Goal: Transaction & Acquisition: Book appointment/travel/reservation

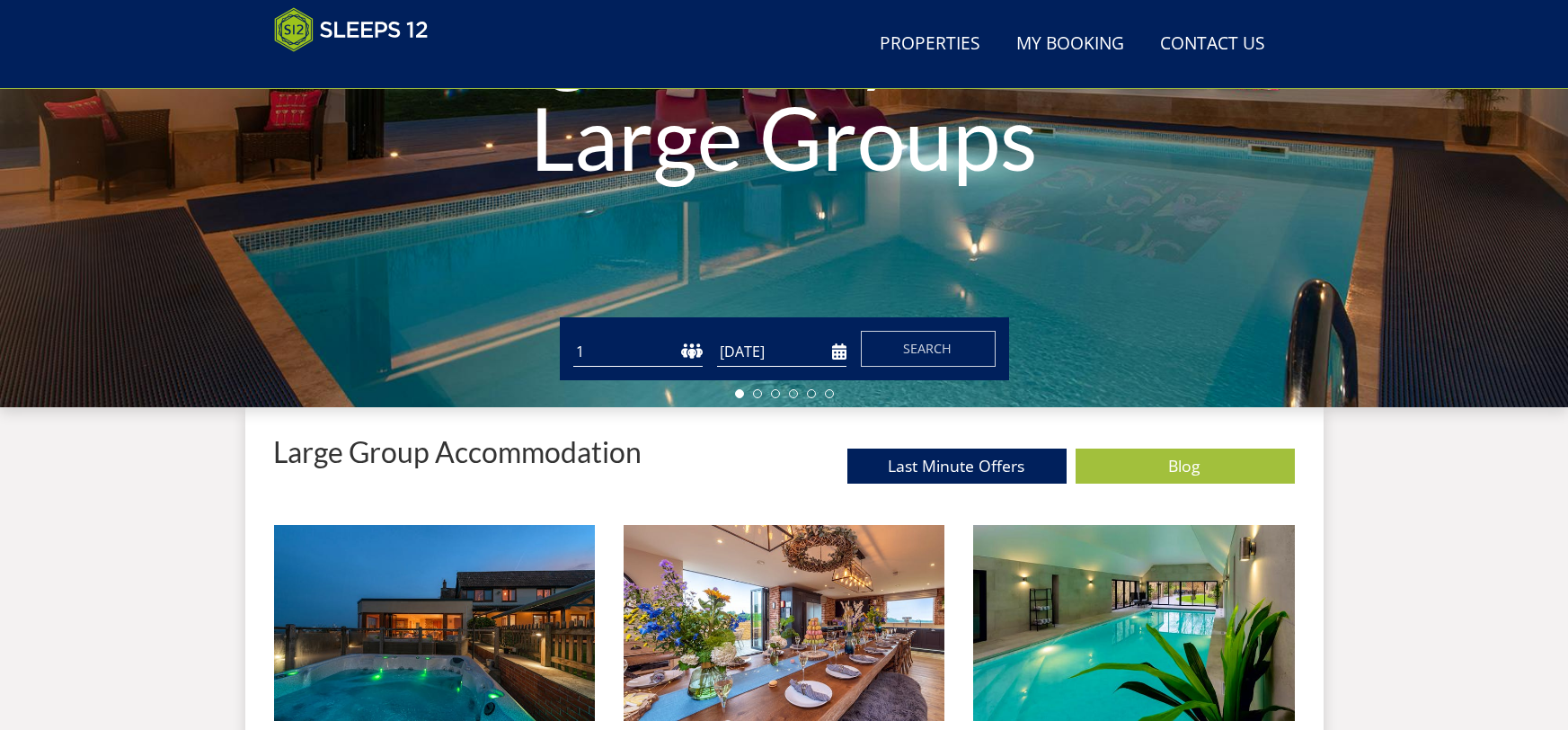
click at [625, 354] on select "1 2 3 4 5 6 7 8 9 10 11 12 13 14 15 16 17 18 19 20 21 22 23 24 25 26 27 28 29 3…" at bounding box center [638, 351] width 130 height 29
select select "15"
click at [573, 337] on select "1 2 3 4 5 6 7 8 9 10 11 12 13 14 15 16 17 18 19 20 21 22 23 24 25 26 27 28 29 3…" at bounding box center [638, 351] width 130 height 29
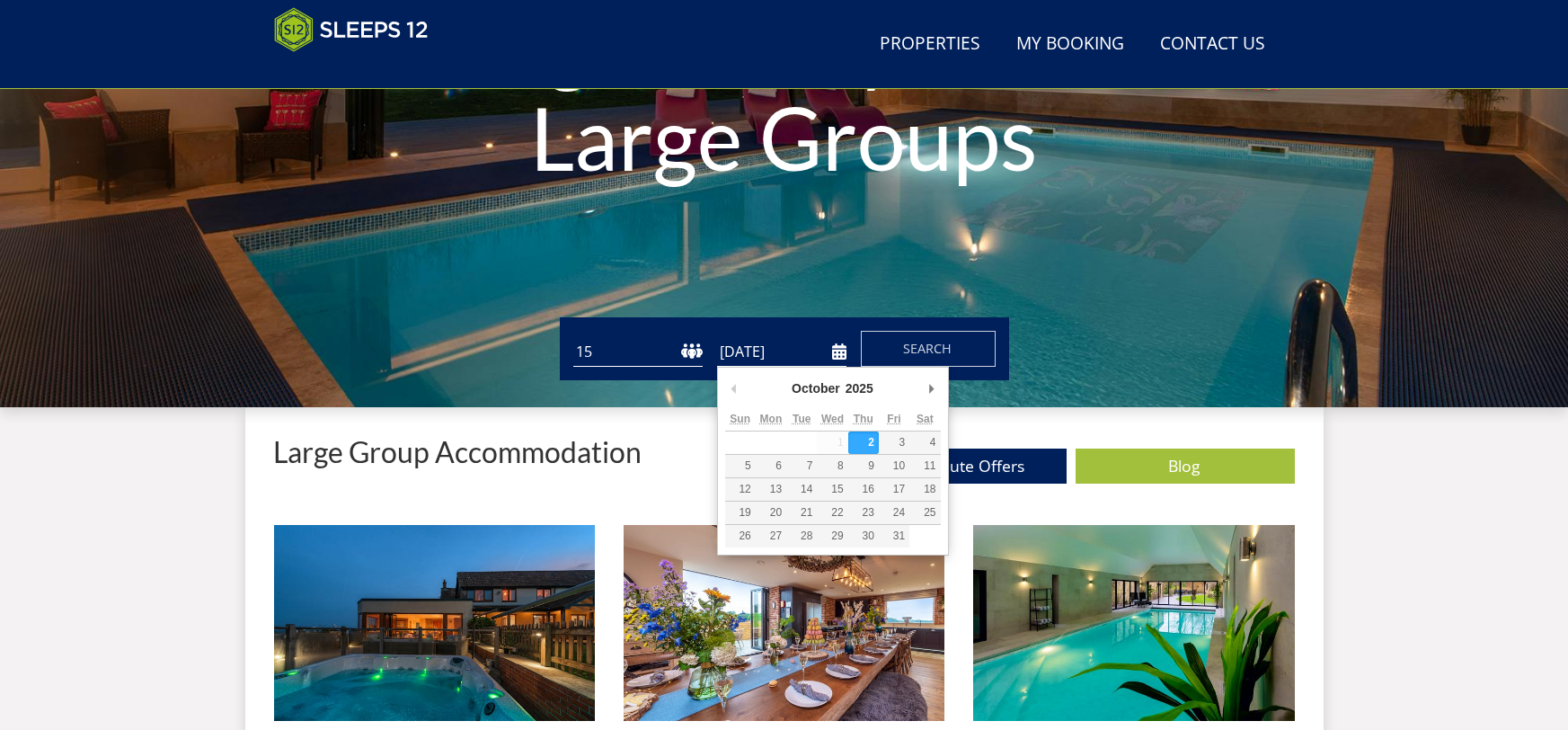
click at [804, 359] on input "[DATE]" at bounding box center [782, 351] width 130 height 29
type input "[DATE]"
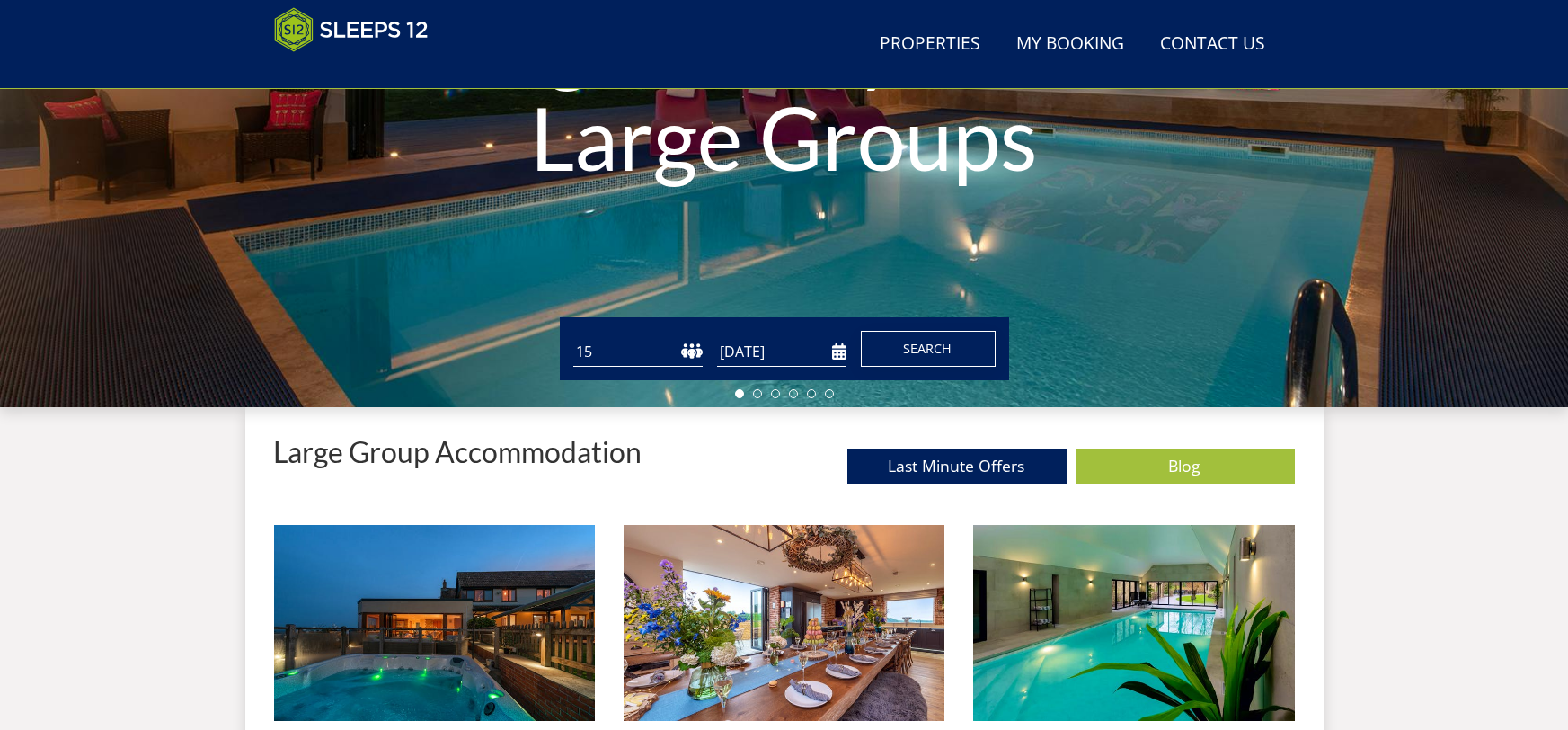
click at [911, 346] on span "Search" at bounding box center [927, 347] width 48 height 17
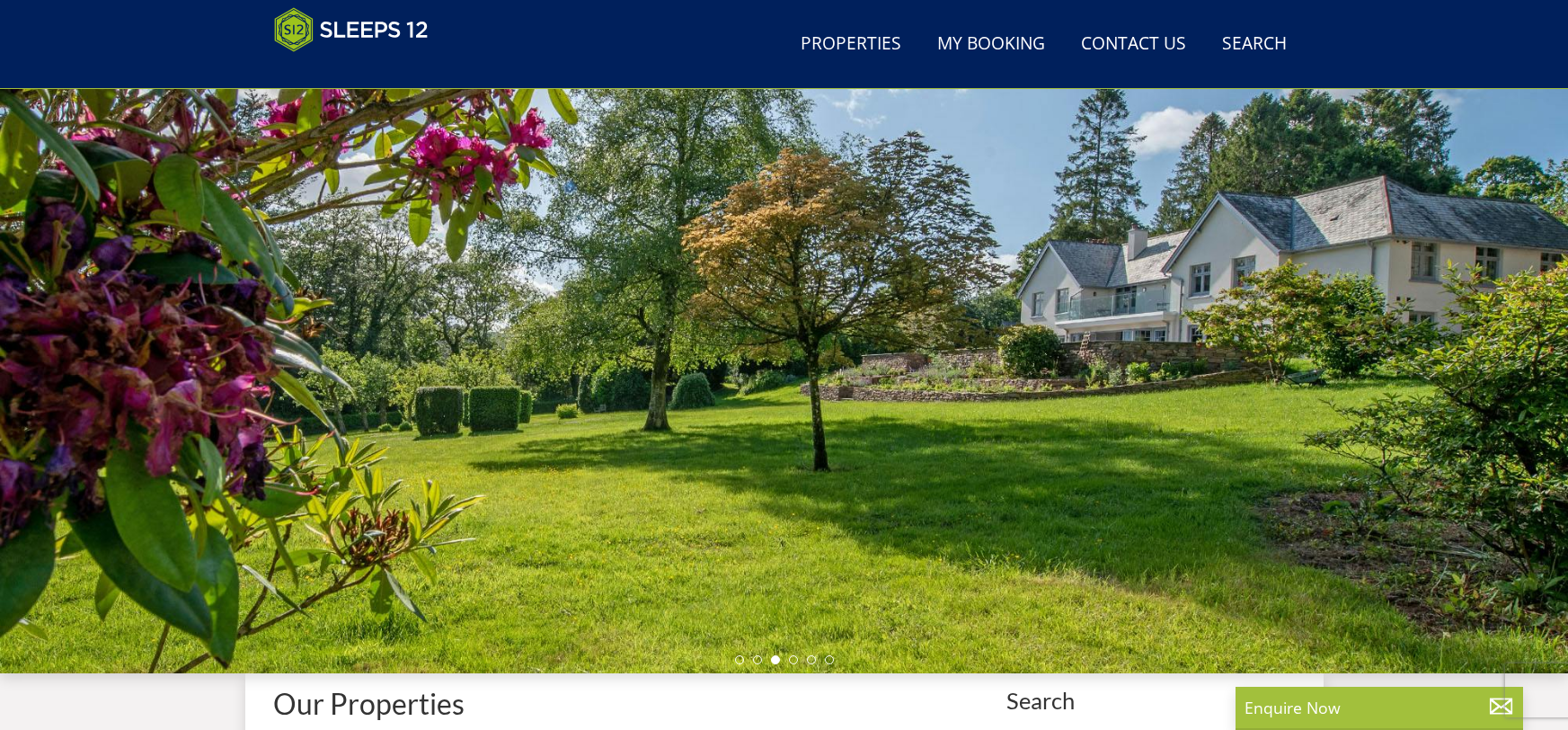
scroll to position [687, 0]
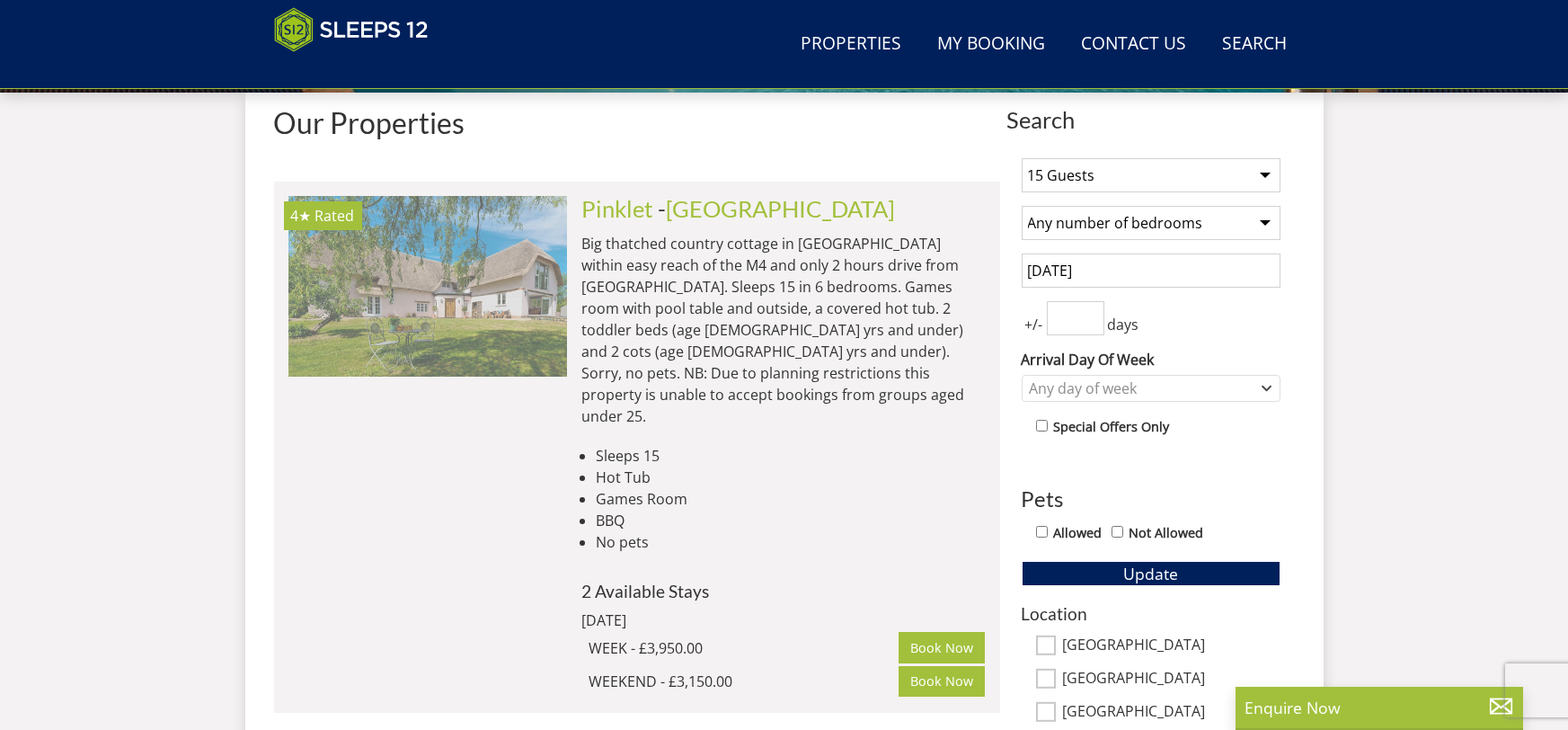
click at [475, 250] on img at bounding box center [428, 286] width 279 height 180
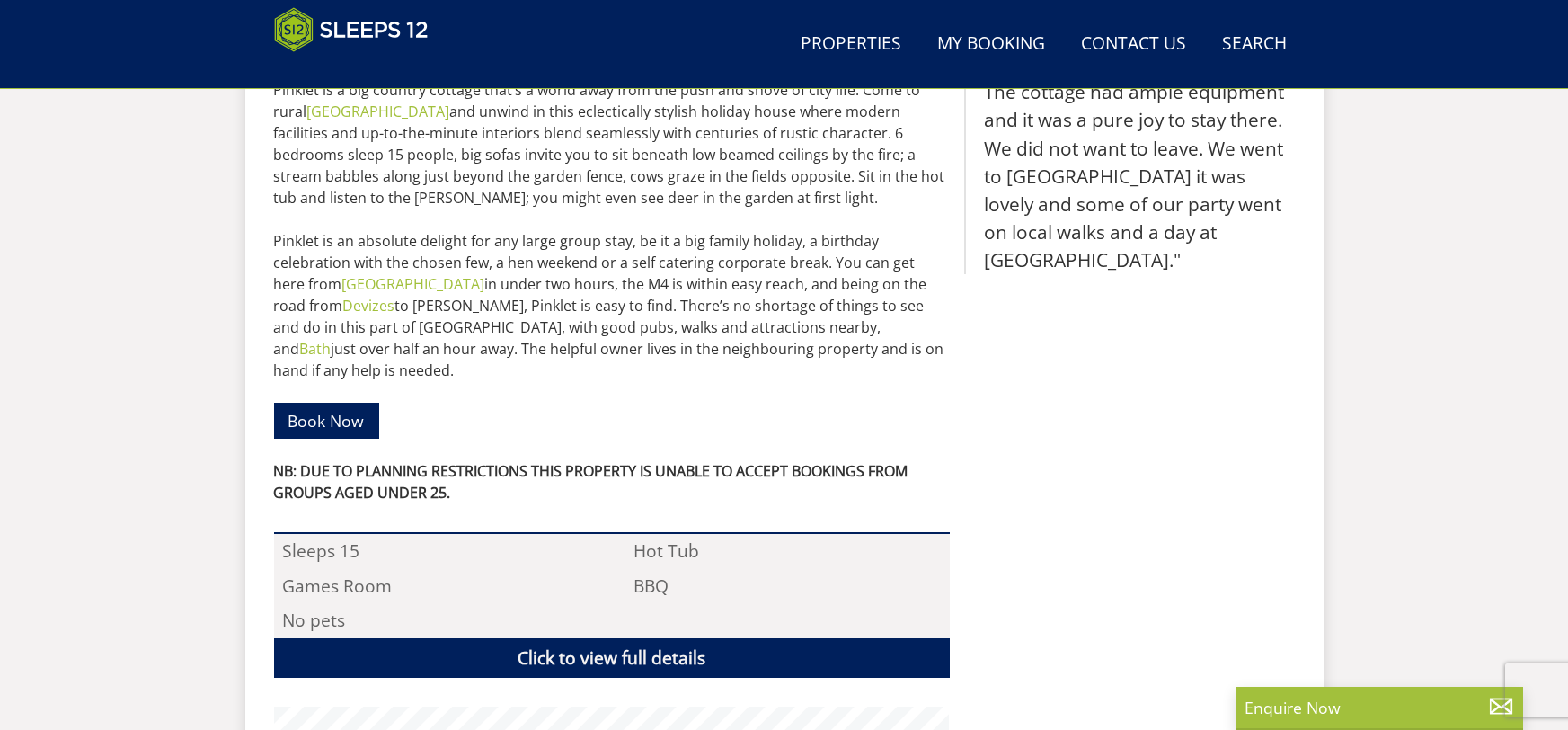
scroll to position [1172, 0]
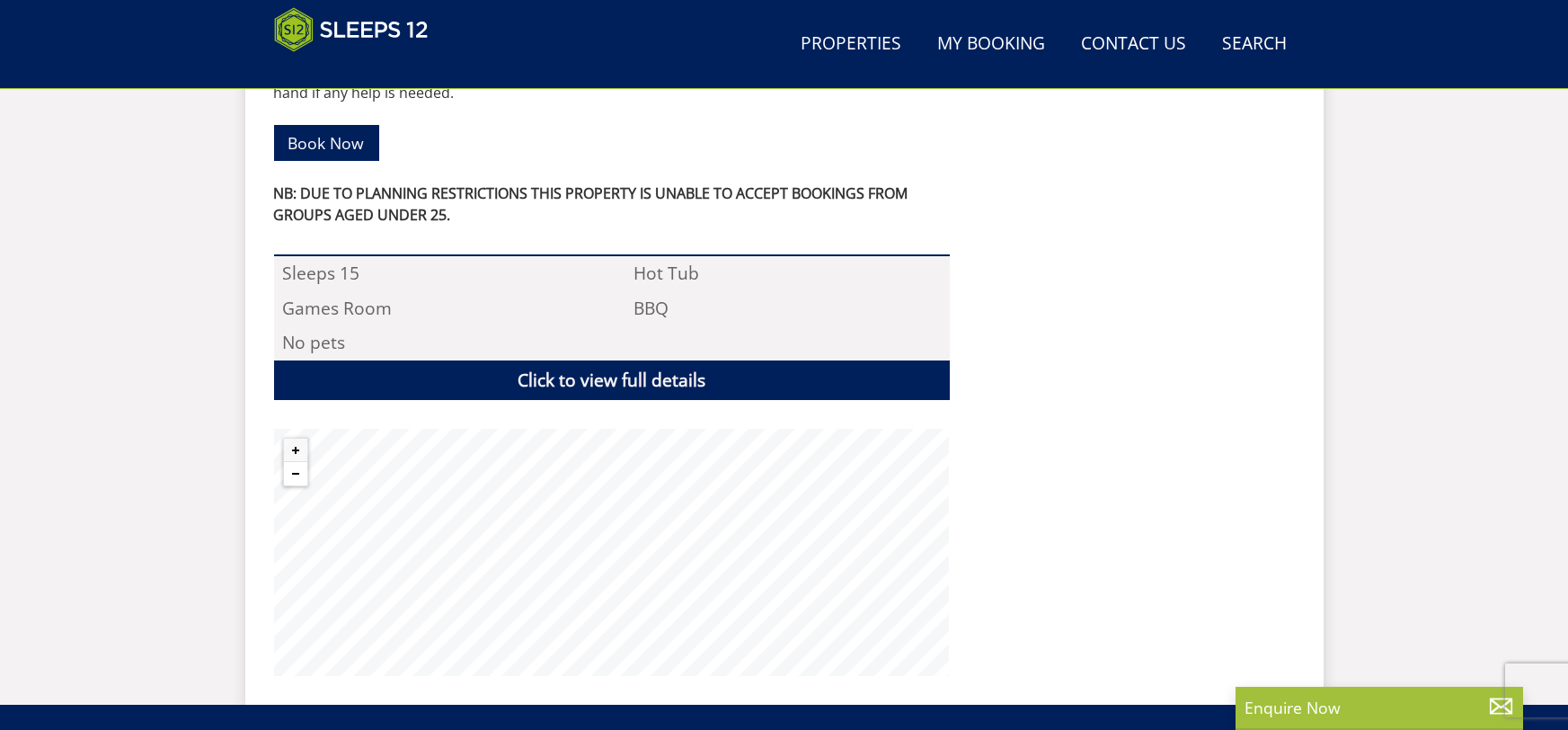
click at [289, 462] on button "Zoom out" at bounding box center [295, 474] width 24 height 24
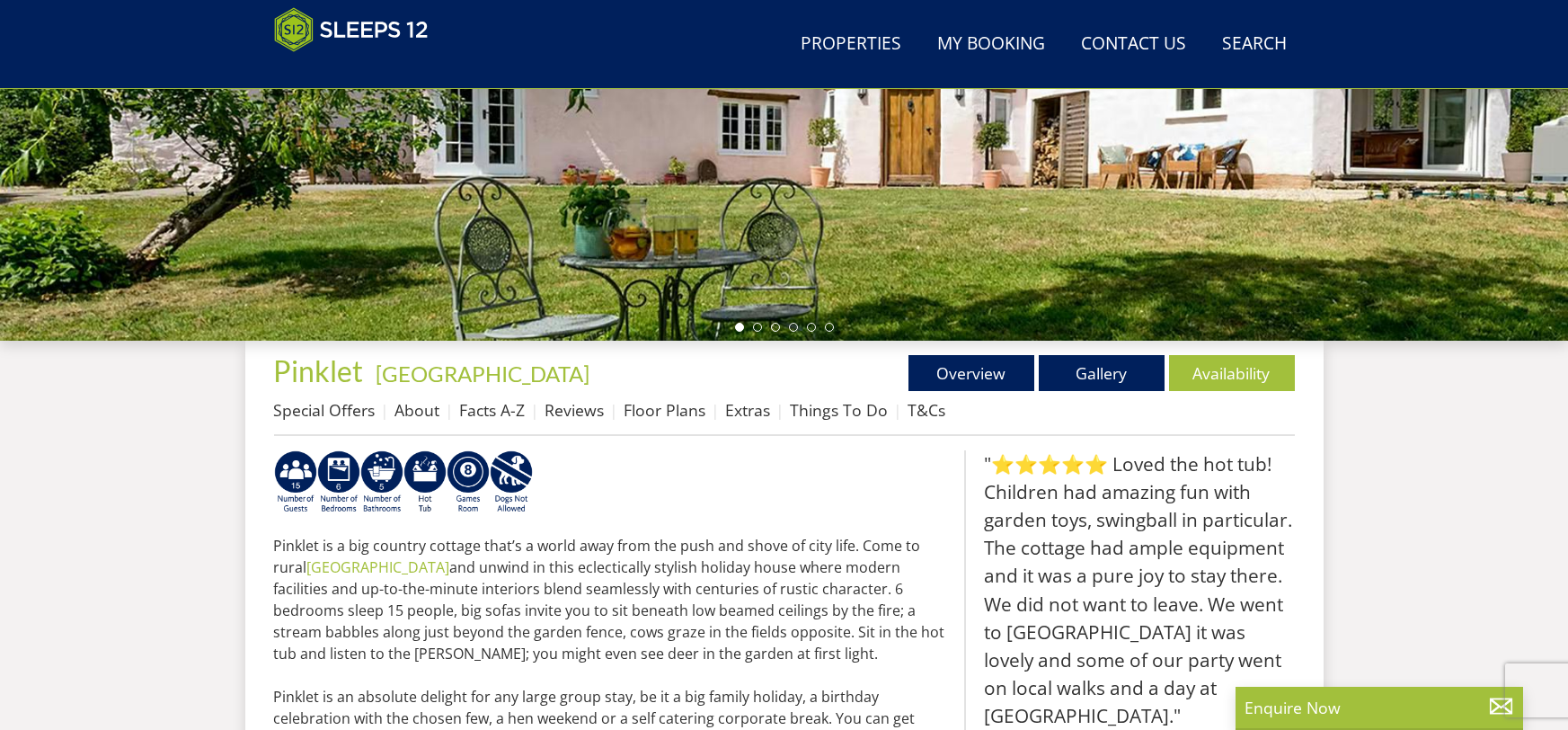
scroll to position [443, 0]
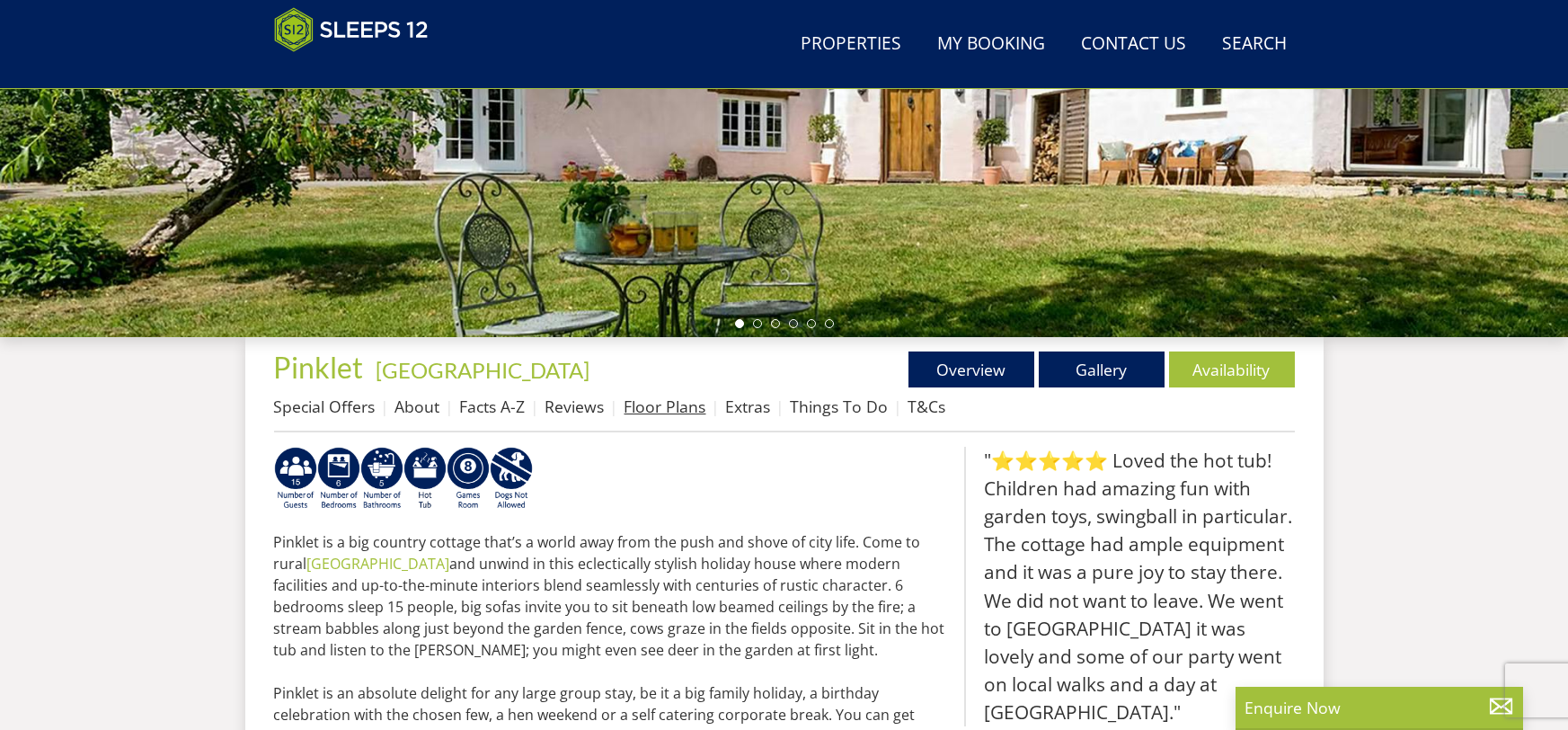
click at [688, 415] on link "Floor Plans" at bounding box center [664, 406] width 81 height 22
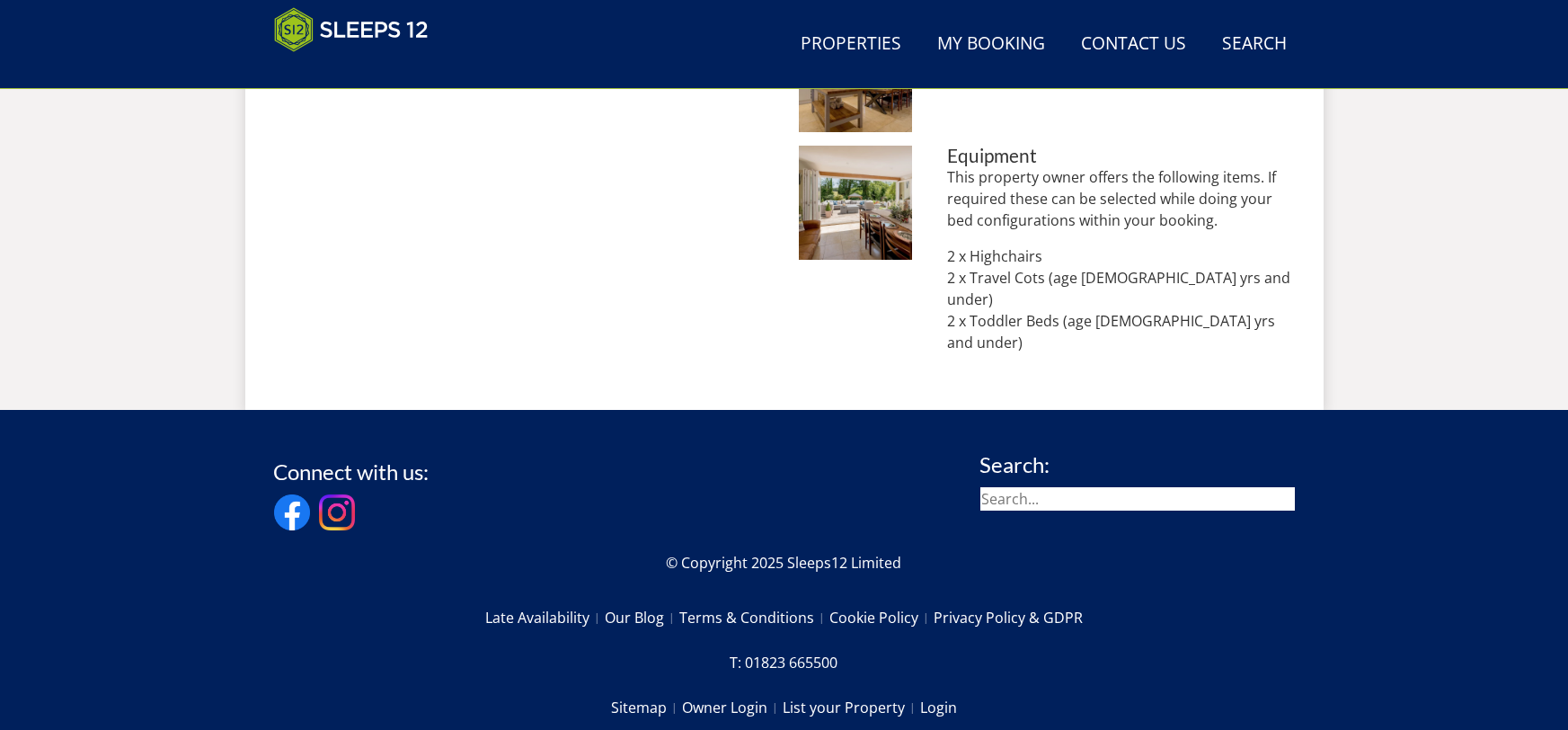
scroll to position [1893, 0]
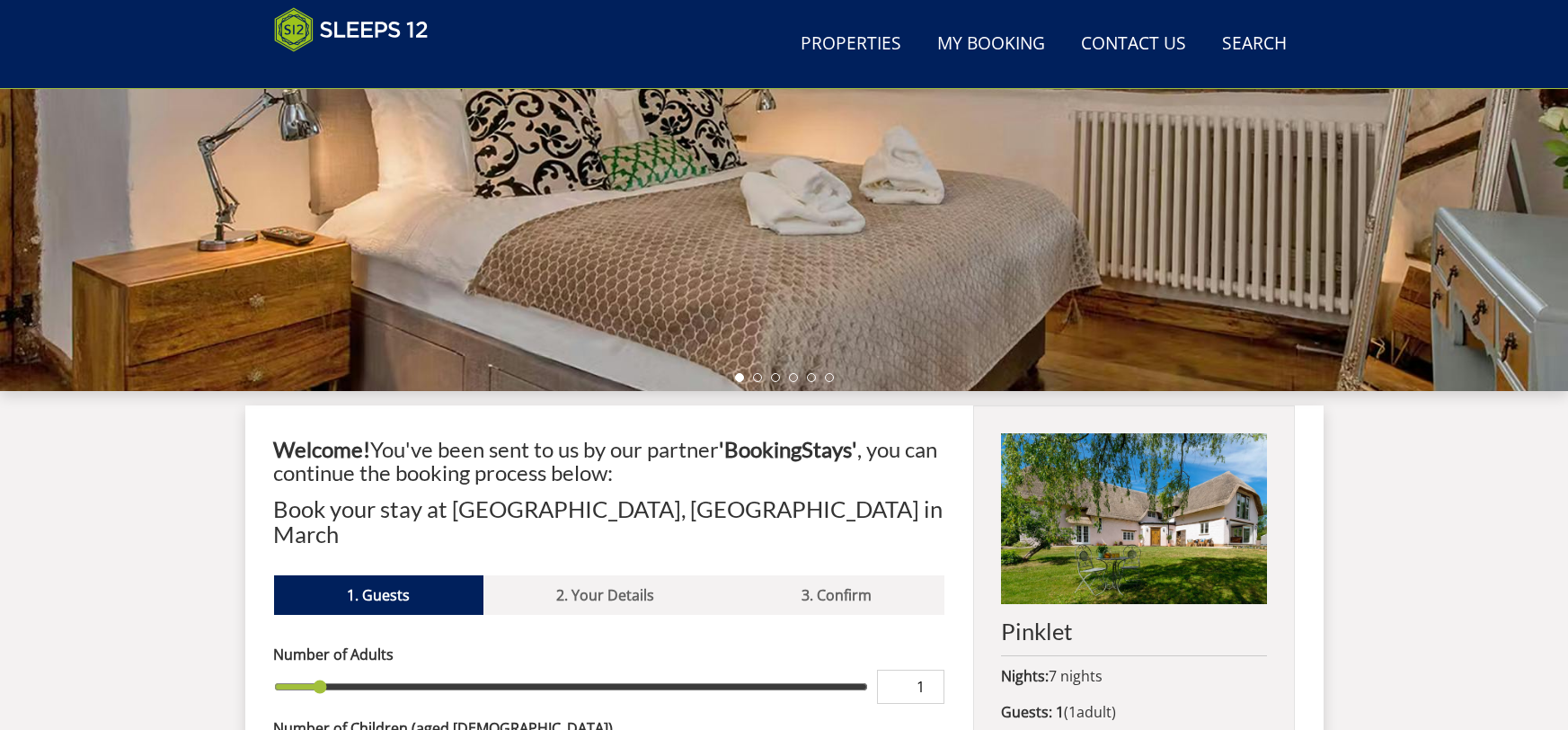
scroll to position [378, 0]
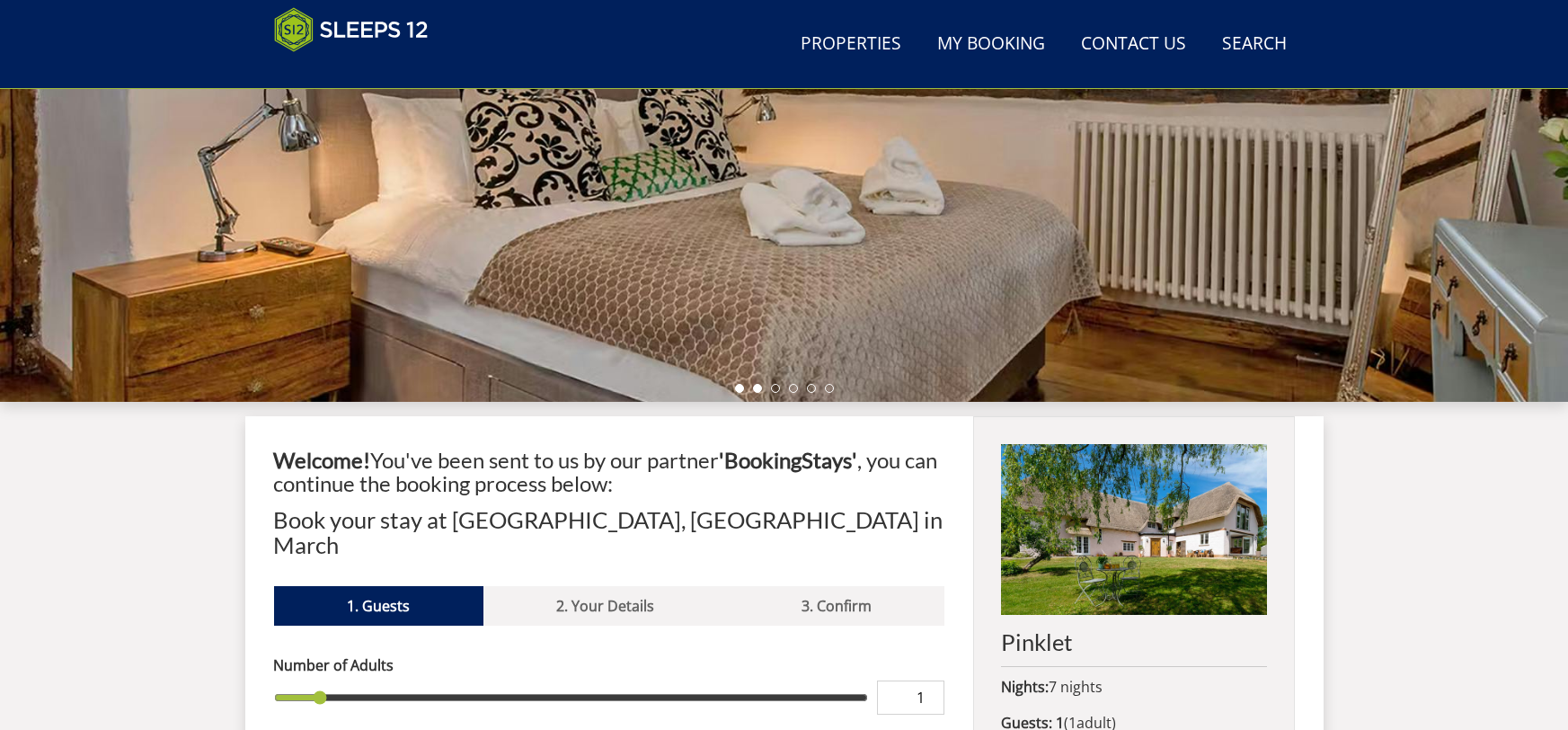
click at [757, 389] on li at bounding box center [757, 388] width 9 height 9
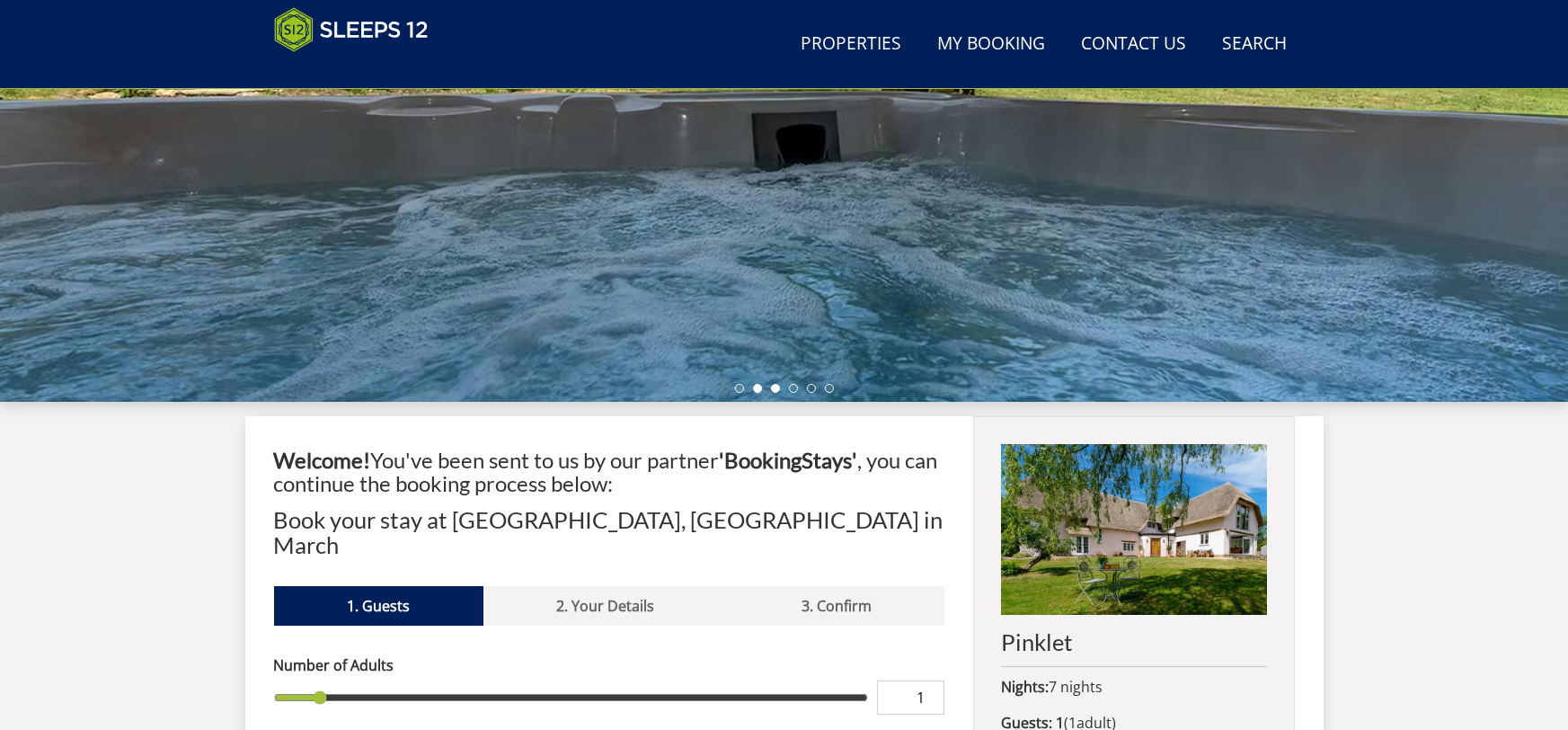
click at [777, 390] on li at bounding box center [775, 388] width 9 height 9
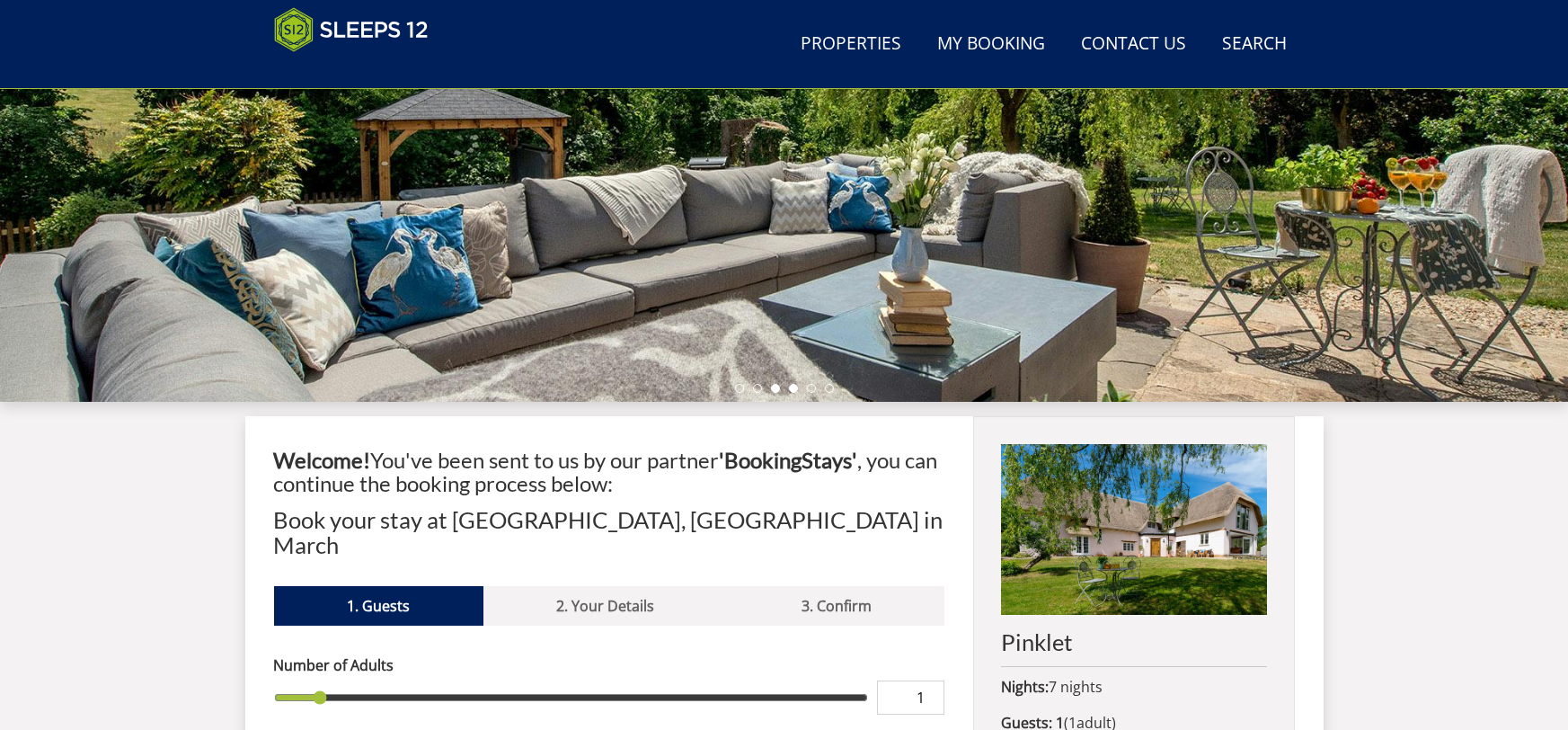
click at [797, 387] on li at bounding box center [793, 388] width 9 height 9
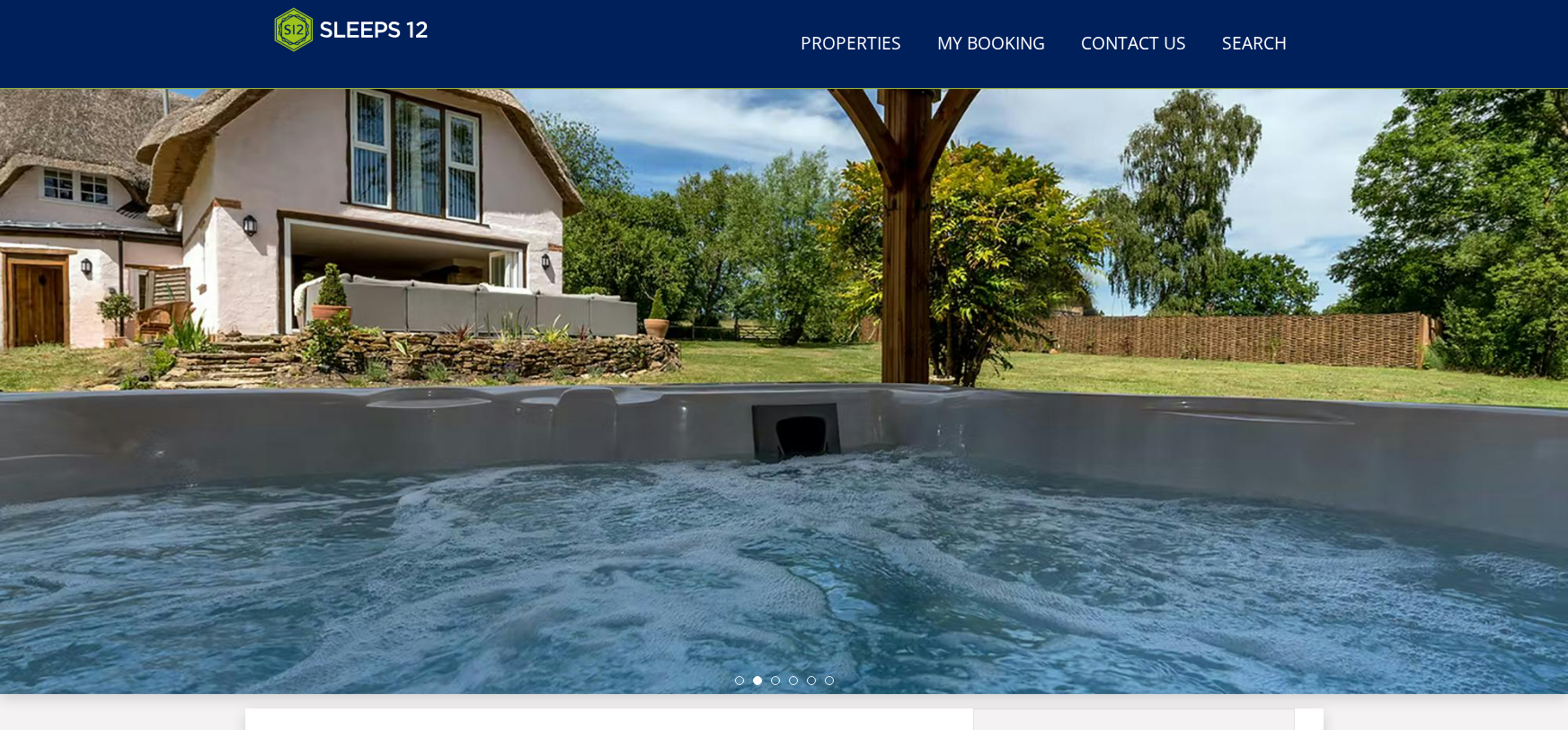
scroll to position [101, 0]
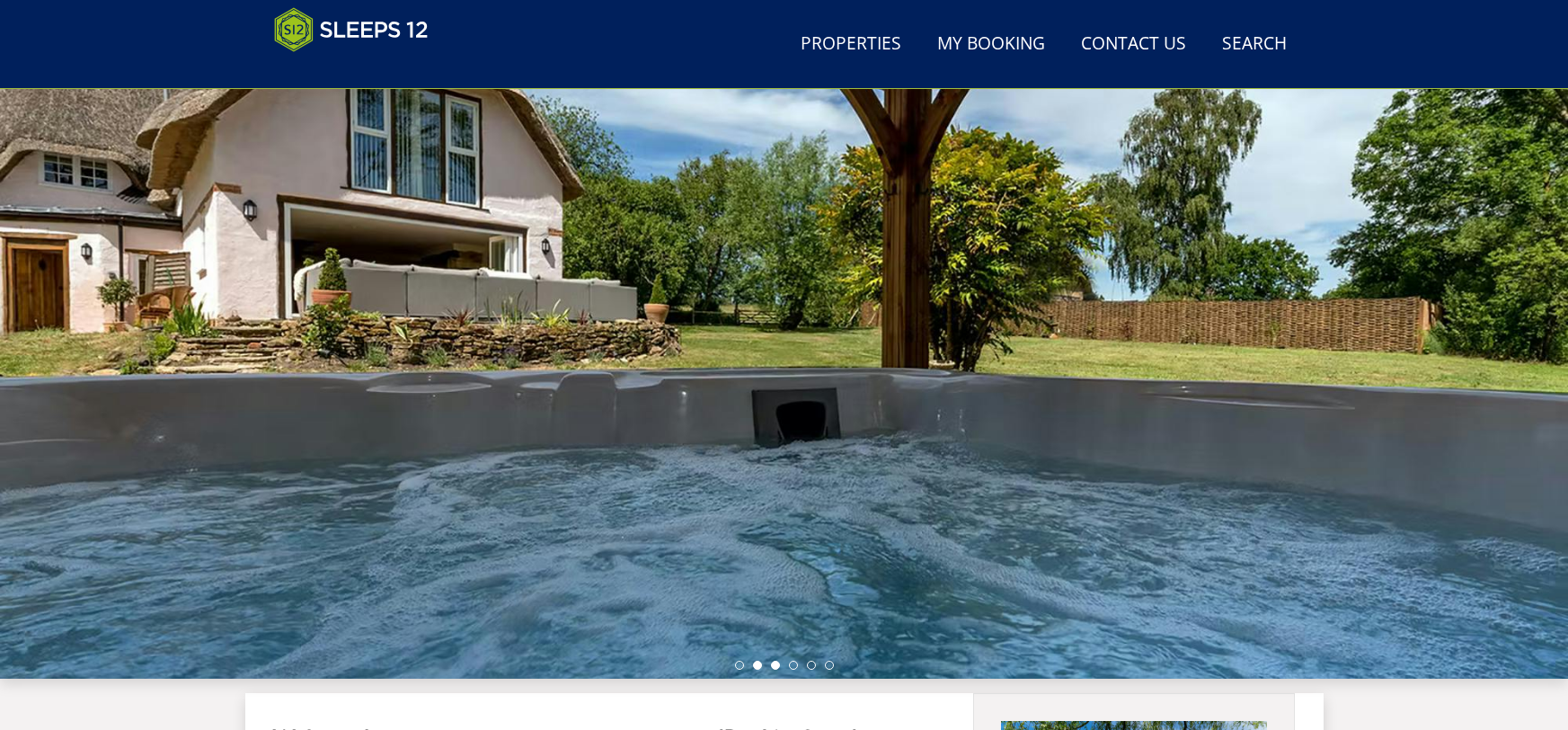
click at [773, 665] on li at bounding box center [775, 664] width 9 height 9
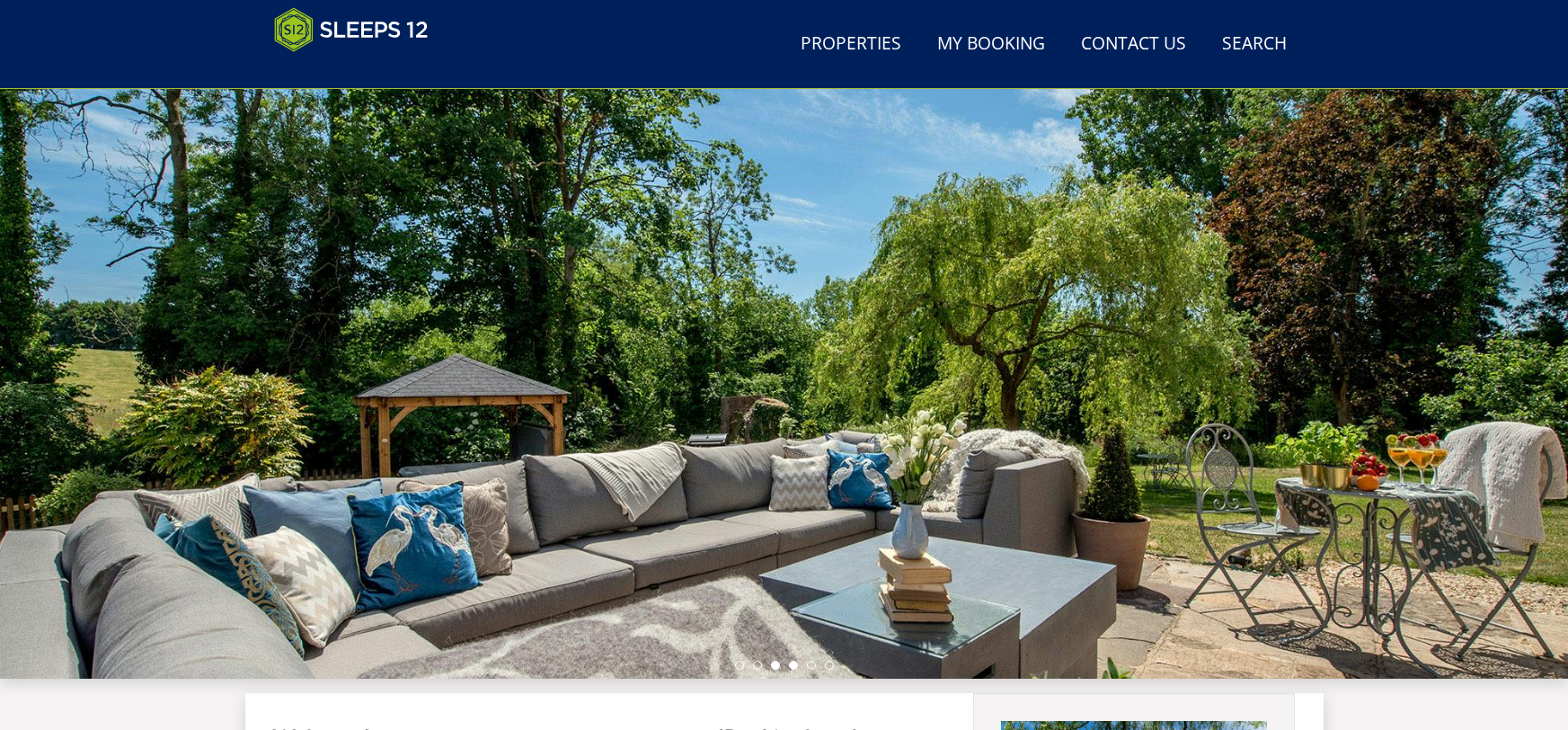
click at [797, 665] on li at bounding box center [793, 664] width 9 height 9
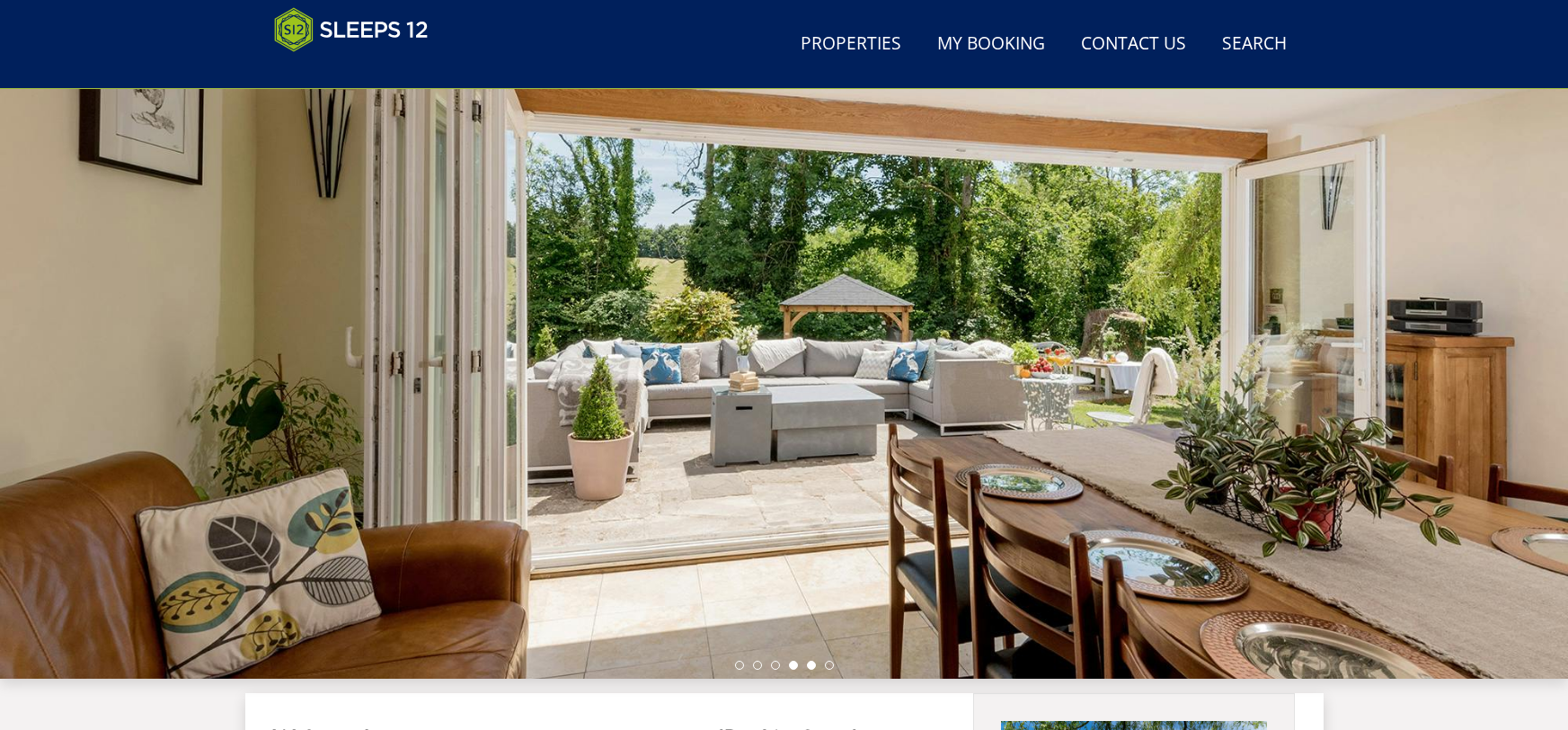
click at [812, 664] on li at bounding box center [810, 664] width 9 height 9
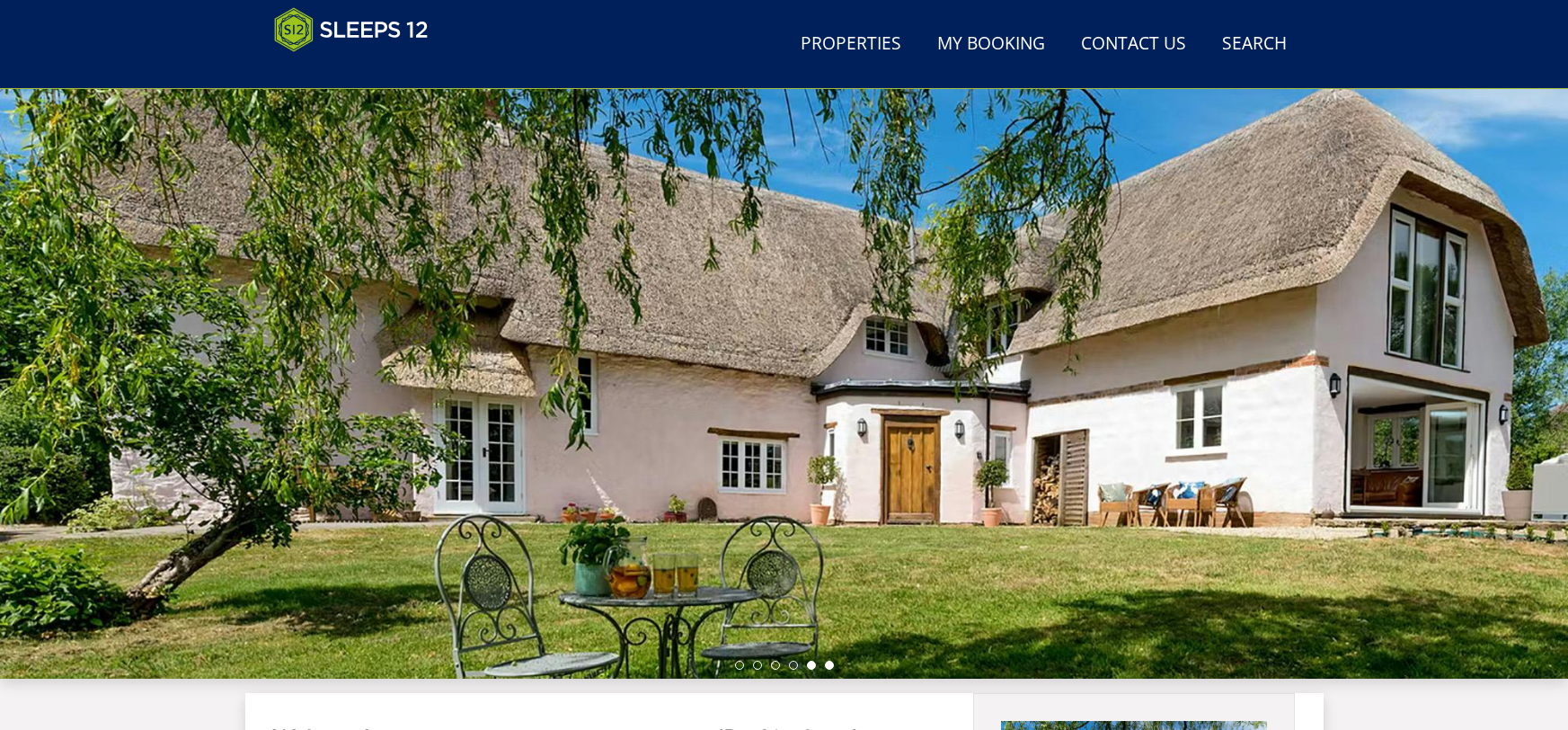
click at [828, 666] on li at bounding box center [829, 664] width 9 height 9
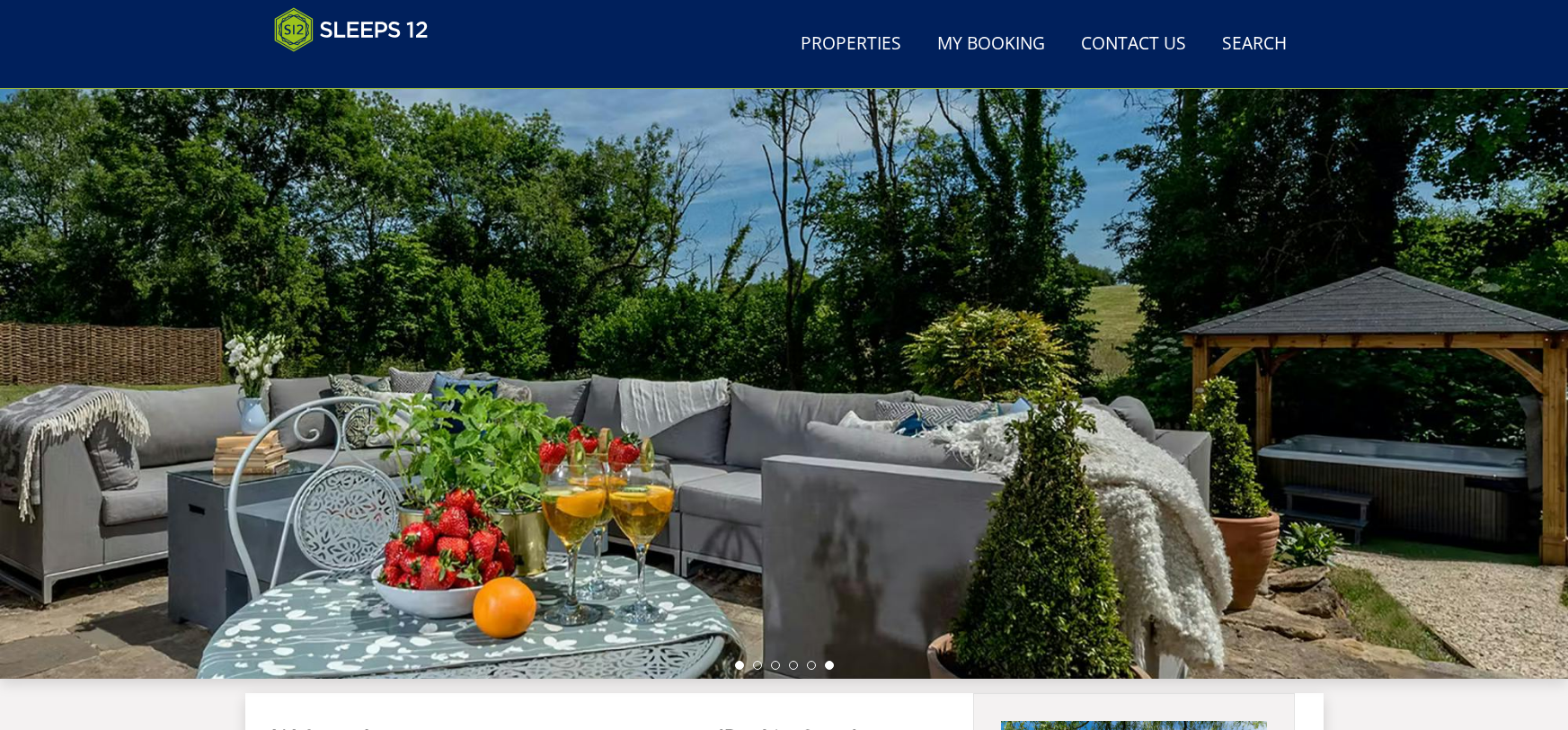
click at [738, 666] on li at bounding box center [739, 664] width 9 height 9
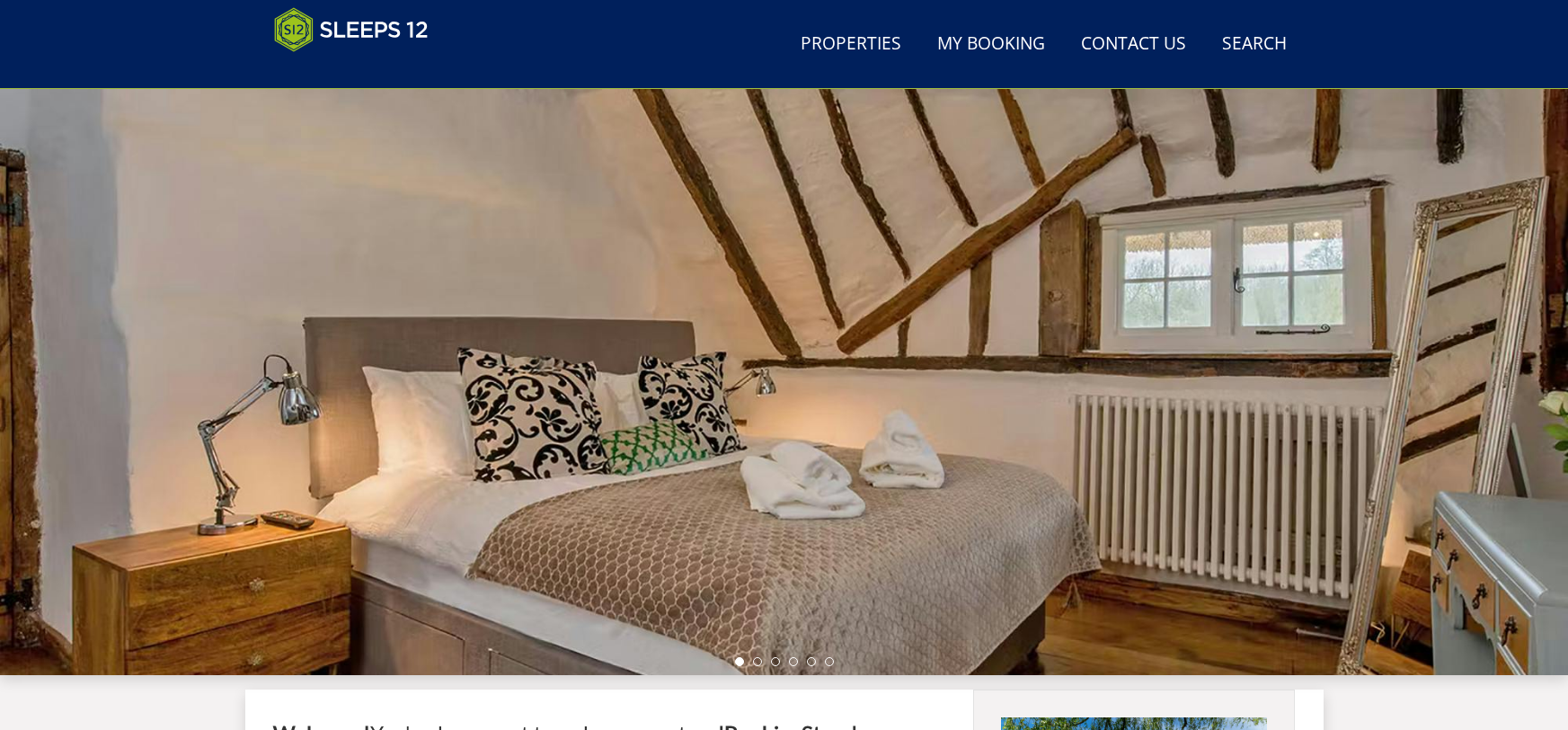
scroll to position [95, 0]
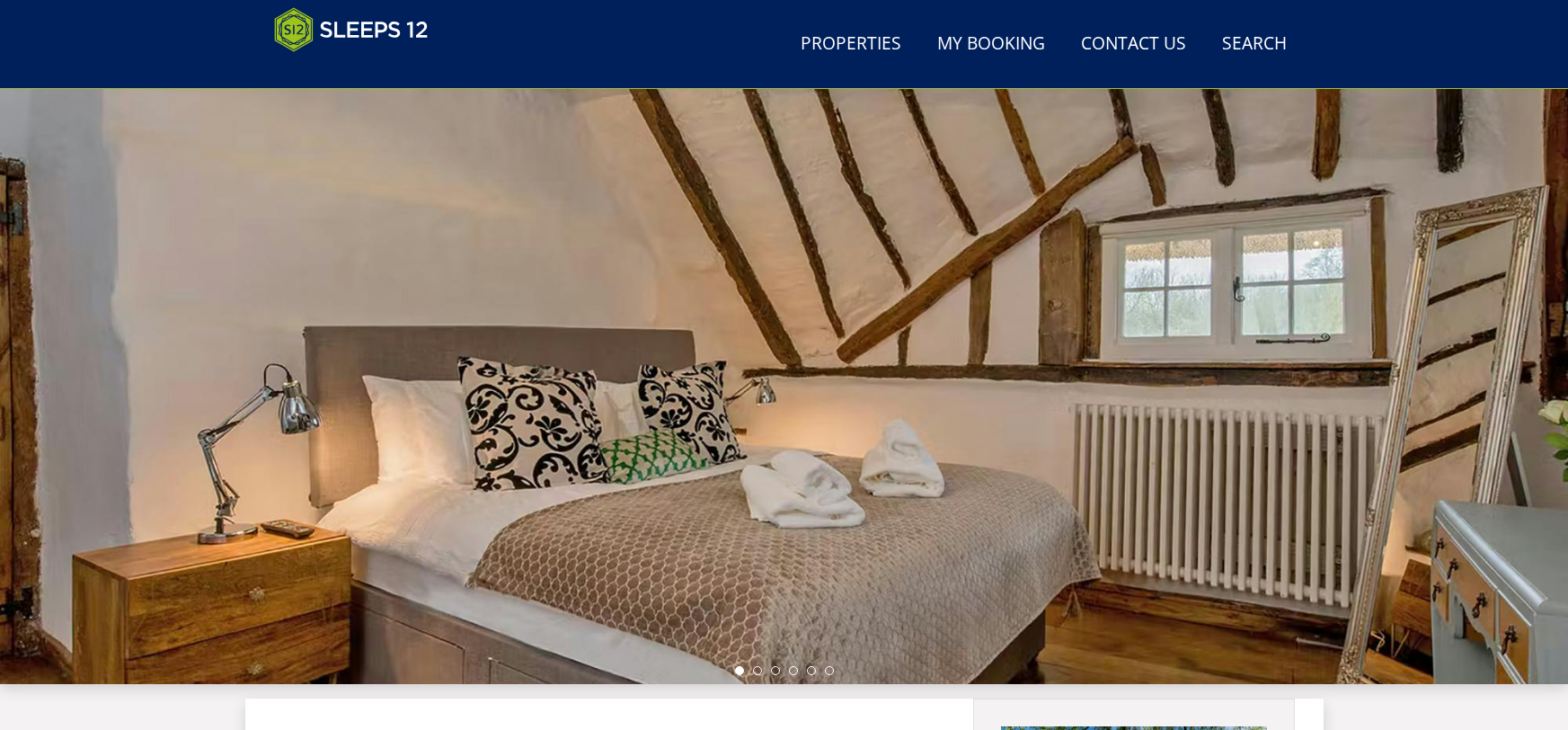
drag, startPoint x: 1303, startPoint y: 376, endPoint x: 126, endPoint y: 387, distance: 1177.1
click at [127, 387] on div at bounding box center [784, 369] width 1568 height 629
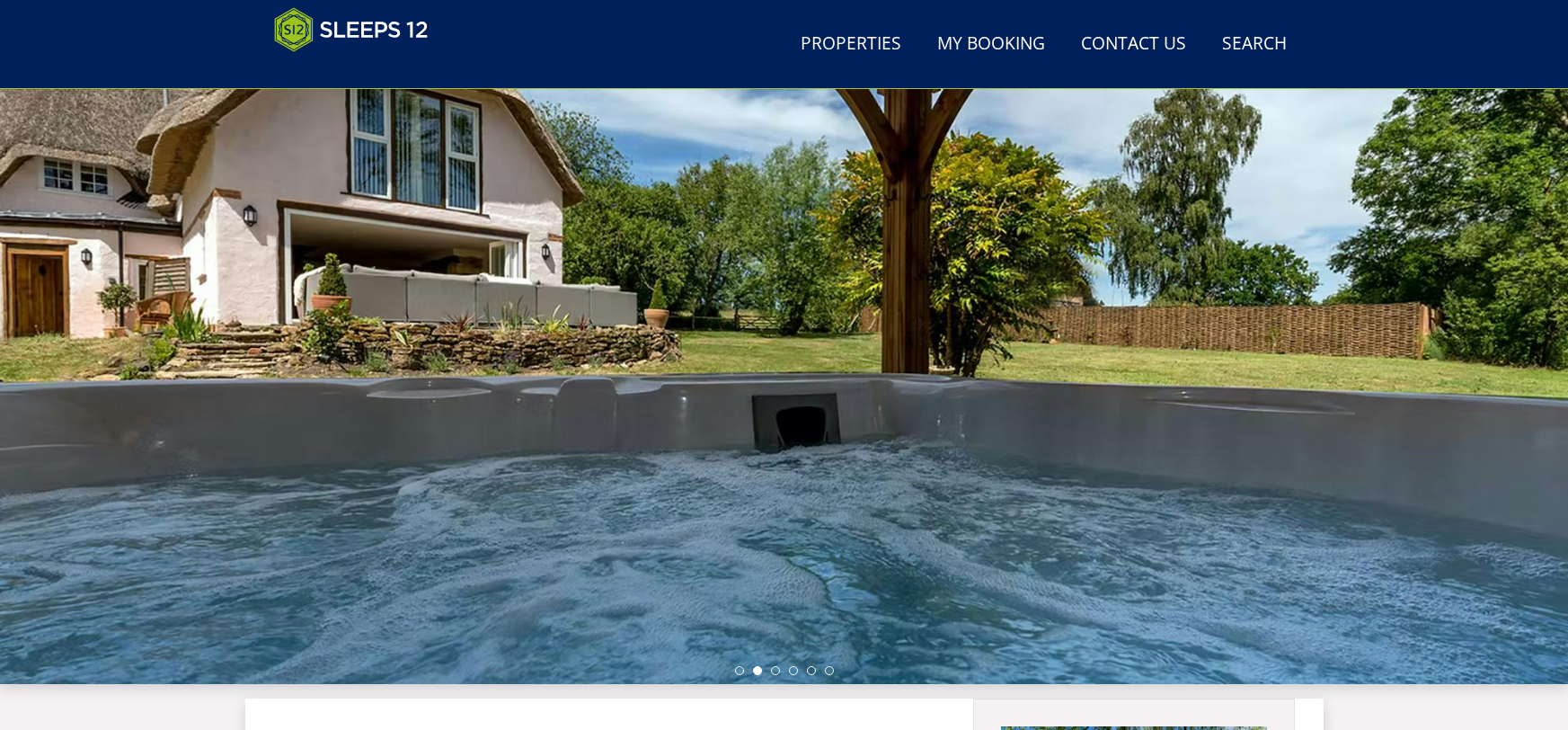
click at [769, 670] on ul at bounding box center [784, 670] width 99 height 9
click at [773, 672] on li at bounding box center [775, 670] width 9 height 9
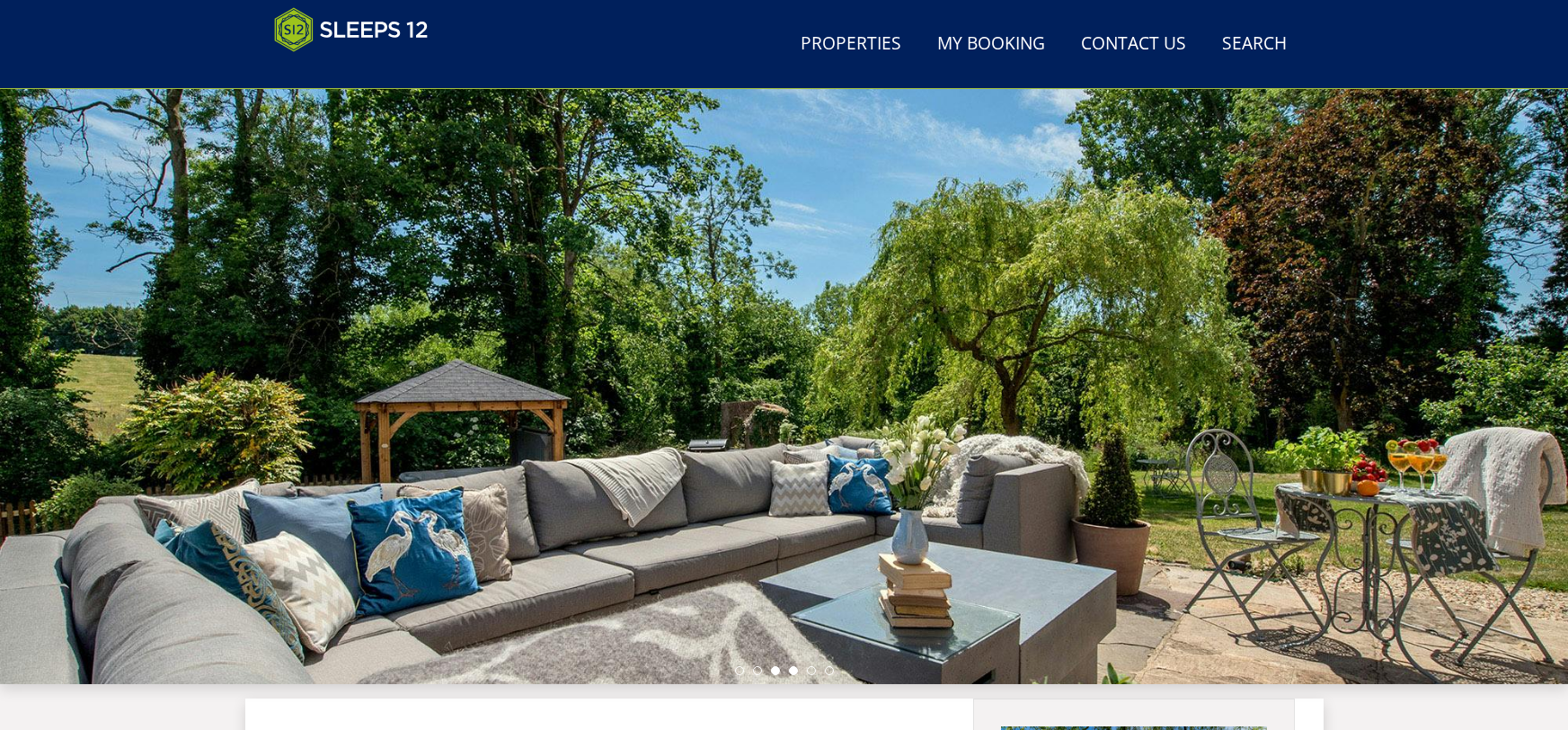
click at [792, 666] on li at bounding box center [793, 670] width 9 height 9
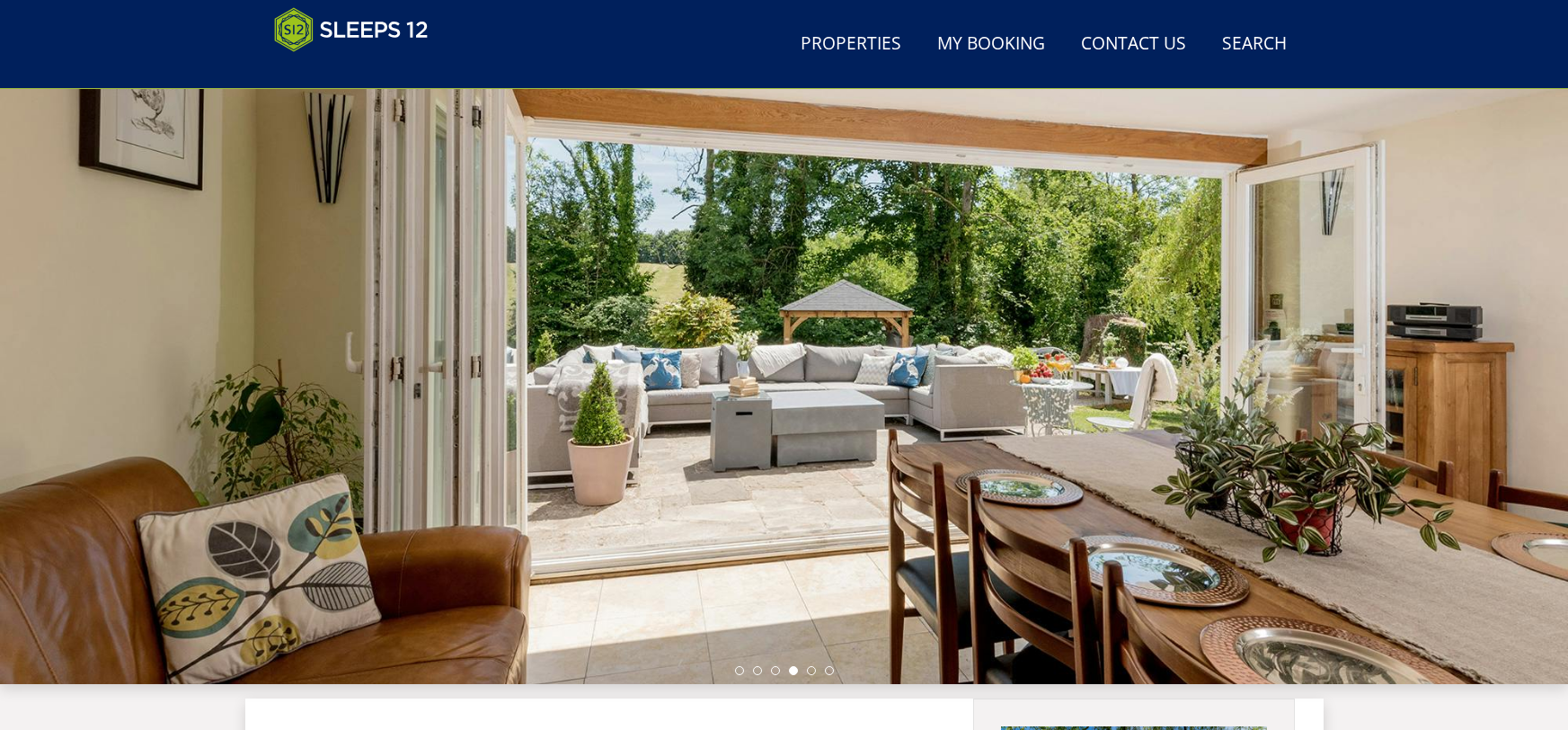
click at [807, 674] on div at bounding box center [784, 369] width 1568 height 629
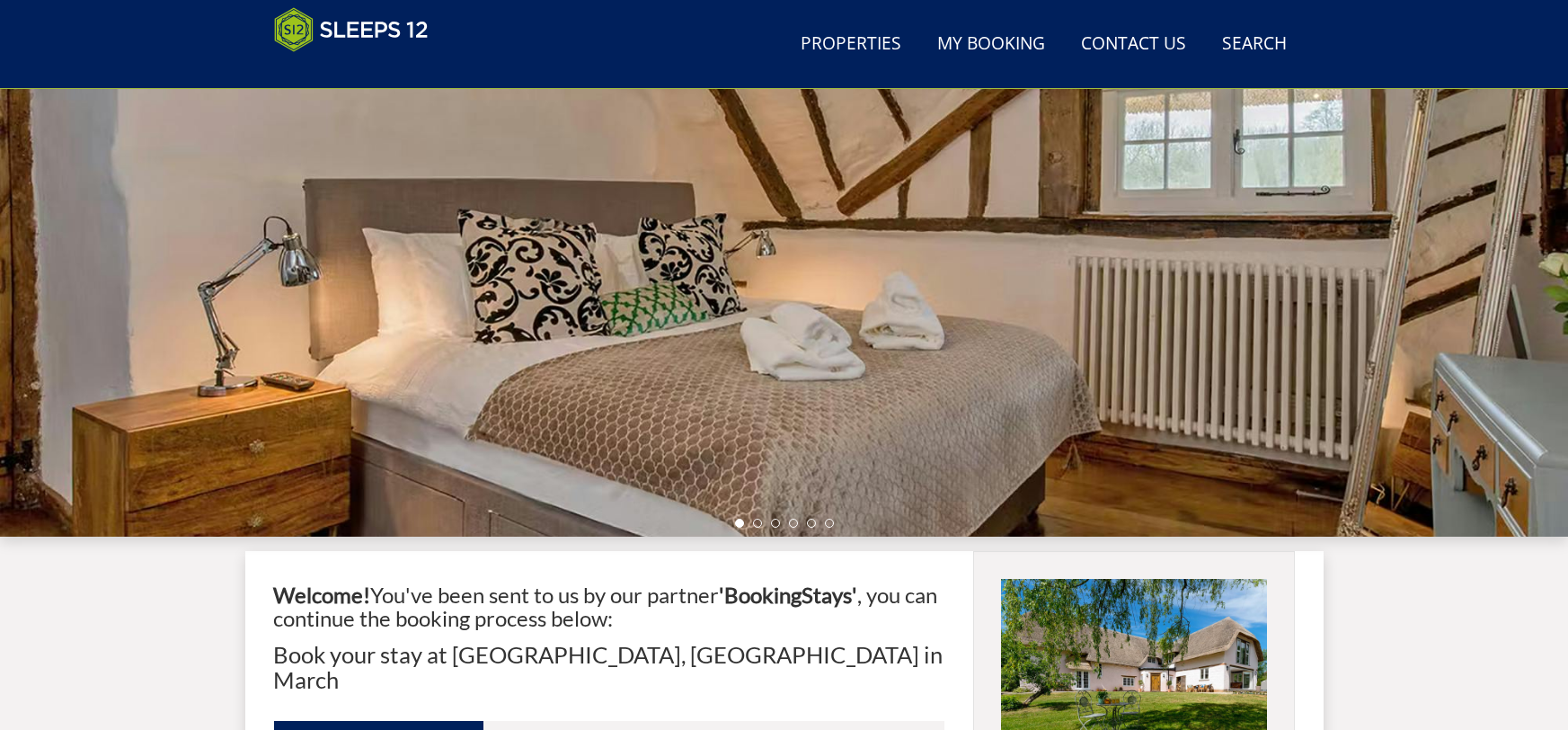
scroll to position [239, 0]
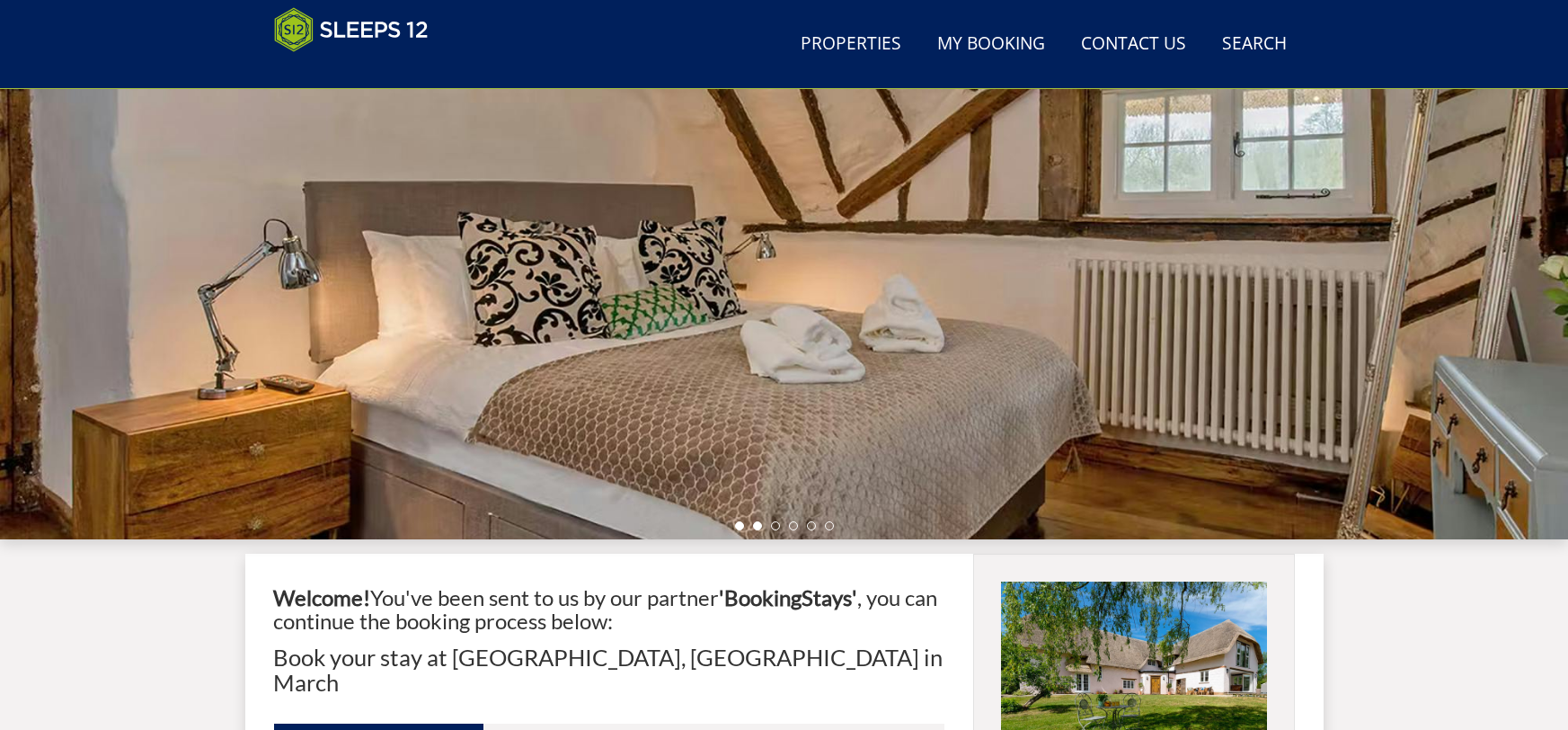
click at [756, 528] on li at bounding box center [757, 525] width 9 height 9
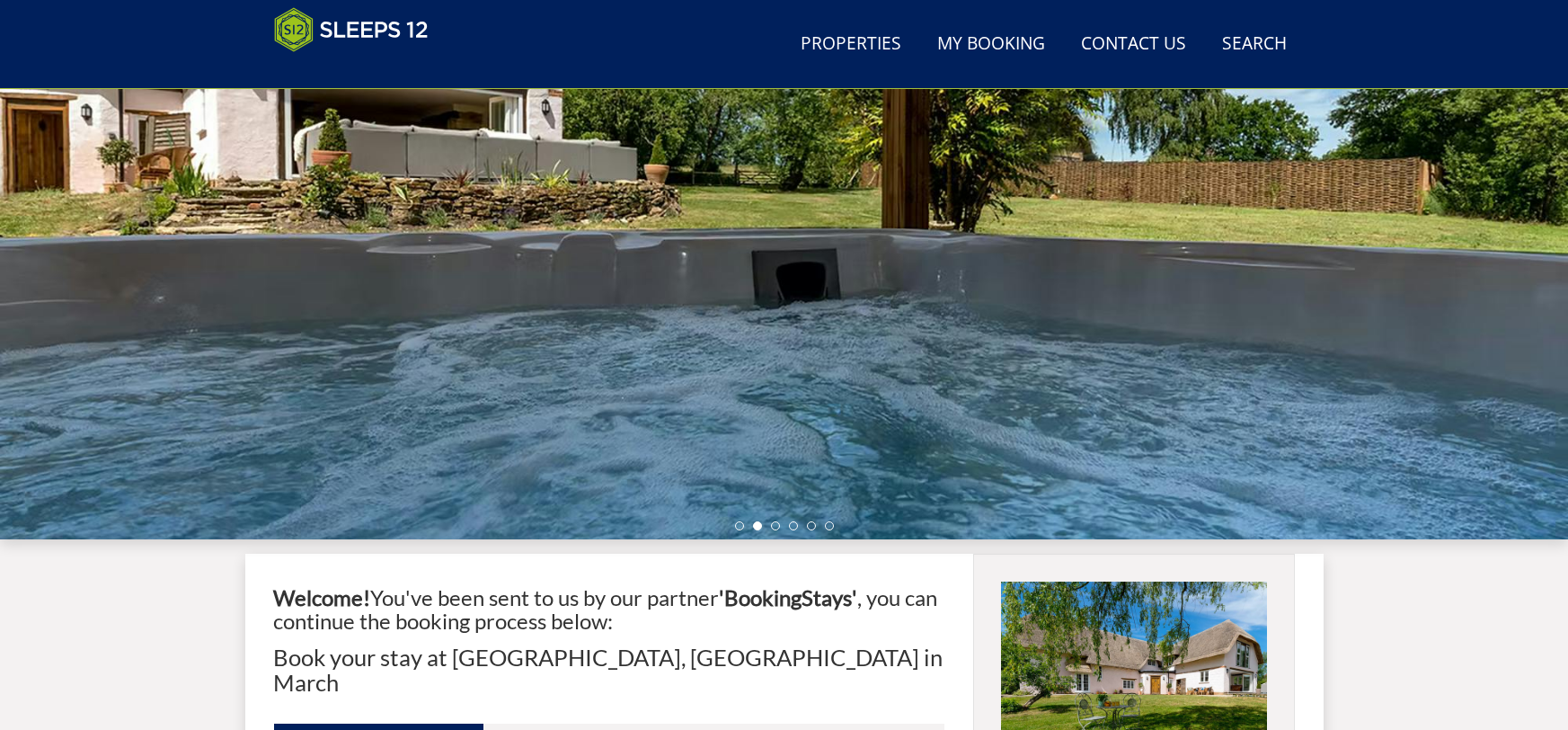
click at [780, 530] on div at bounding box center [784, 224] width 1568 height 629
click at [776, 528] on li at bounding box center [775, 525] width 9 height 9
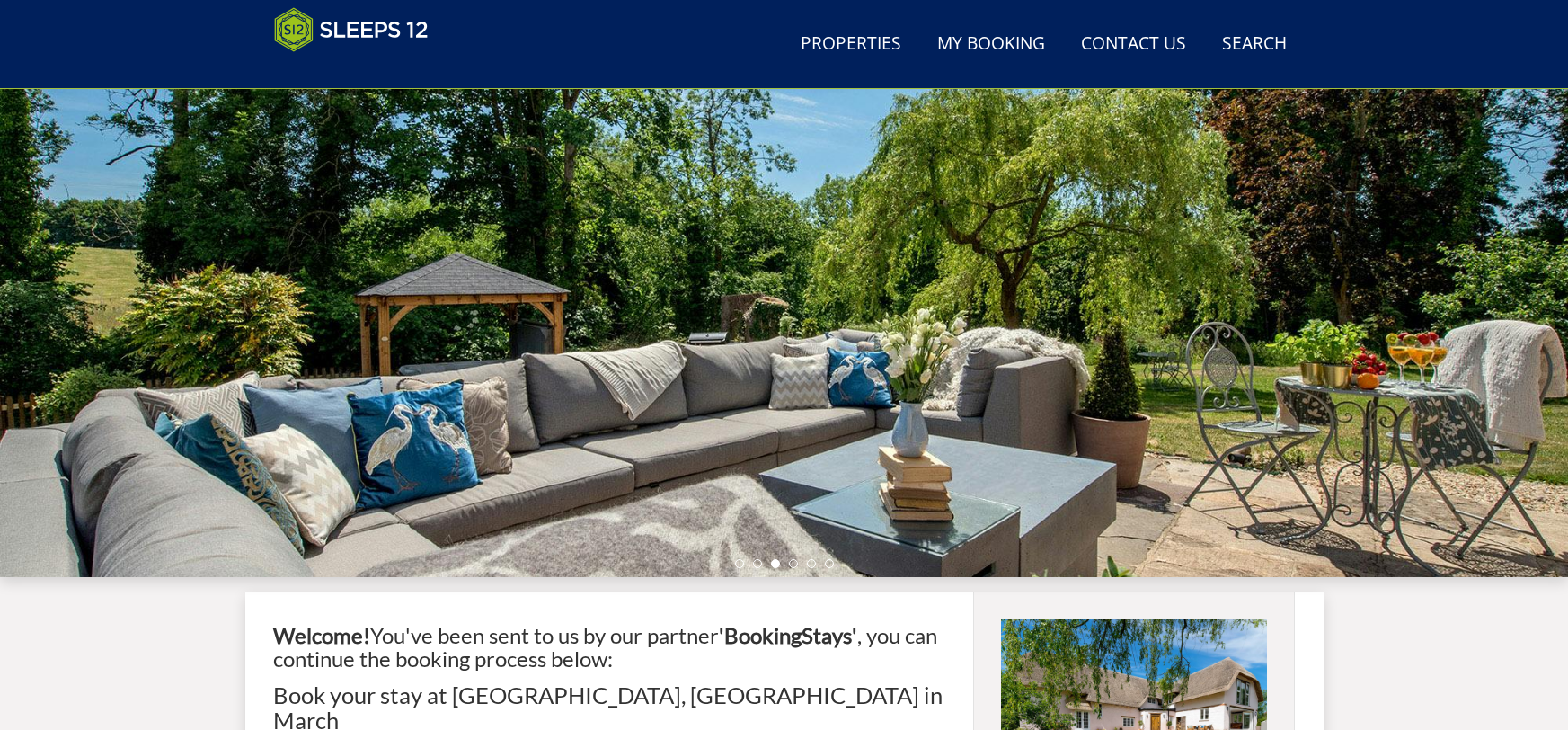
scroll to position [216, 0]
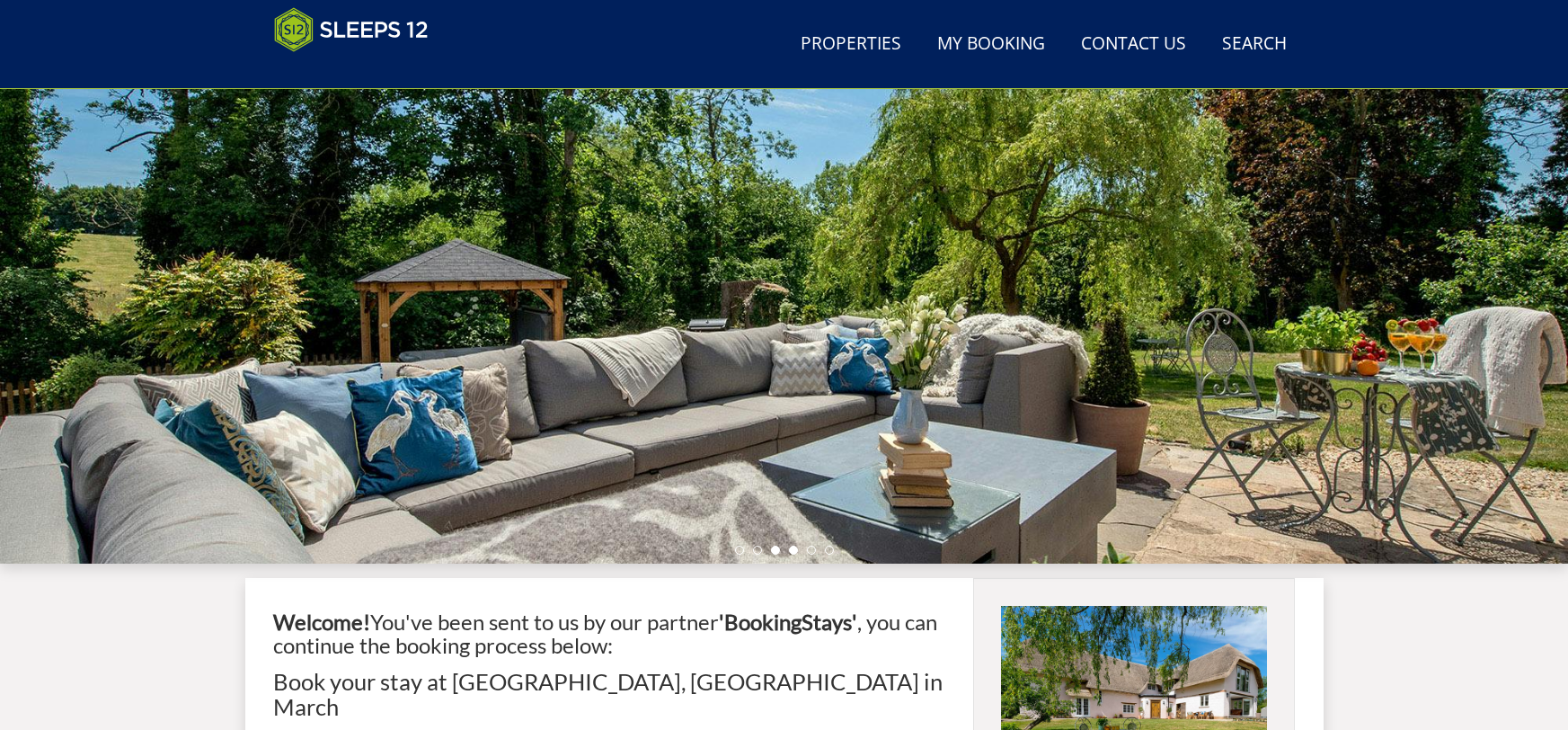
click at [793, 549] on li at bounding box center [793, 549] width 9 height 9
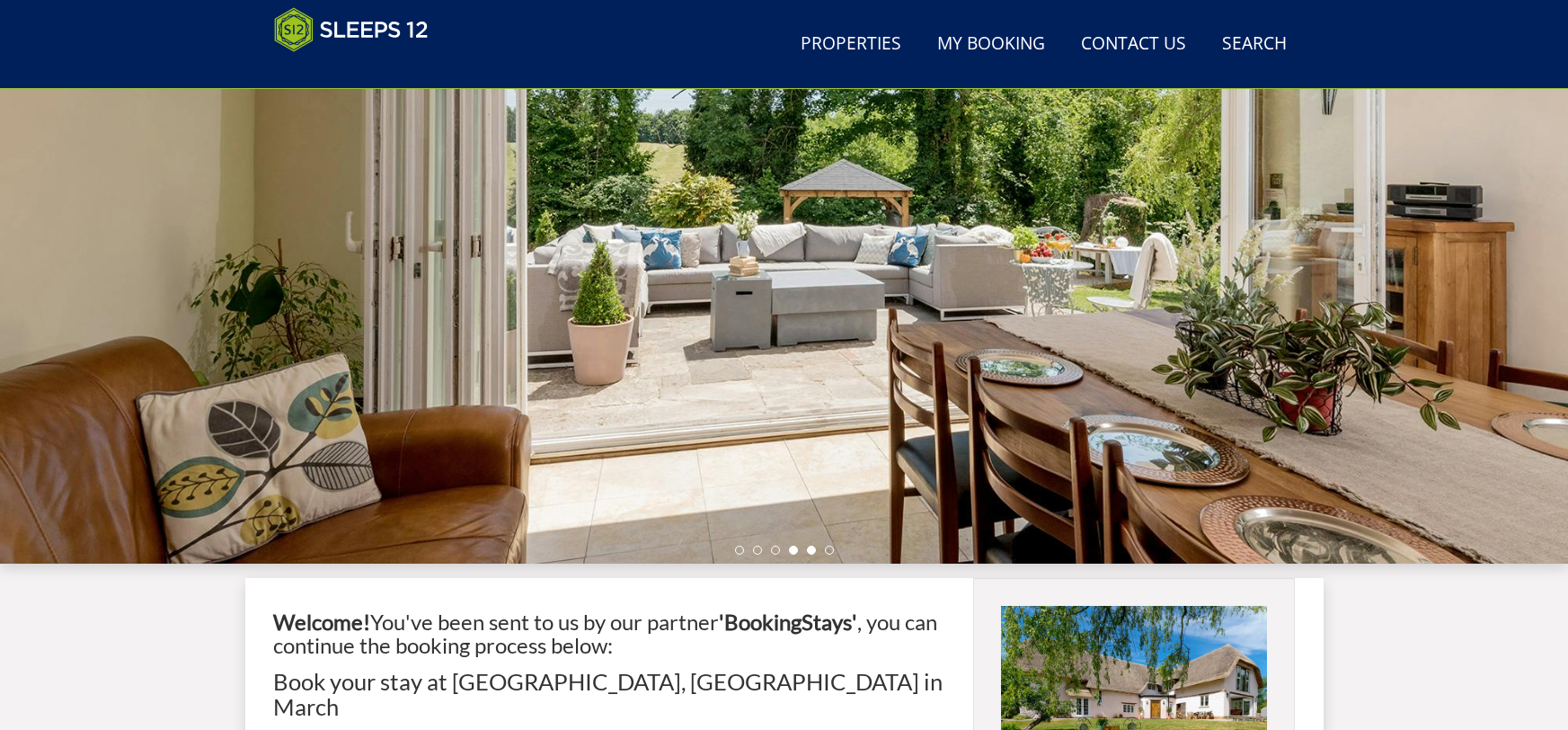
click at [810, 549] on li at bounding box center [810, 549] width 9 height 9
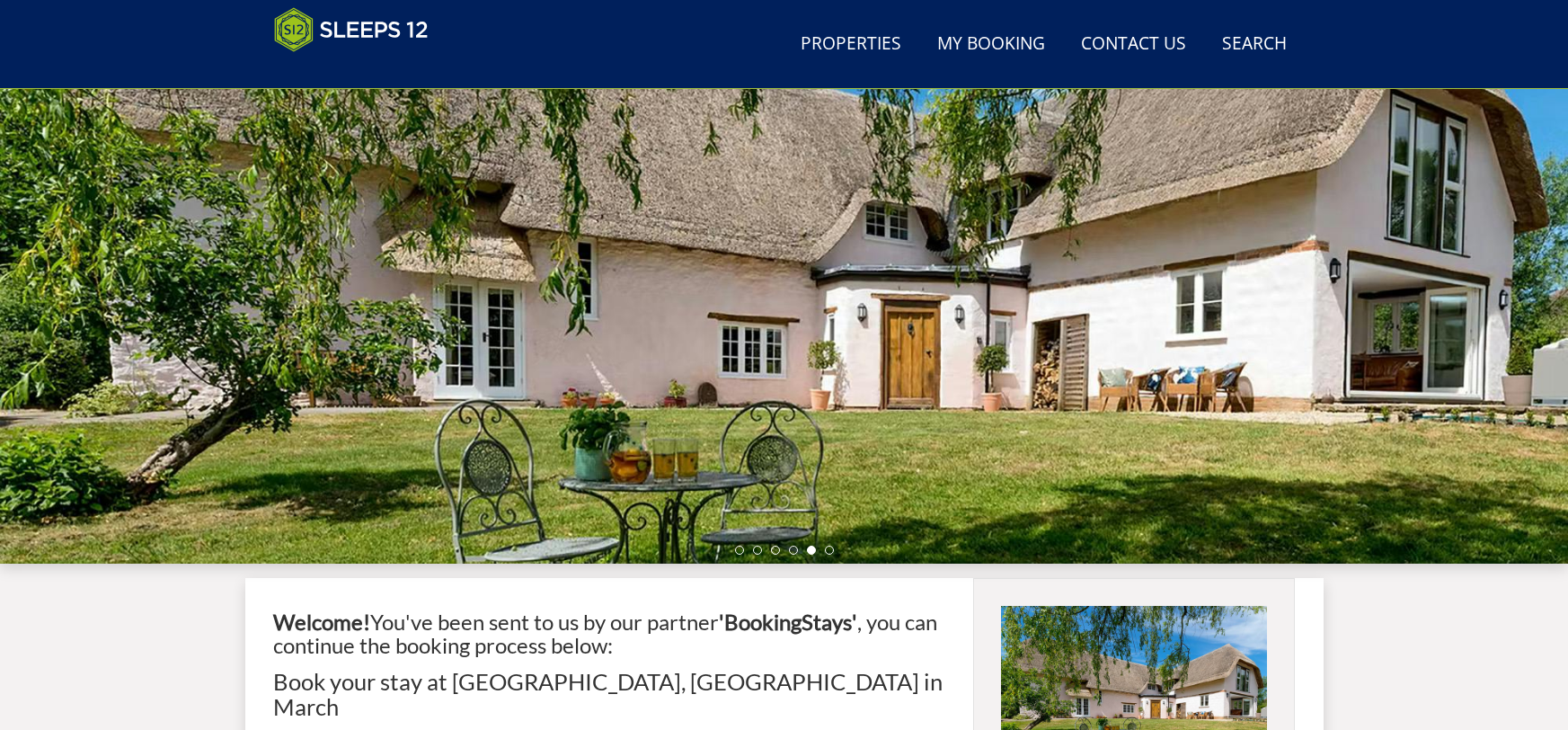
click at [829, 554] on div at bounding box center [784, 248] width 1568 height 629
click at [829, 549] on li at bounding box center [829, 549] width 9 height 9
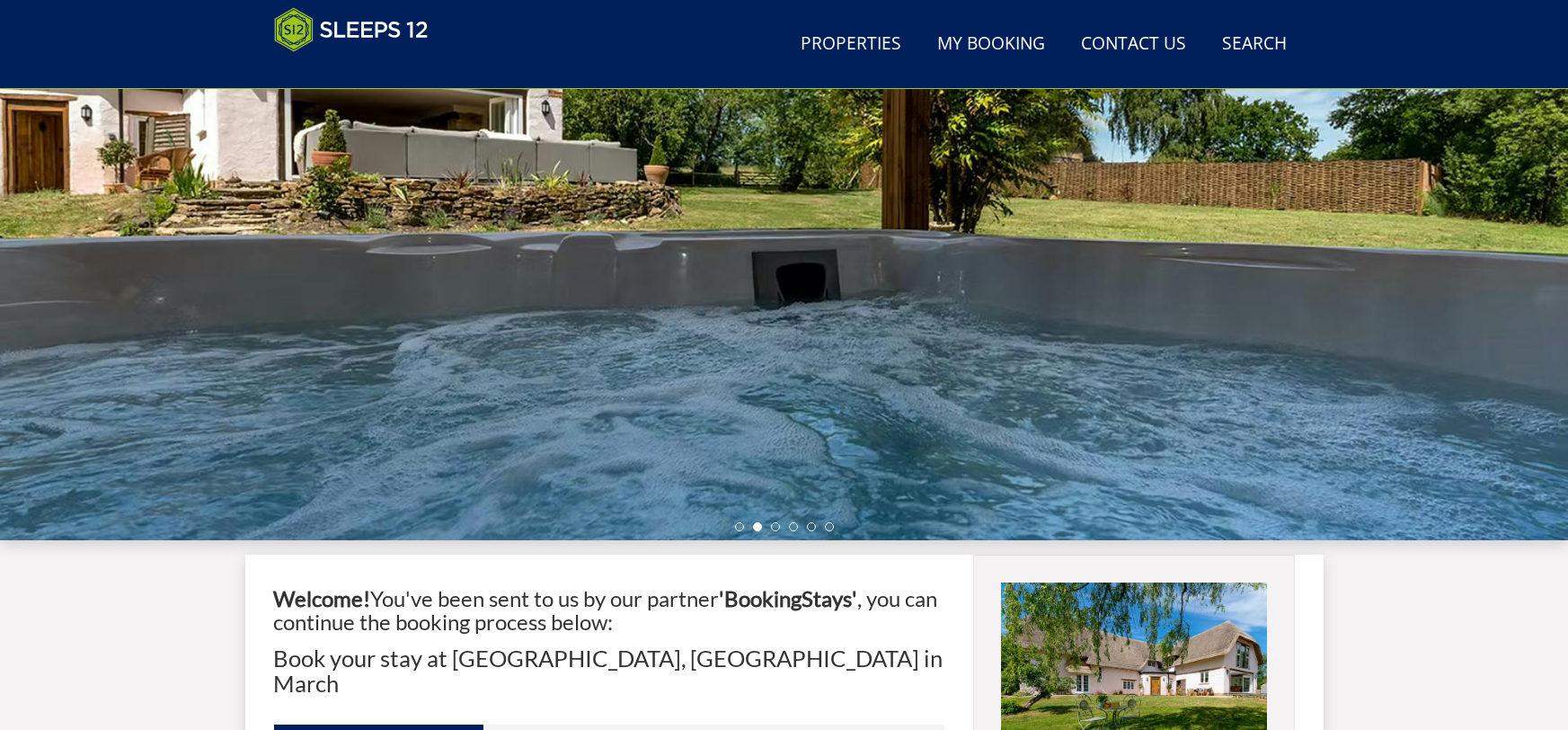
scroll to position [235, 0]
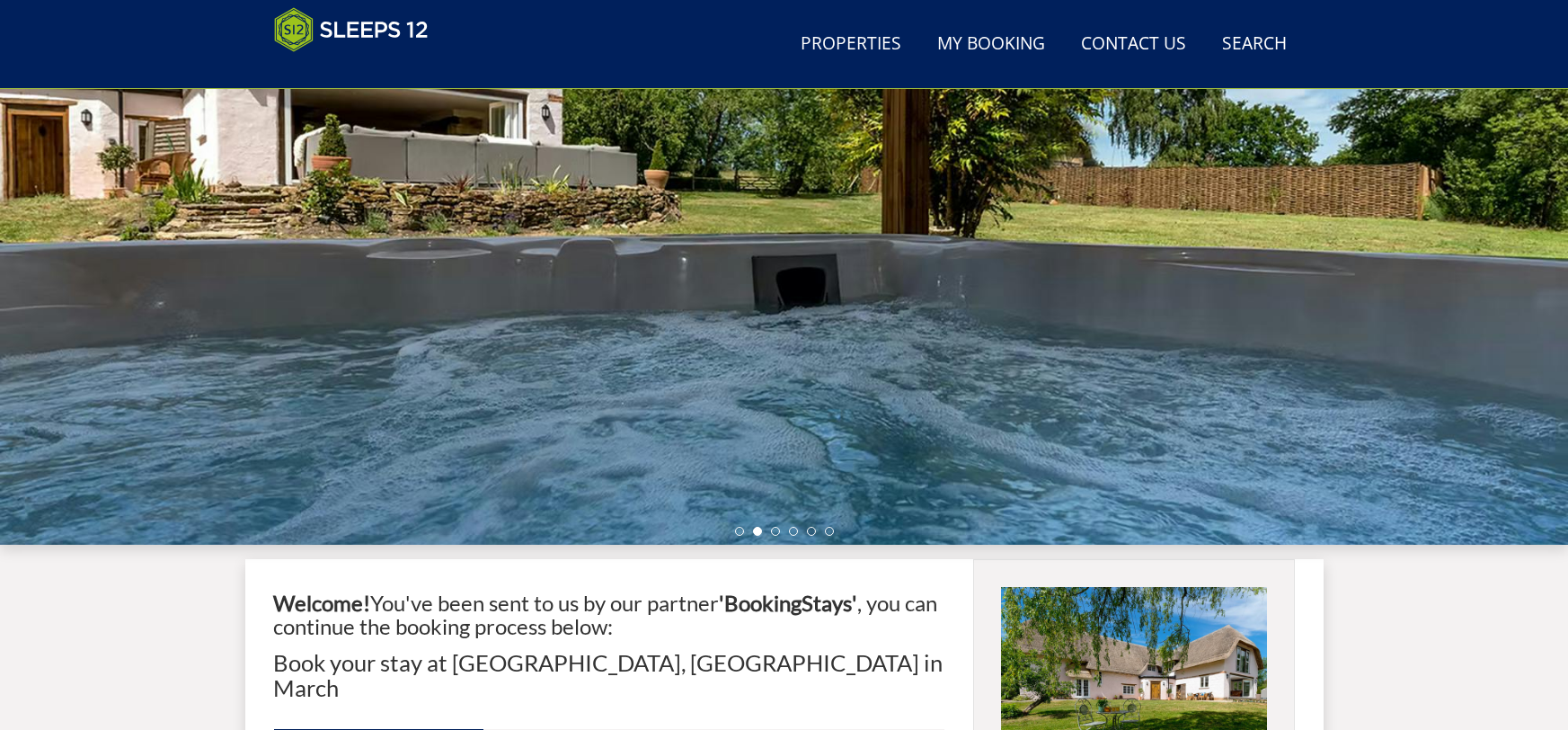
click at [780, 529] on ul at bounding box center [784, 531] width 99 height 9
click at [765, 537] on div at bounding box center [784, 230] width 1568 height 629
click at [777, 530] on li at bounding box center [775, 531] width 9 height 9
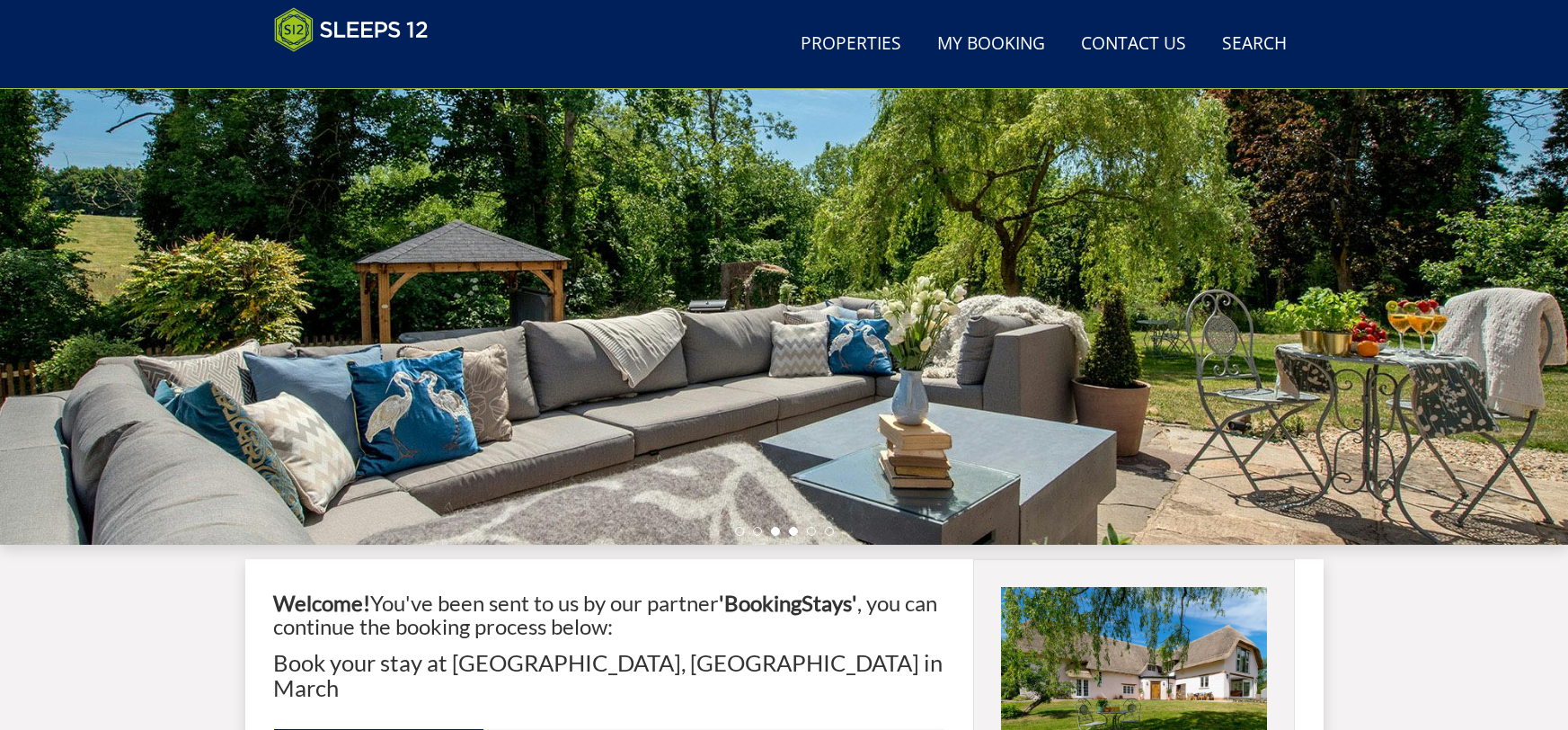
click at [794, 528] on li at bounding box center [793, 531] width 9 height 9
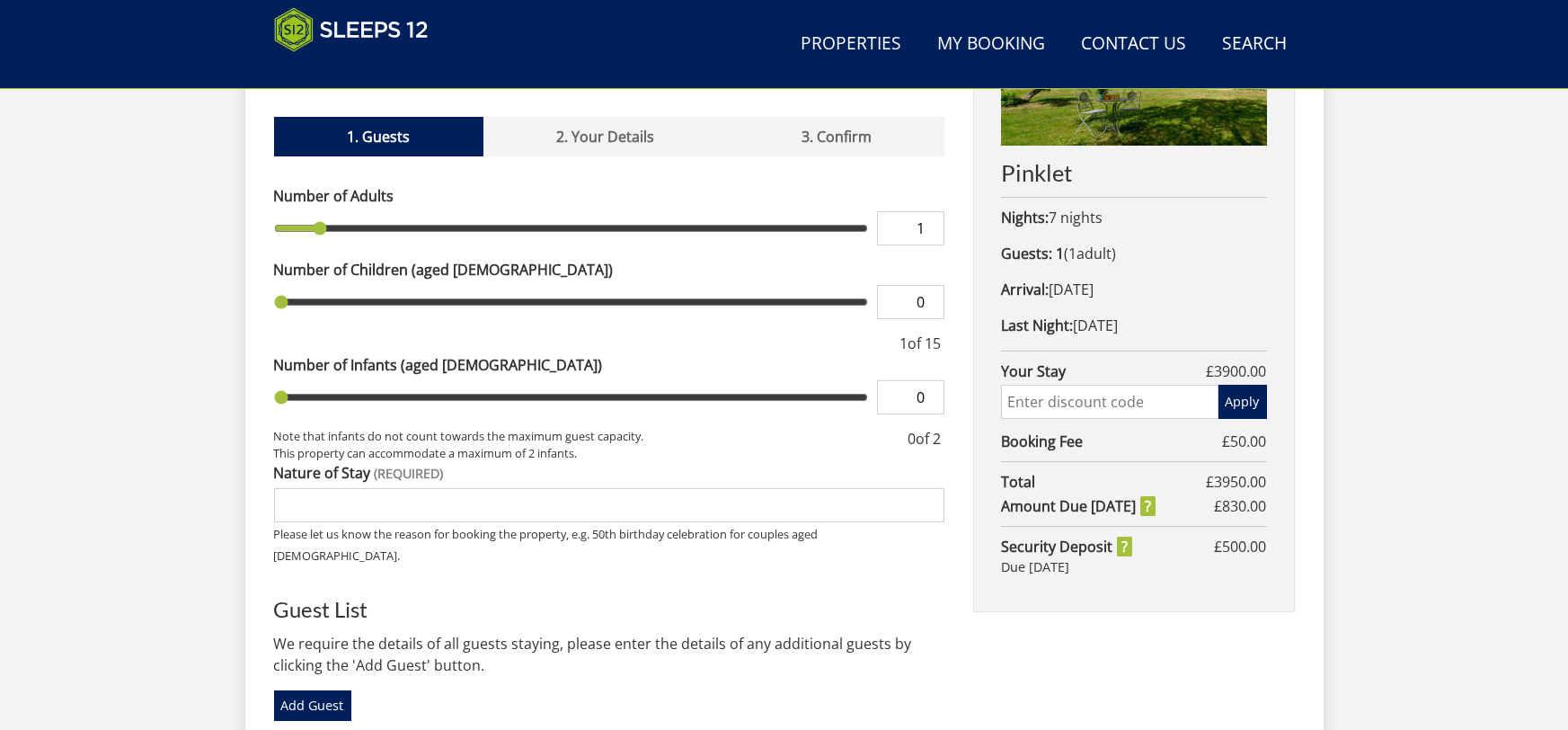
scroll to position [547, 0]
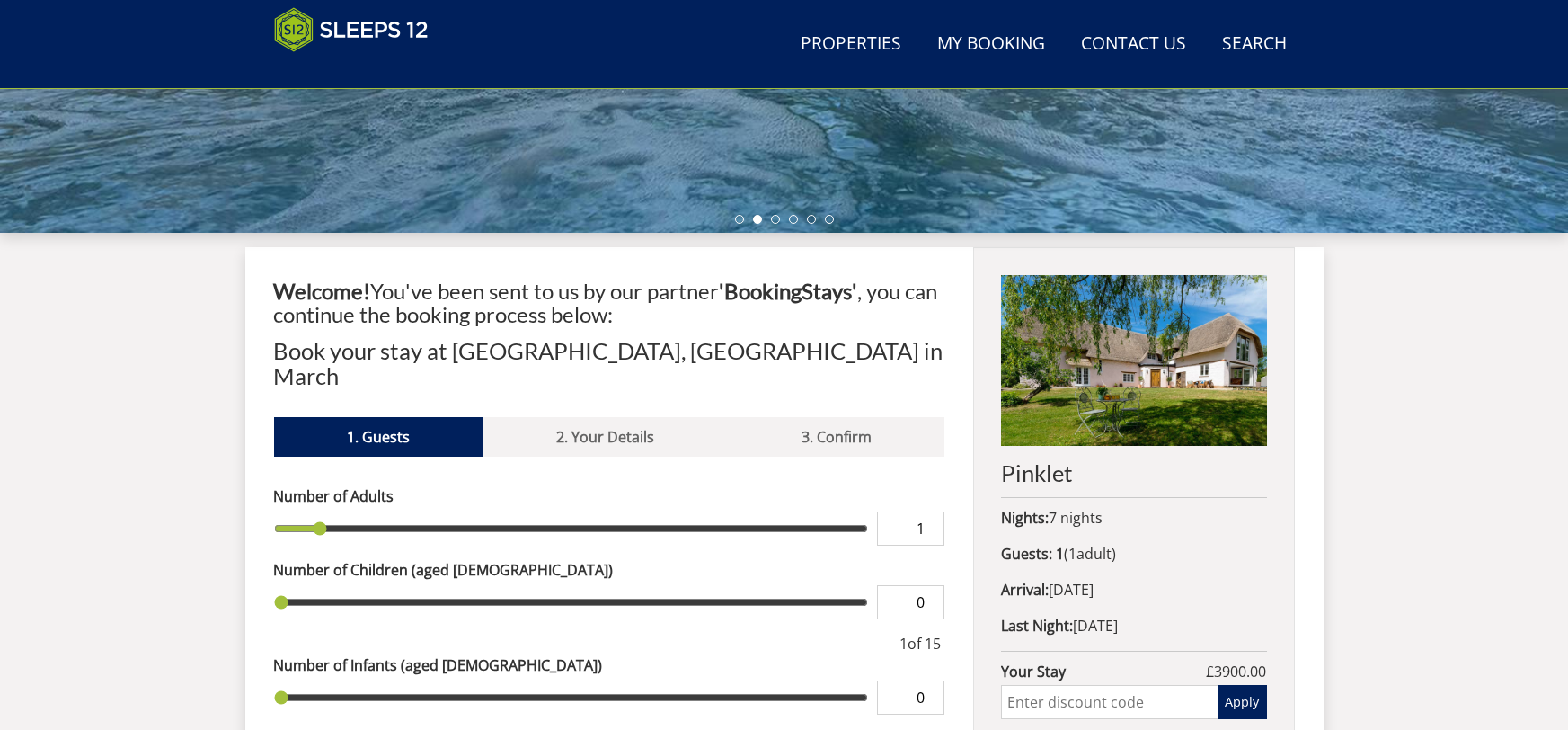
type input "2"
type input "3"
type input "4"
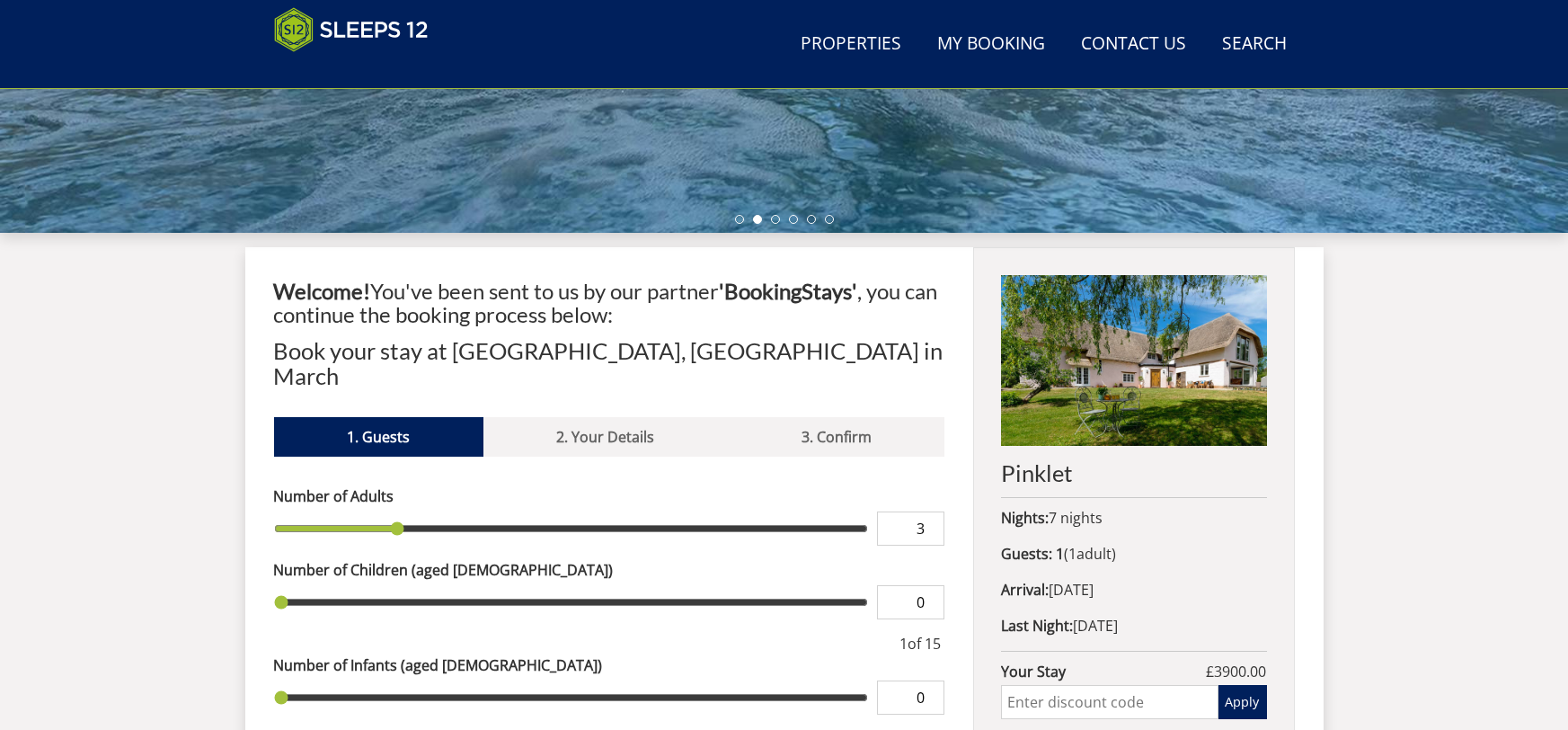
type input "4"
type input "5"
type input "6"
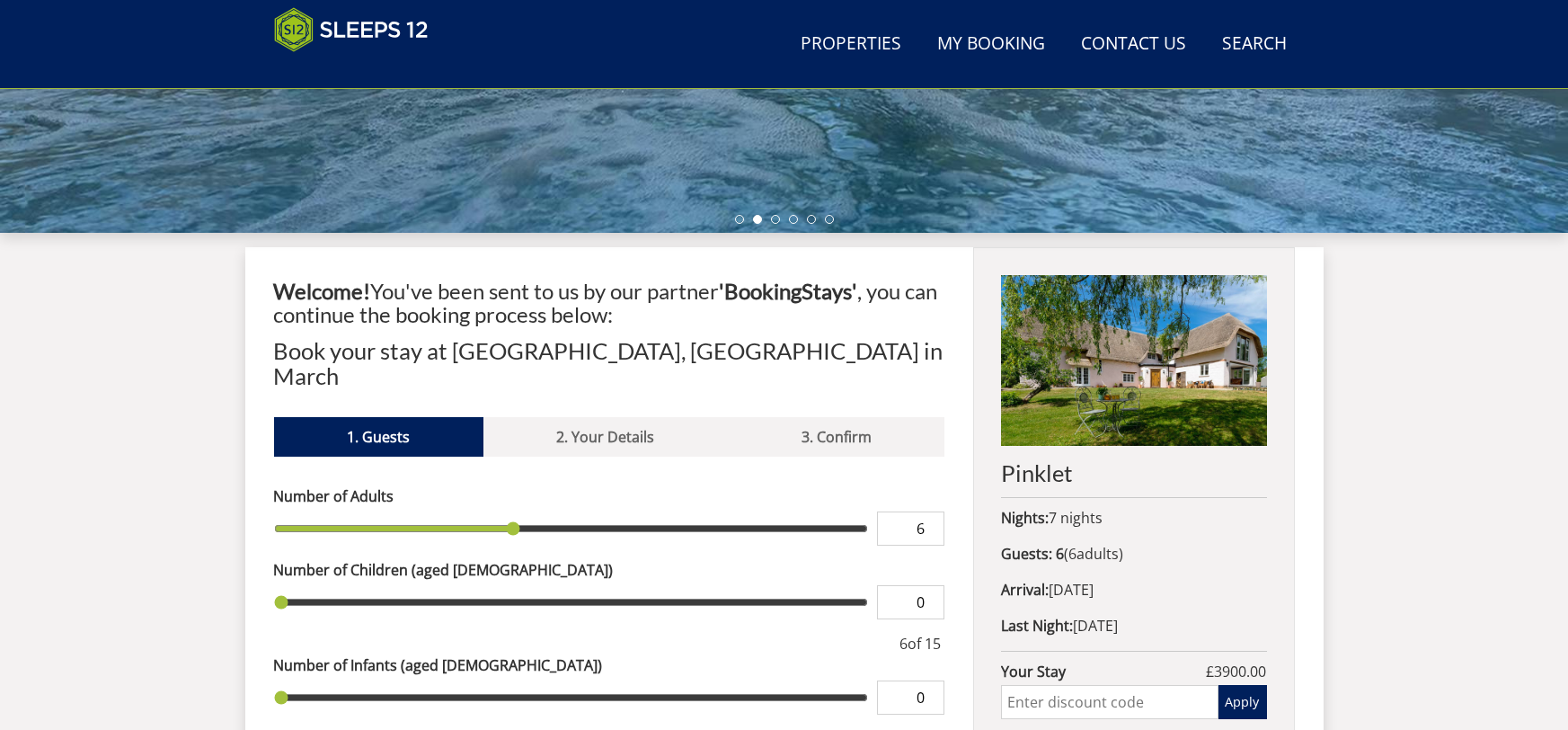
type input "7"
type input "8"
type input "9"
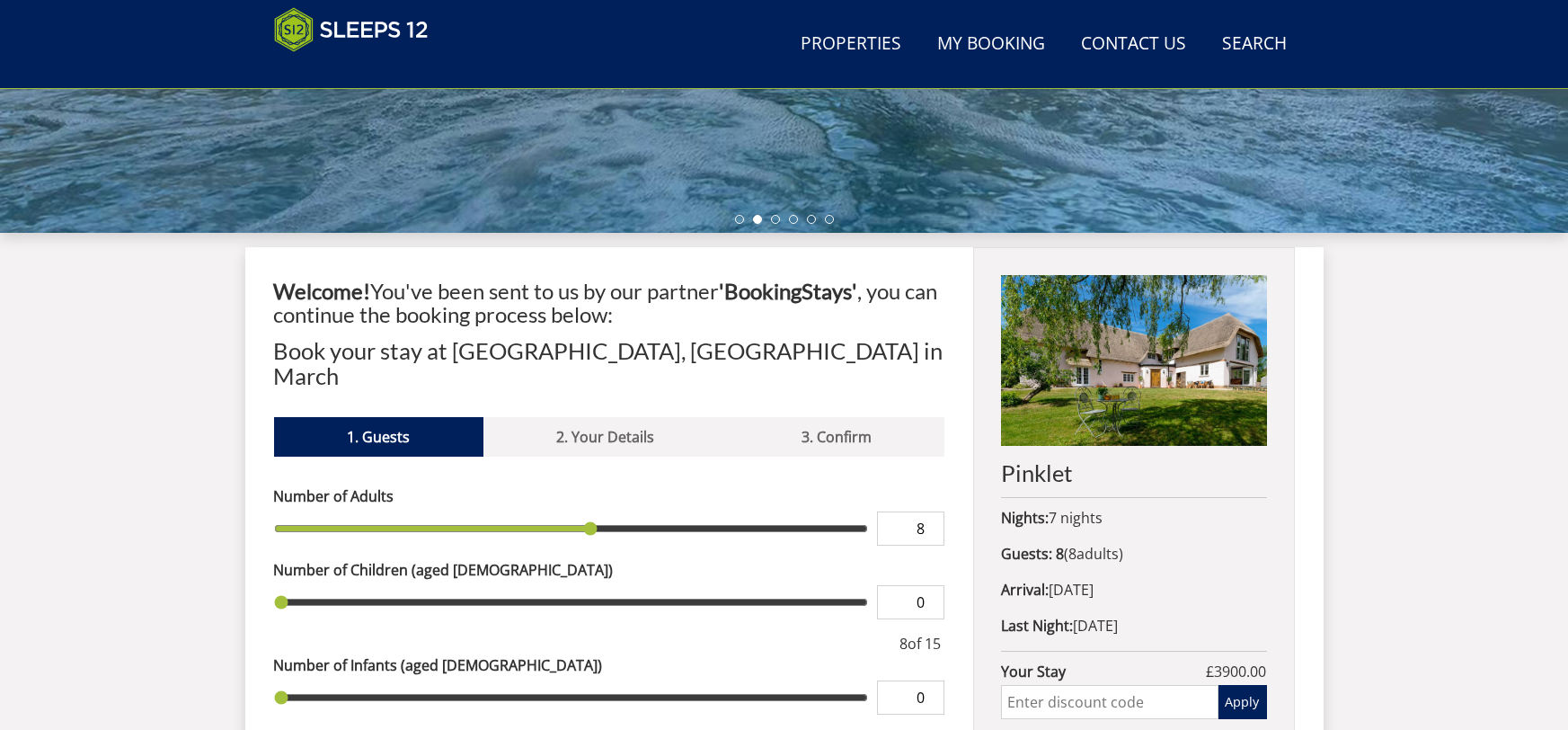
type input "9"
type input "10"
type input "11"
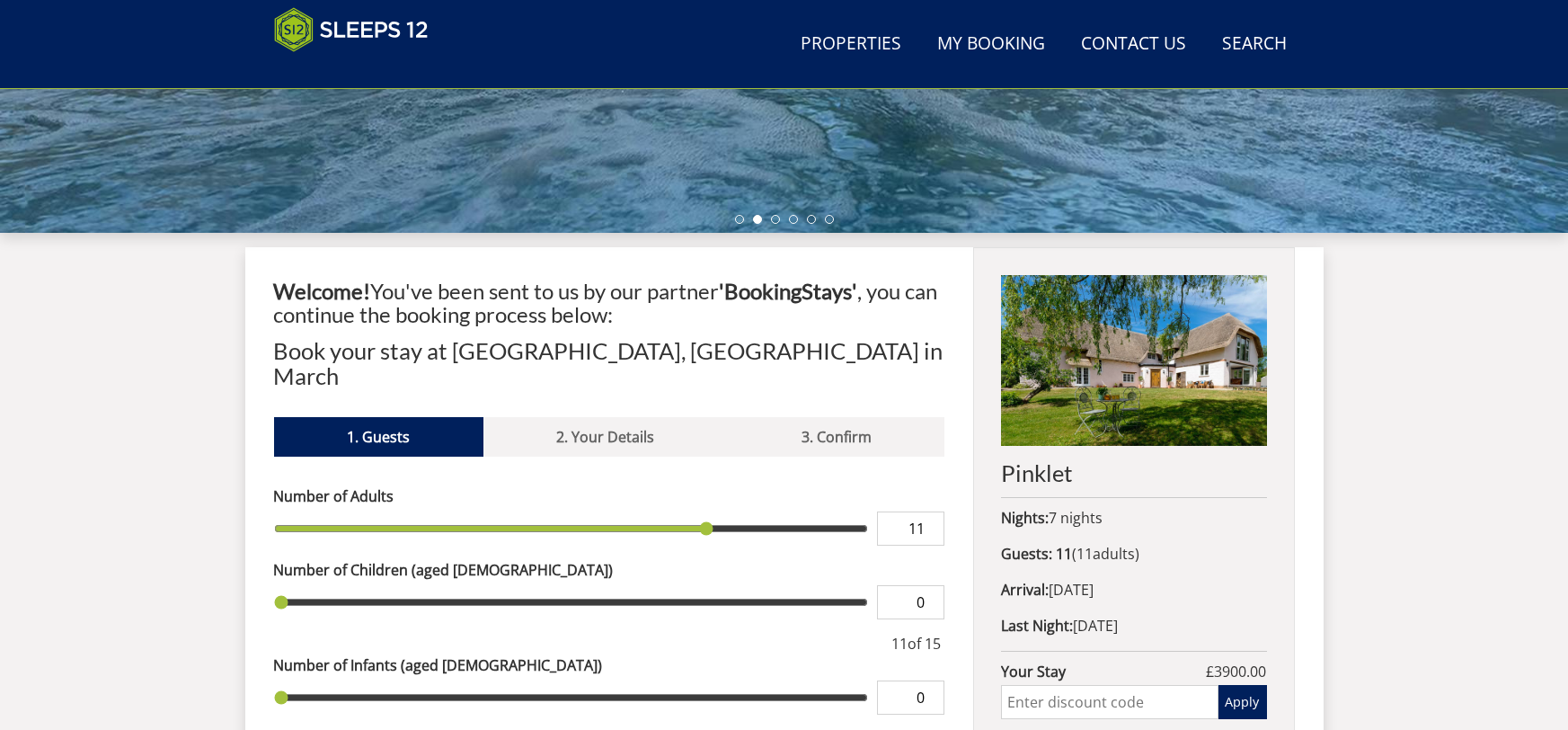
type input "12"
drag, startPoint x: 321, startPoint y: 495, endPoint x: 729, endPoint y: 495, distance: 408.0
type input "12"
click at [729, 511] on input "range" at bounding box center [571, 528] width 595 height 34
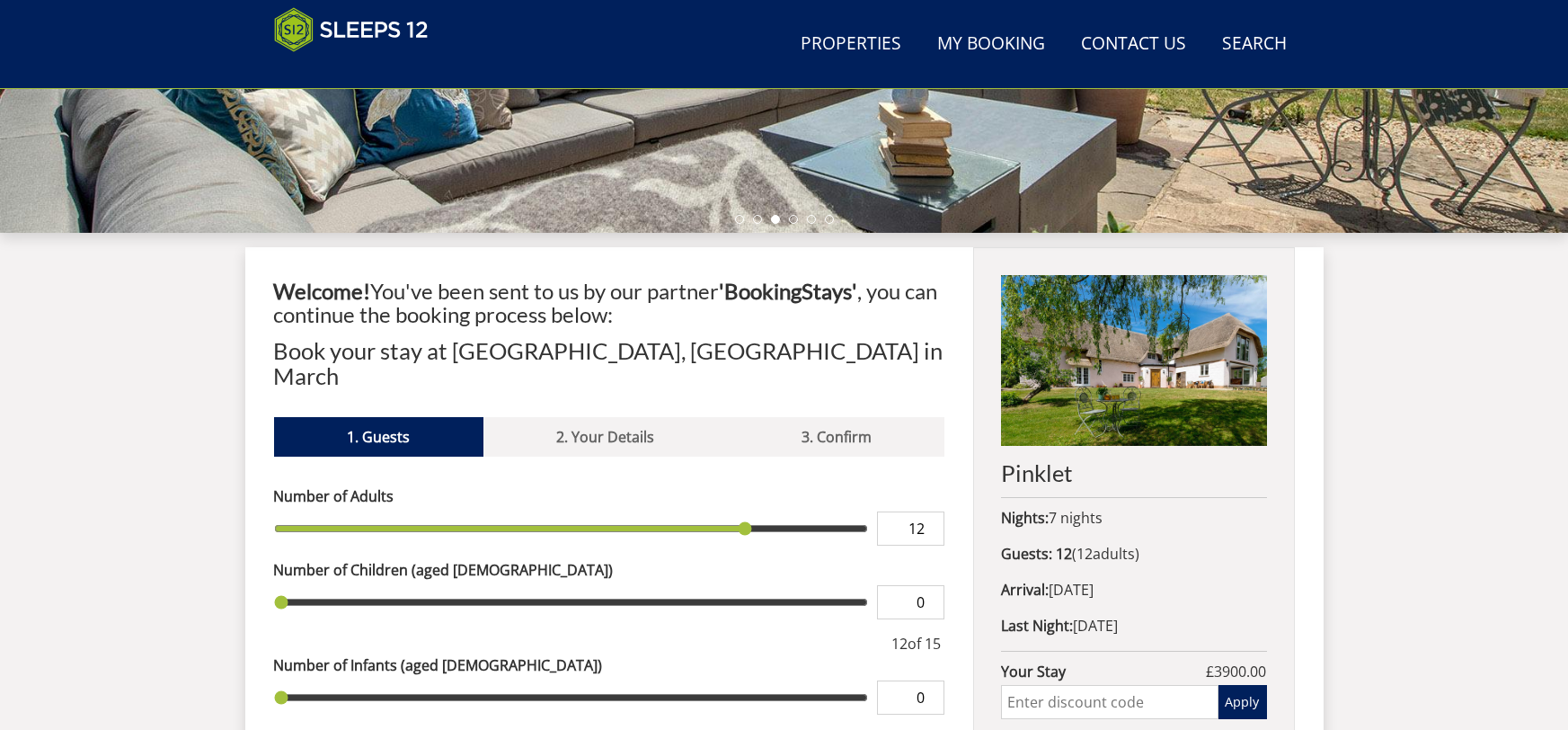
type input "1"
type input "2"
type input "3"
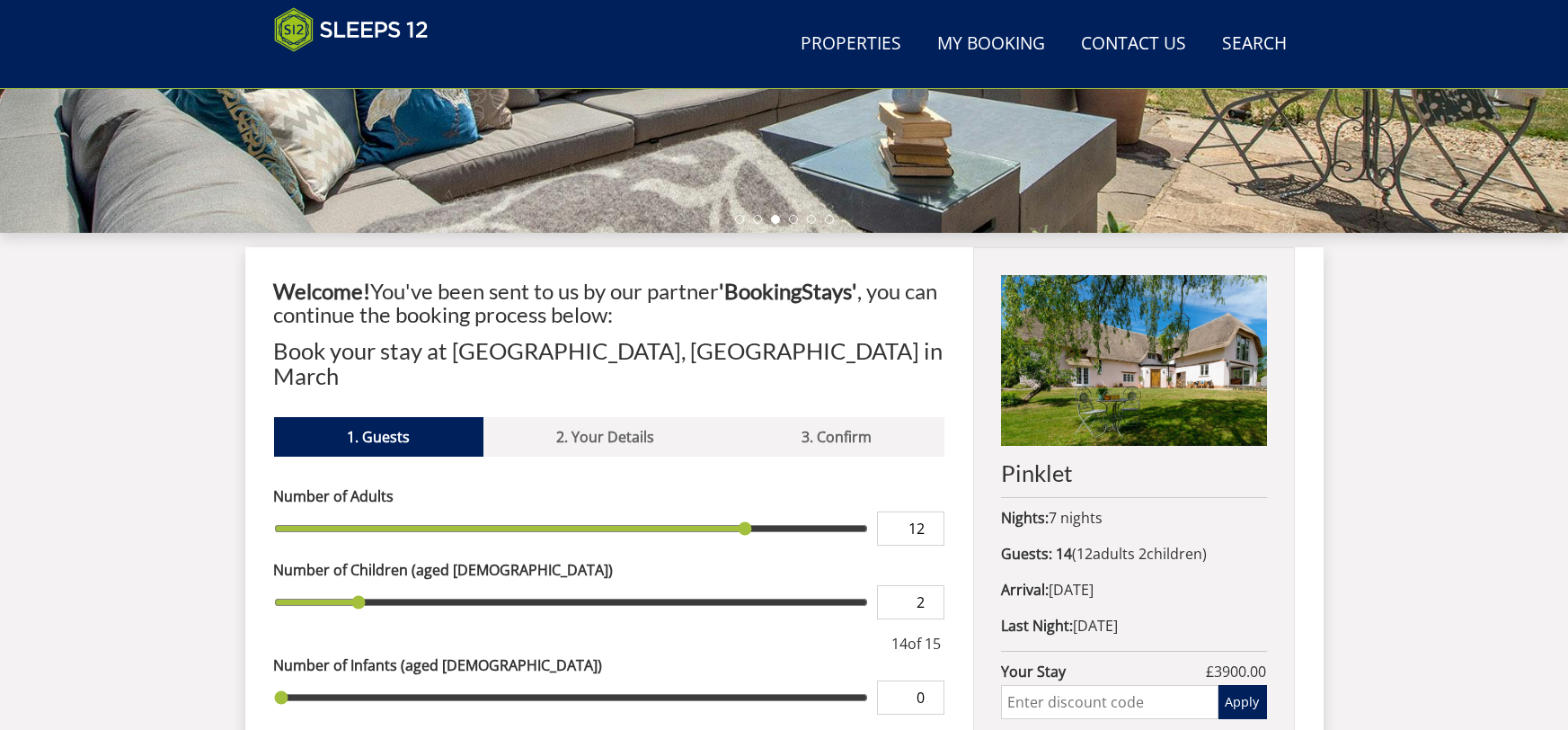
type input "3"
drag, startPoint x: 281, startPoint y: 579, endPoint x: 382, endPoint y: 561, distance: 102.6
type input "3"
click at [382, 585] on input "range" at bounding box center [571, 601] width 595 height 34
click at [1496, 509] on div "Search Menu Properties My Booking Contact Us 01823 216927 Search Check Availabi…" at bounding box center [784, 314] width 1568 height 1597
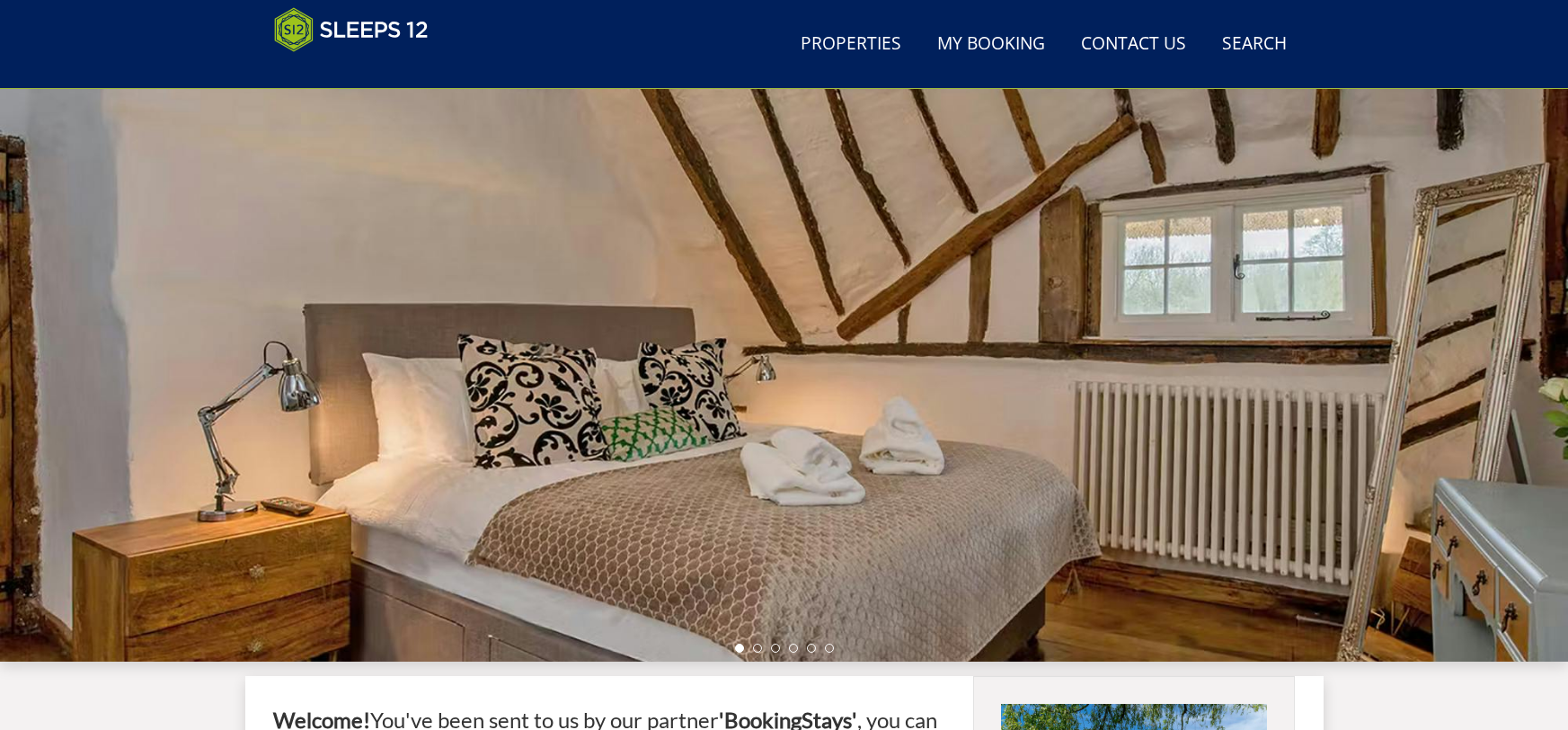
scroll to position [120, 0]
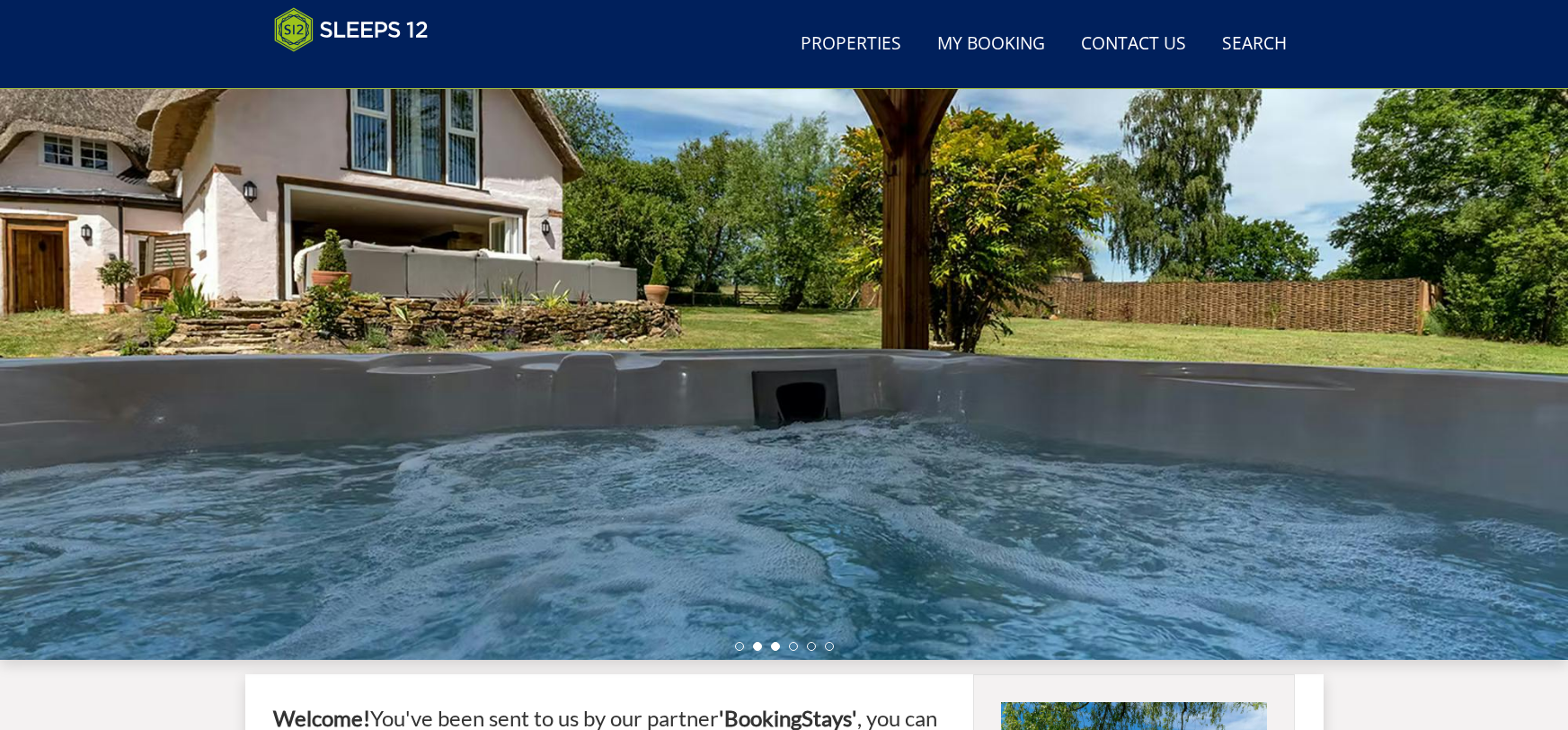
click at [778, 643] on li at bounding box center [775, 646] width 9 height 9
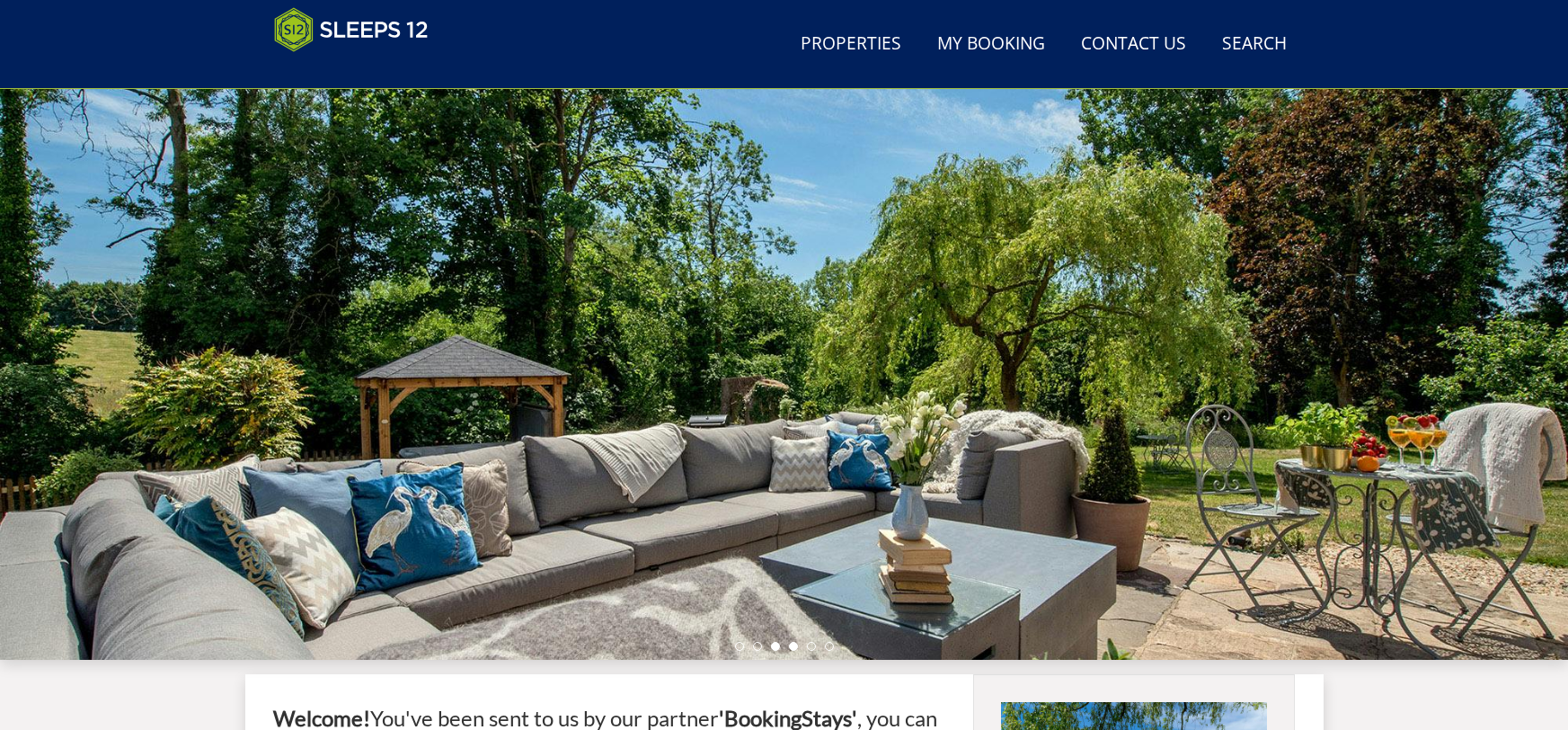
click at [797, 645] on li at bounding box center [793, 646] width 9 height 9
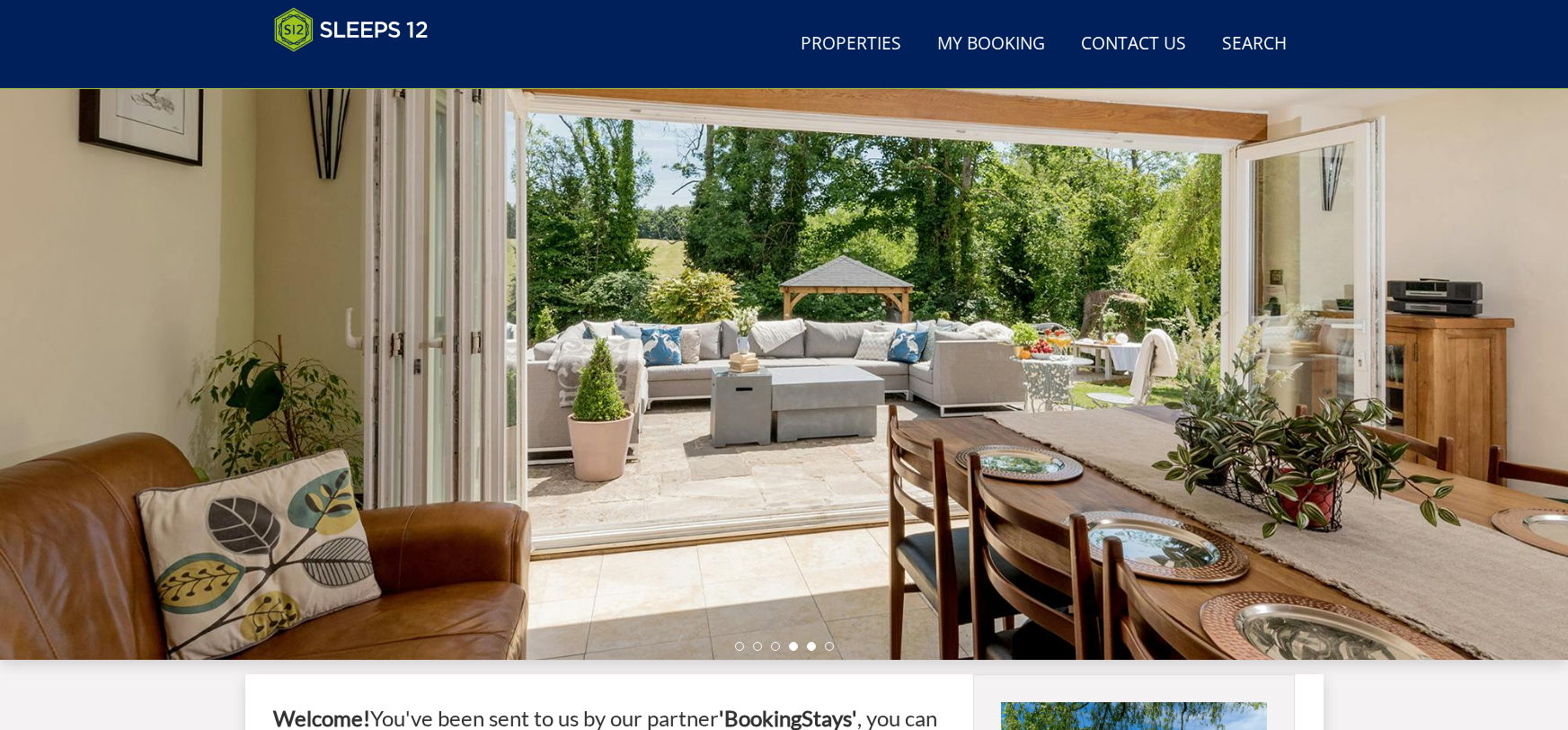
click at [813, 647] on li at bounding box center [810, 646] width 9 height 9
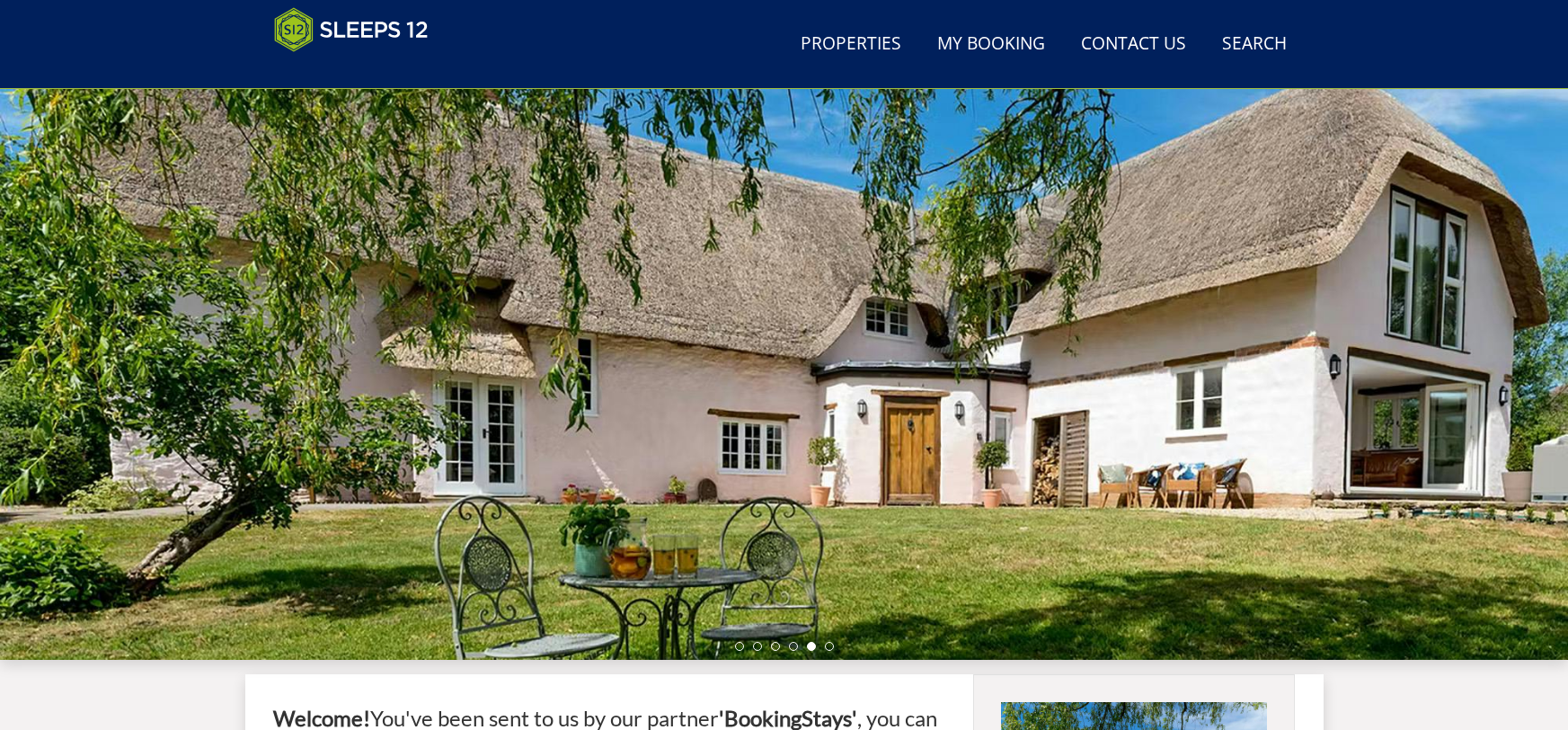
click at [835, 650] on div at bounding box center [784, 344] width 1568 height 629
click at [825, 650] on div at bounding box center [784, 344] width 1568 height 629
click at [735, 647] on li at bounding box center [739, 646] width 9 height 9
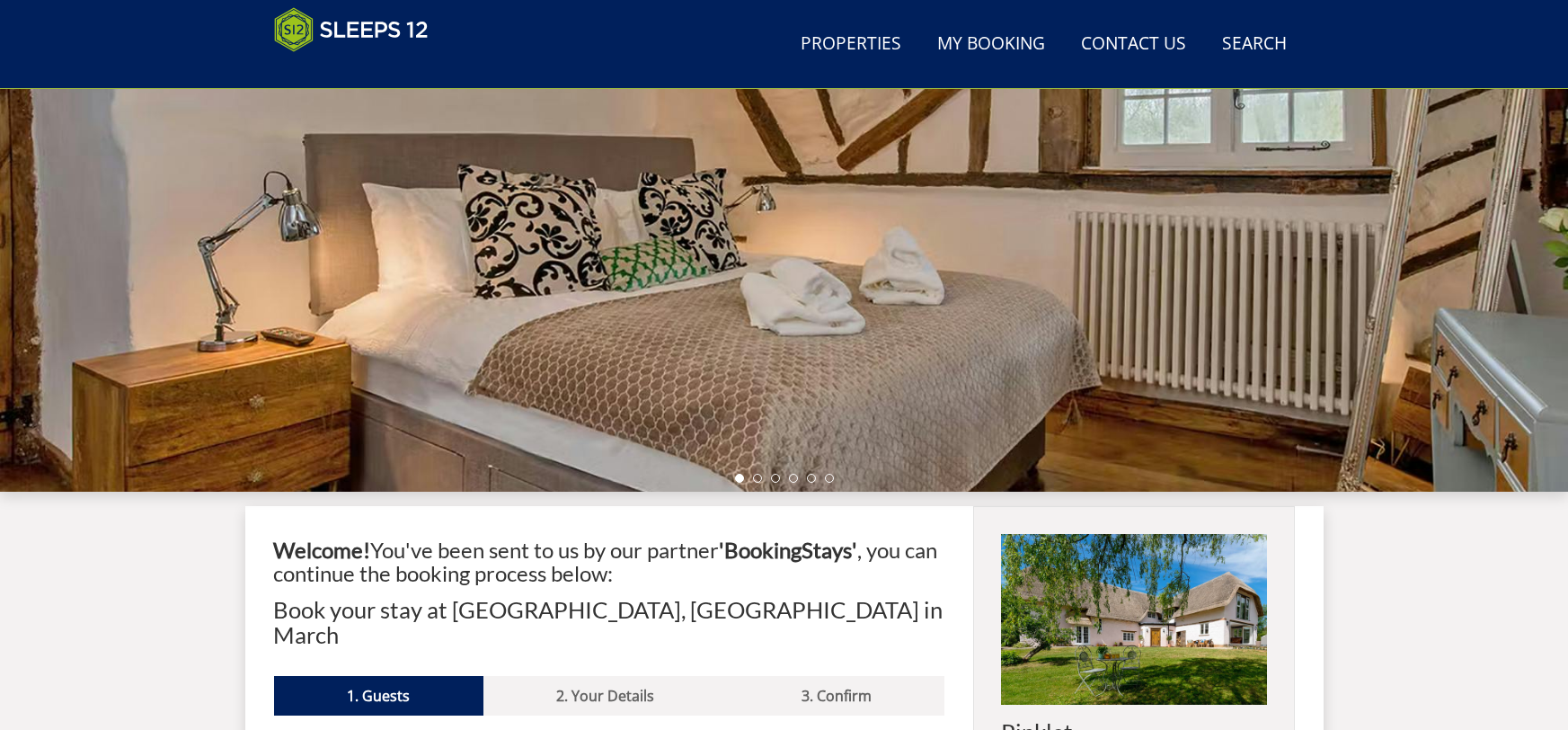
scroll to position [254, 0]
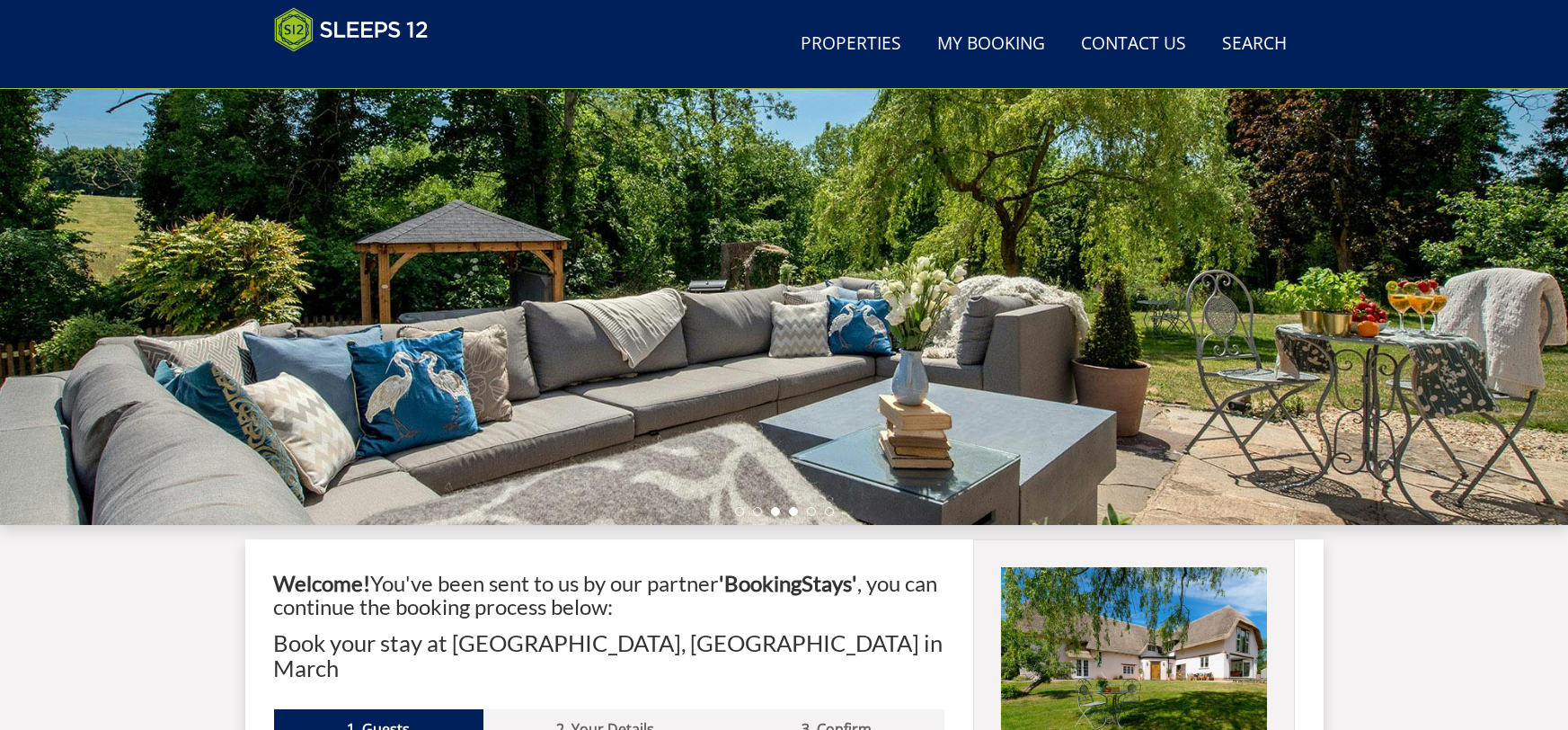
click at [793, 512] on li at bounding box center [793, 510] width 9 height 9
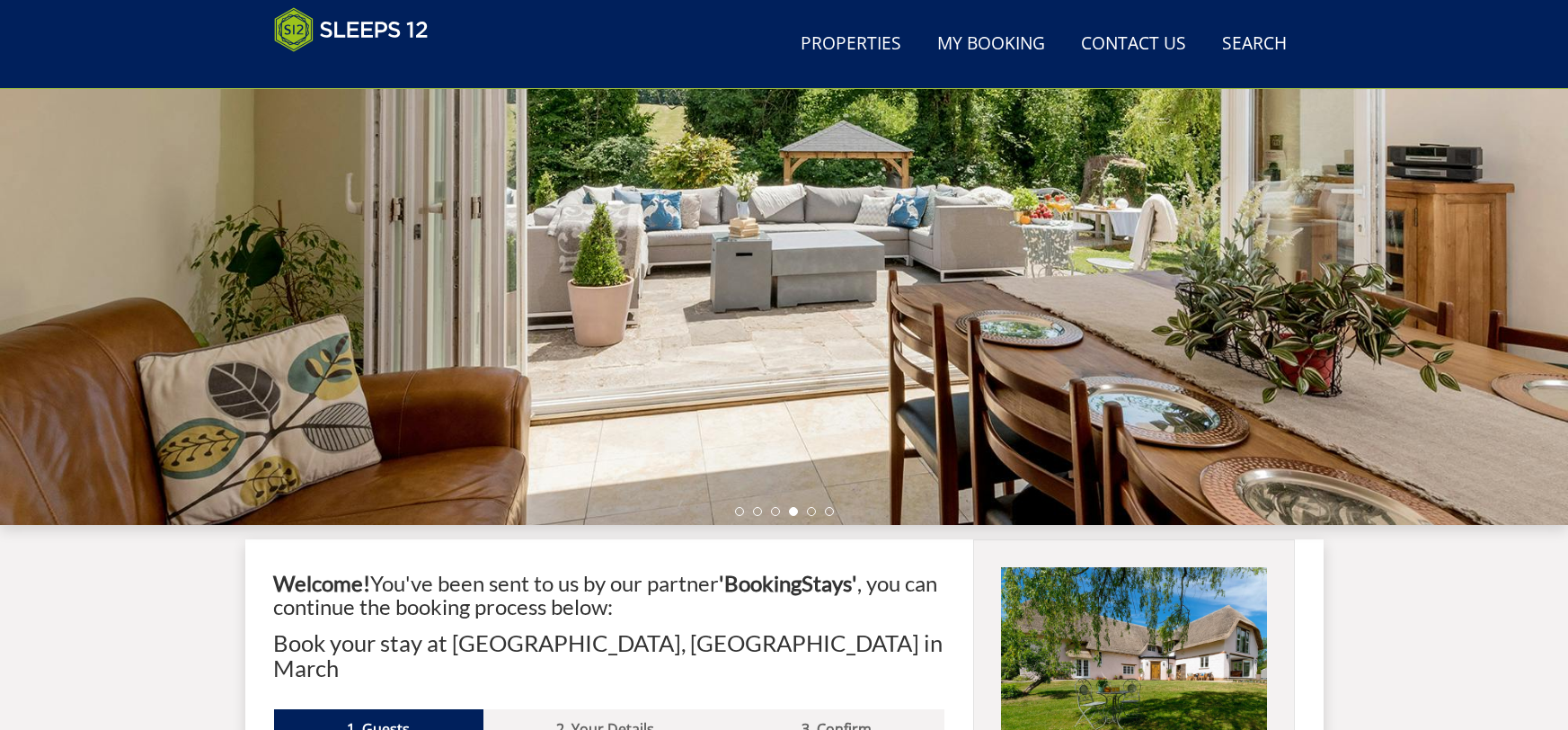
click at [815, 507] on ul at bounding box center [784, 510] width 99 height 9
click at [810, 514] on li at bounding box center [810, 510] width 9 height 9
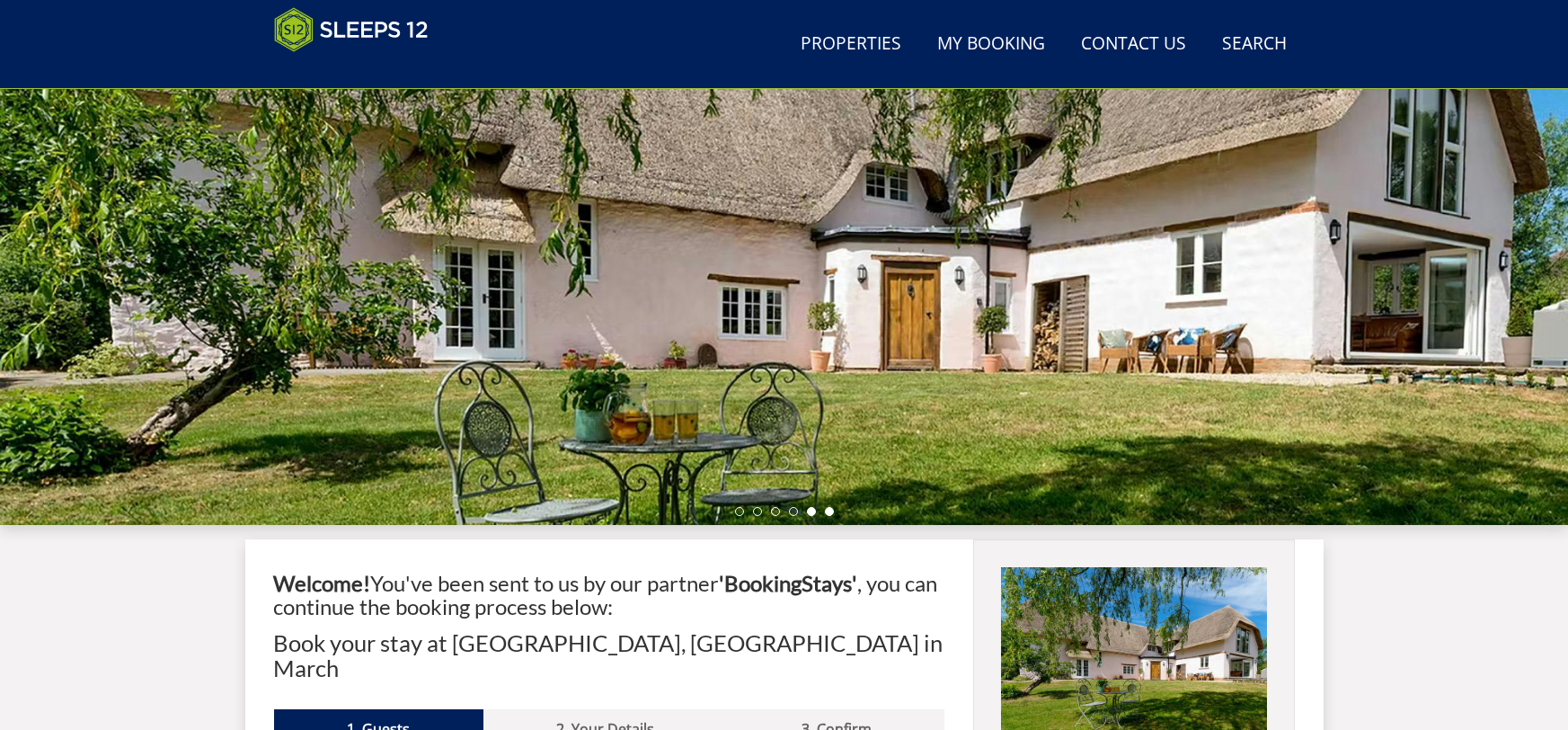
click at [827, 510] on li at bounding box center [829, 510] width 9 height 9
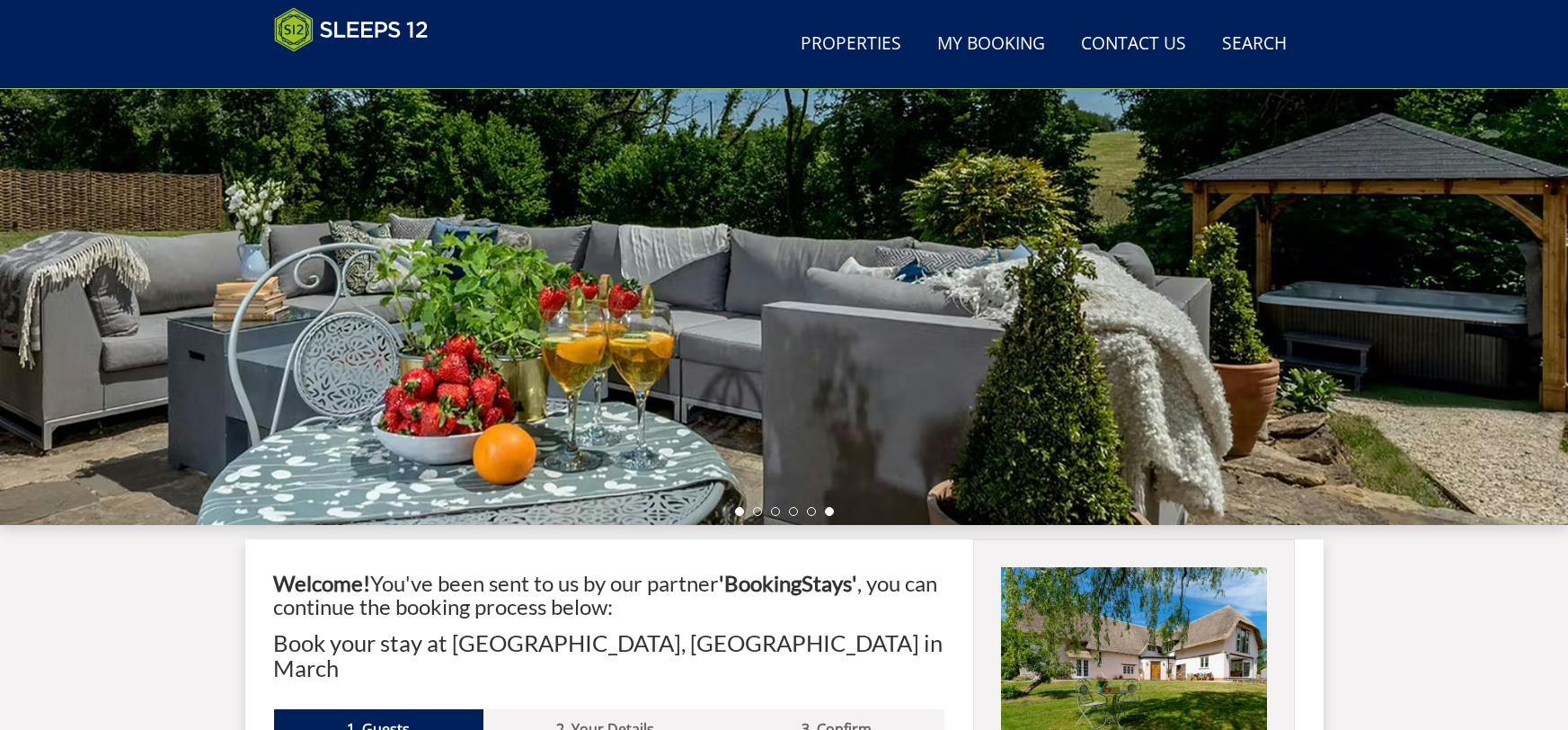
click at [740, 510] on li at bounding box center [739, 510] width 9 height 9
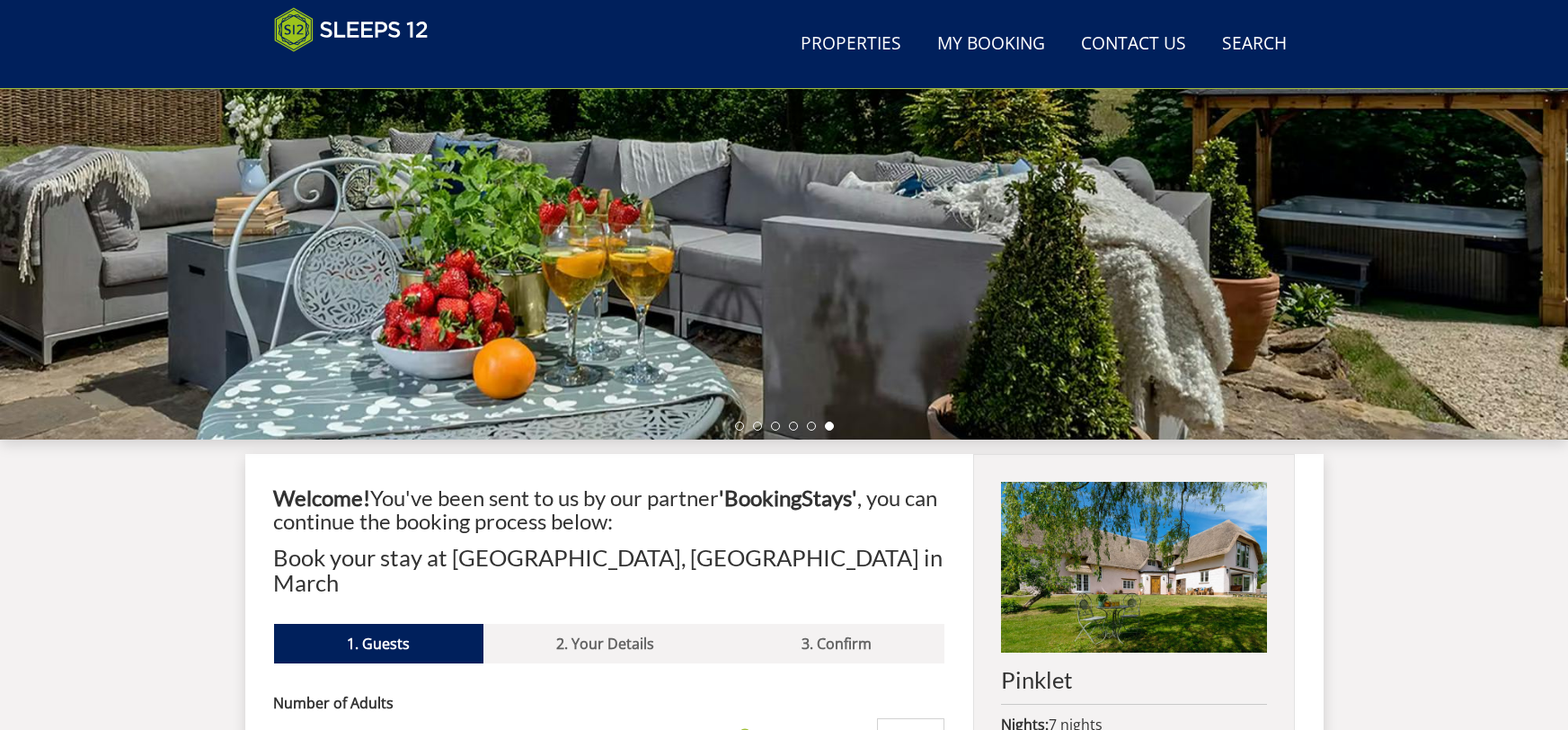
scroll to position [320, 0]
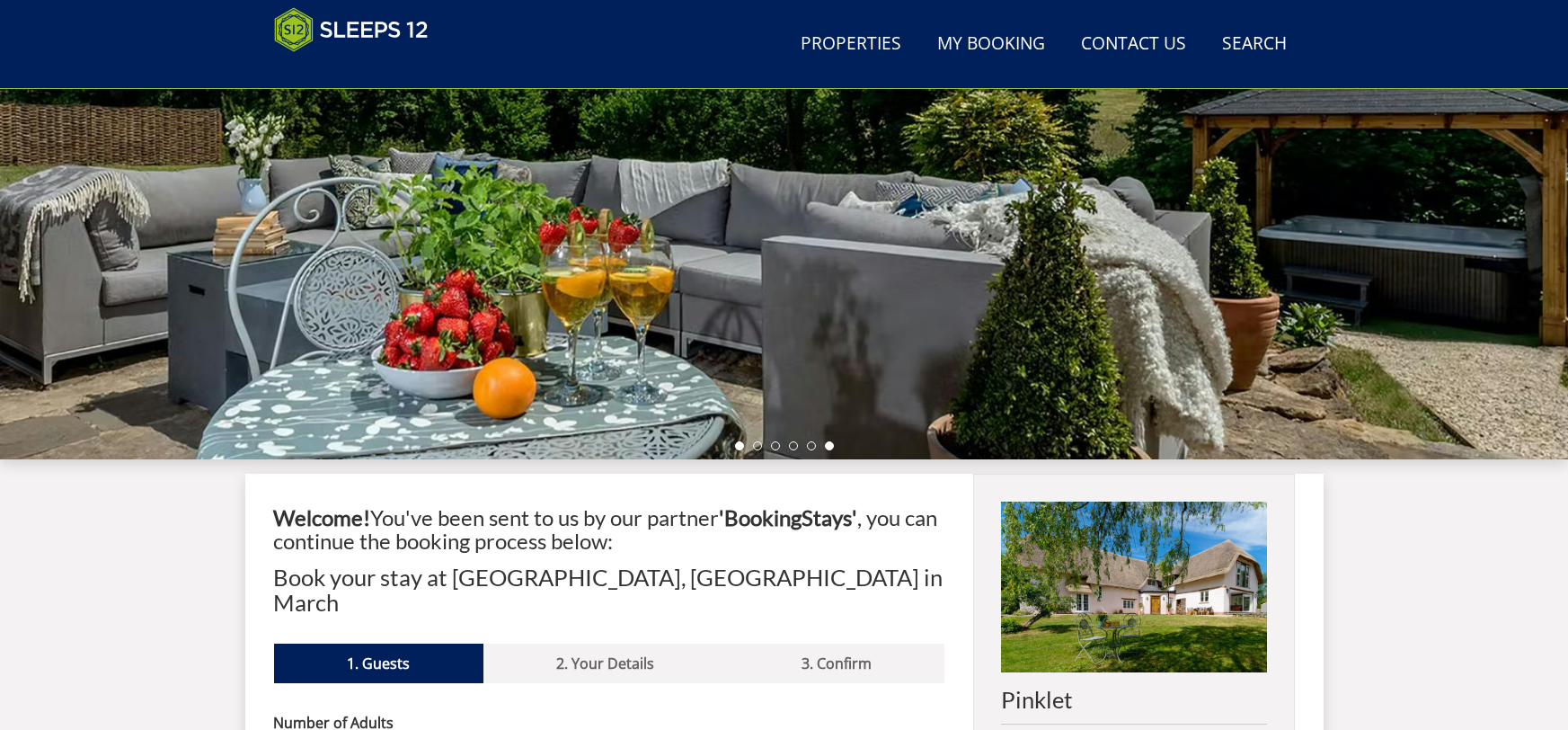
click at [739, 446] on li at bounding box center [739, 445] width 9 height 9
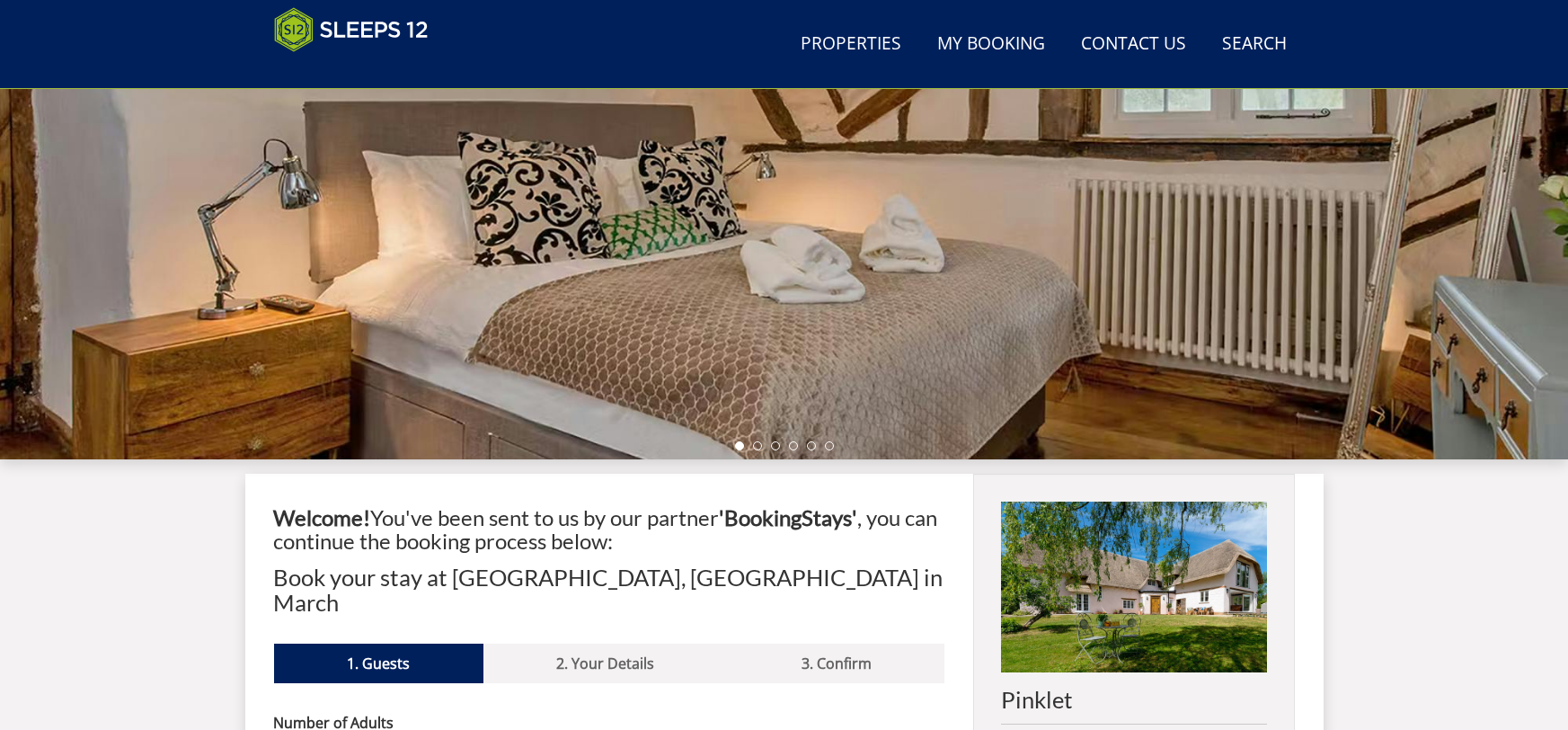
click at [581, 348] on div at bounding box center [784, 144] width 1568 height 629
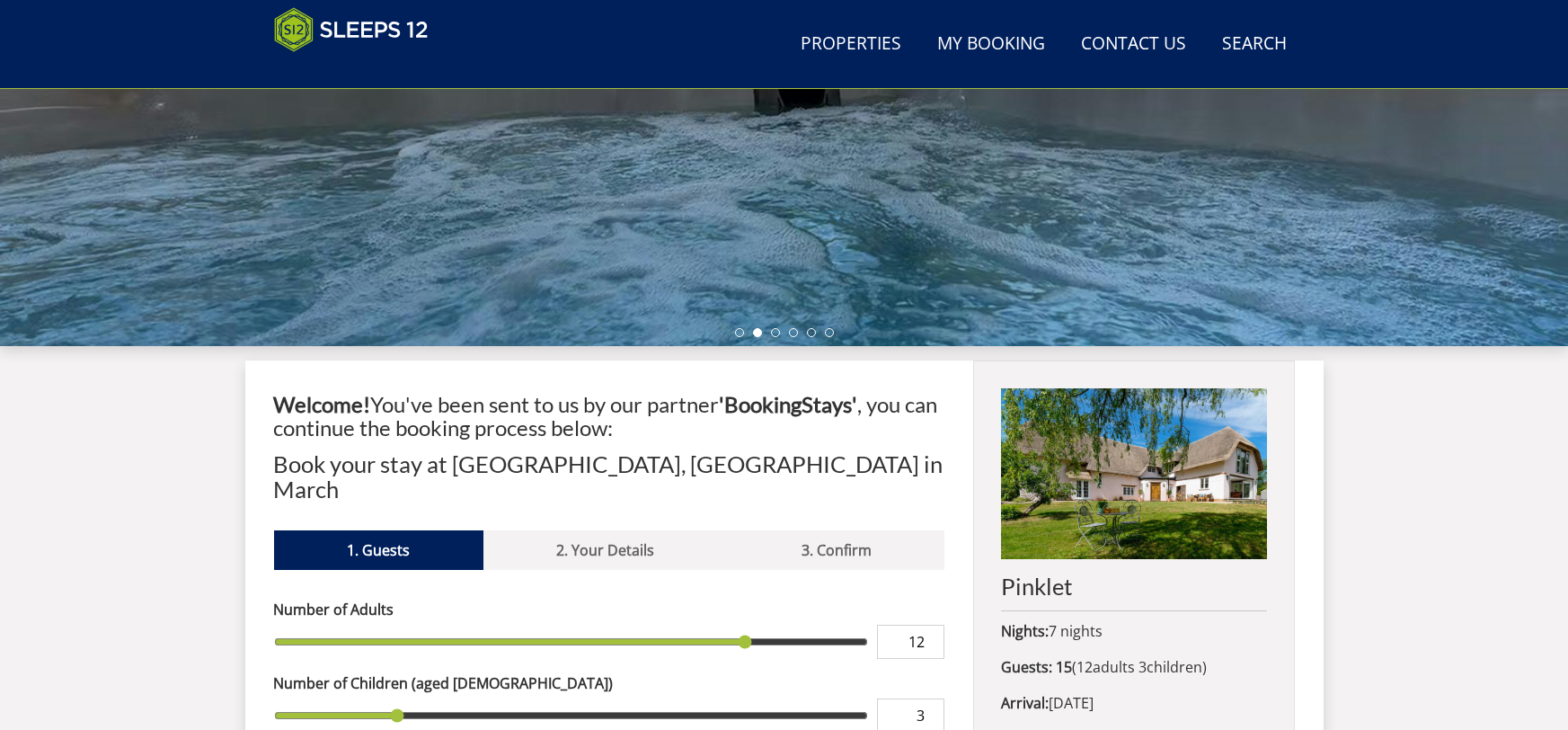
scroll to position [437, 0]
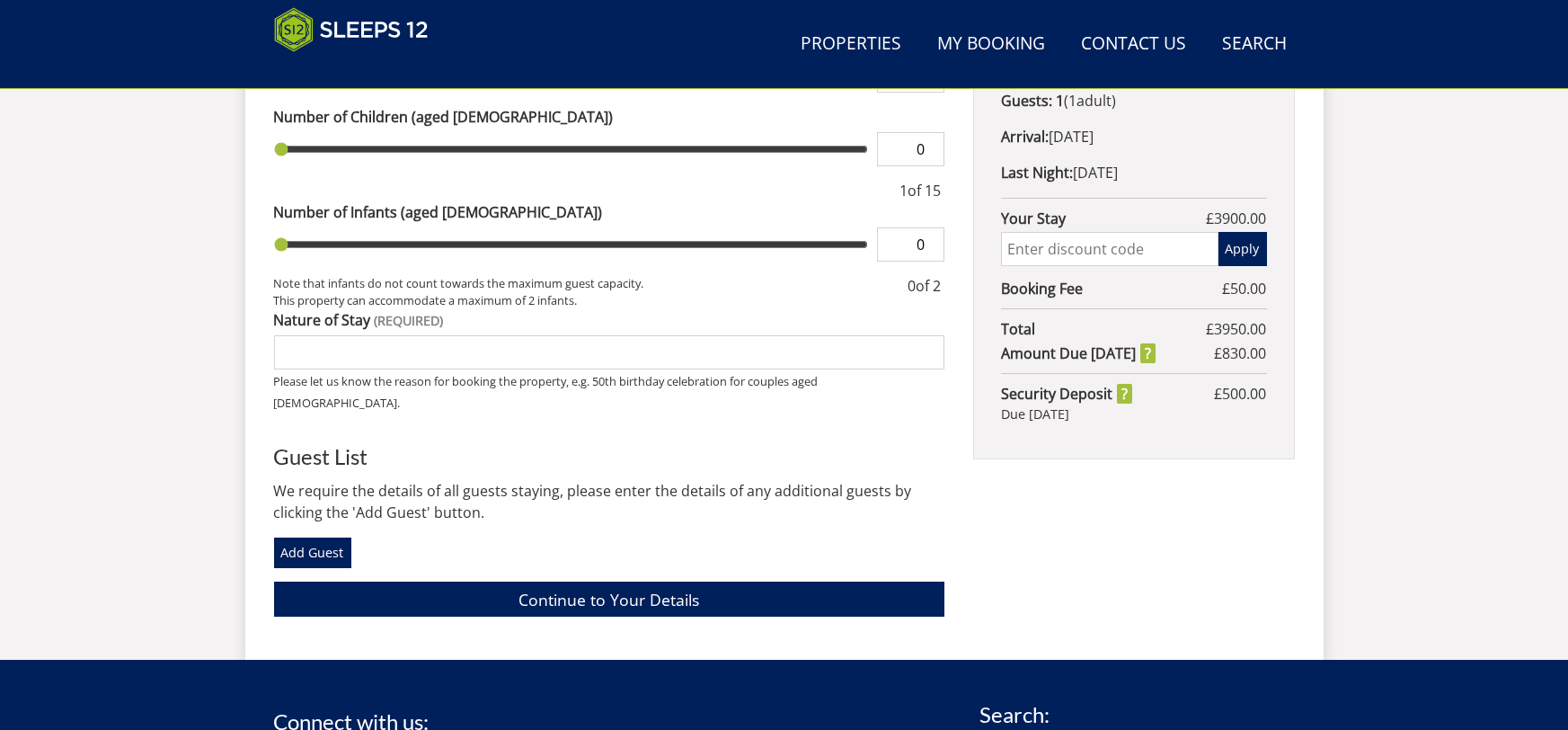
scroll to position [985, 0]
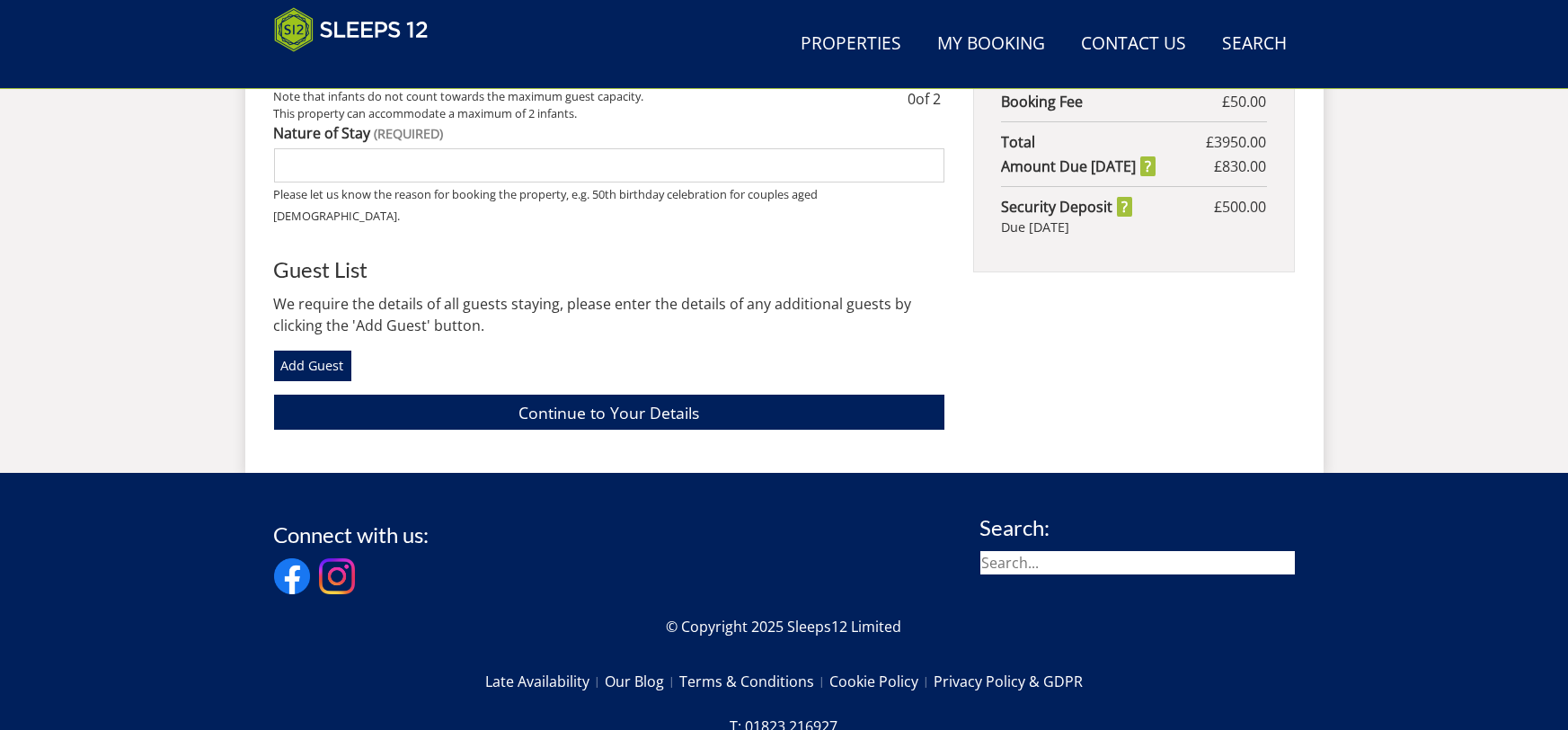
scroll to position [1189, 0]
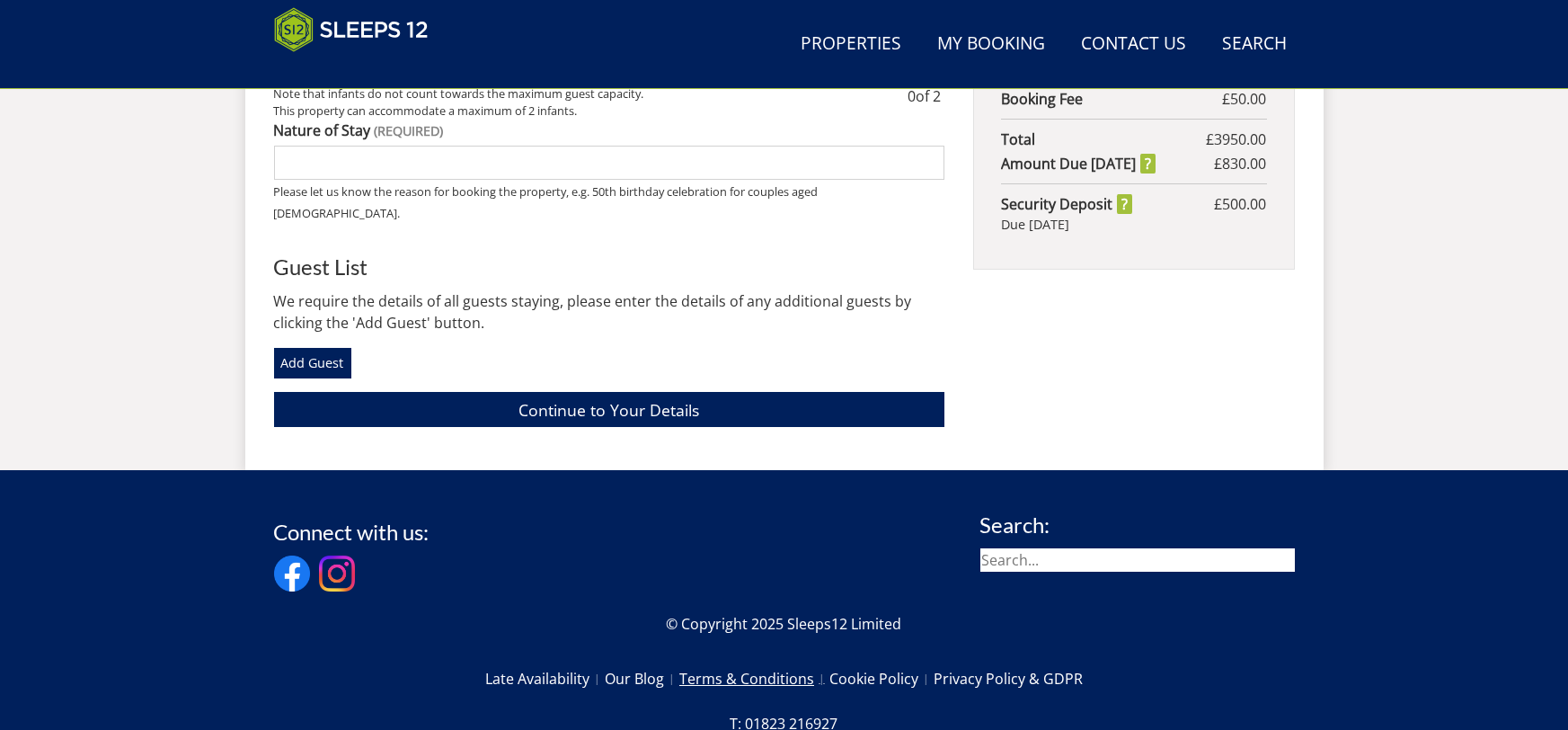
click at [766, 663] on link "Terms & Conditions" at bounding box center [754, 678] width 150 height 30
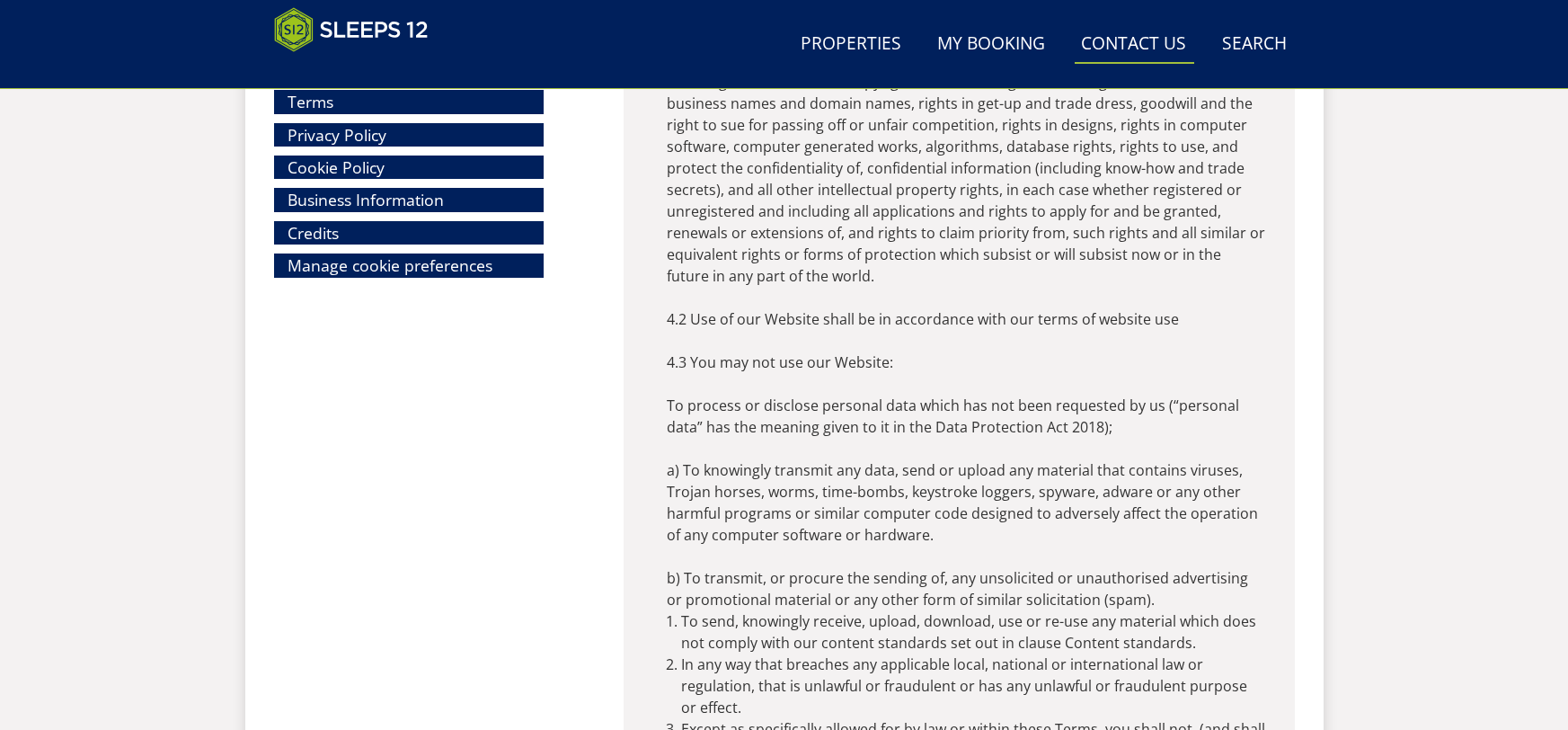
scroll to position [6602, 0]
